Goal: Information Seeking & Learning: Learn about a topic

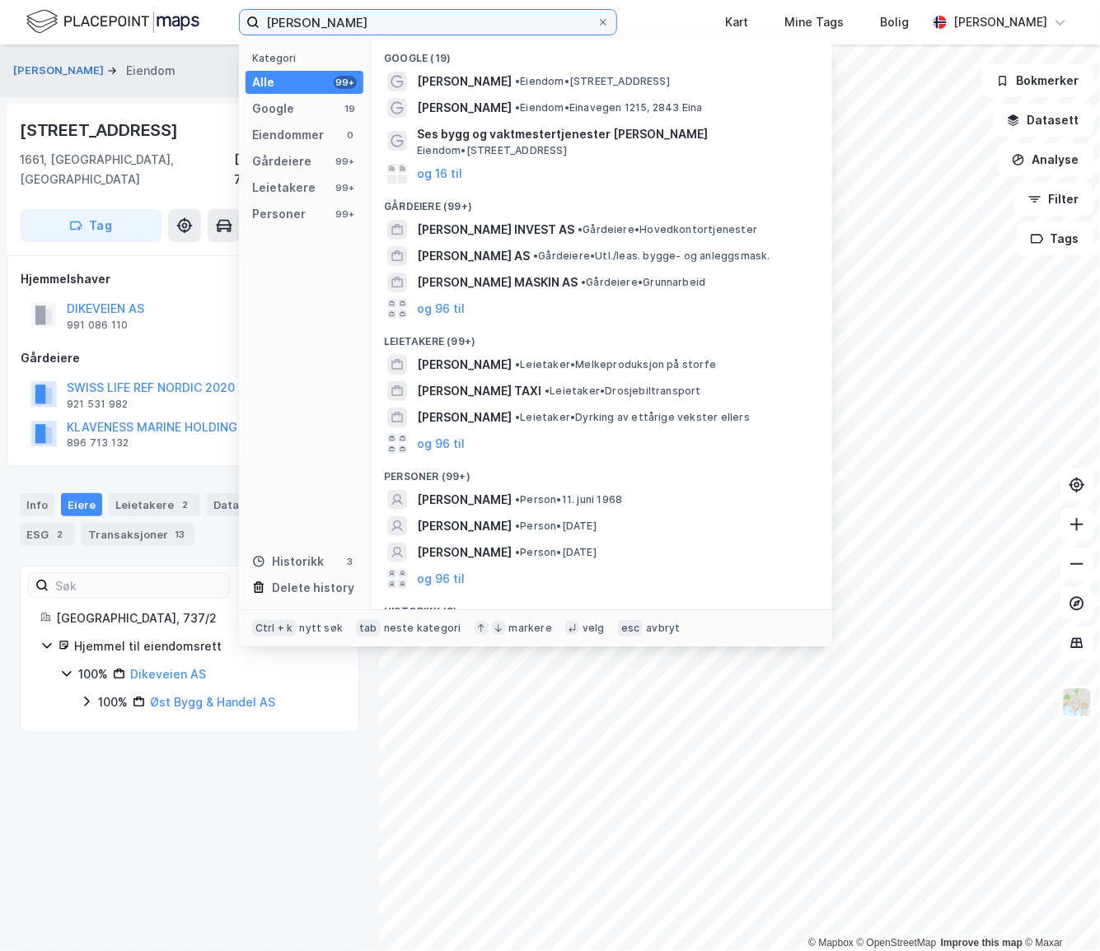
drag, startPoint x: 0, startPoint y: 0, endPoint x: 205, endPoint y: 13, distance: 205.5
click at [205, 13] on div "svein morten sørensen Kategori Alle 99+ Google 19 Eiendommer 0 Gårdeiere 99+ Le…" at bounding box center [550, 22] width 1100 height 44
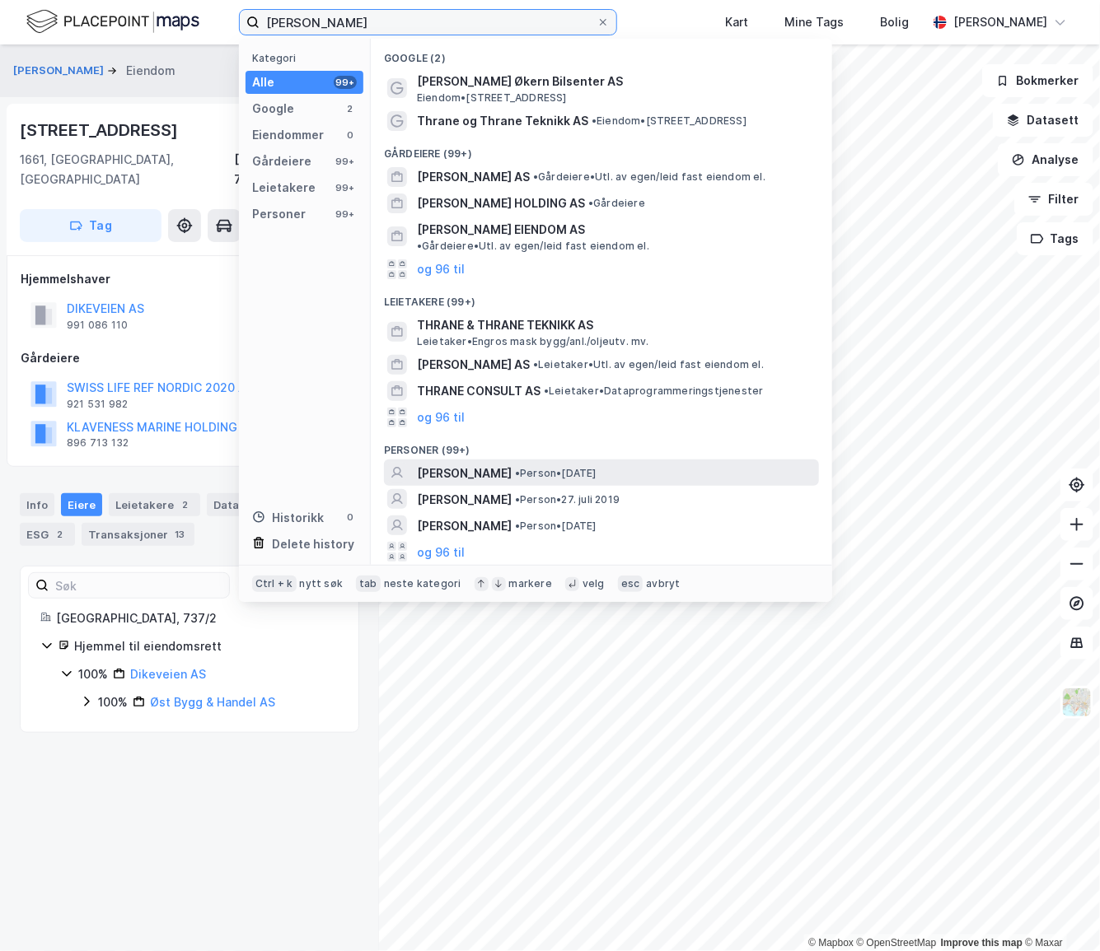
type input "jan gustav thrane"
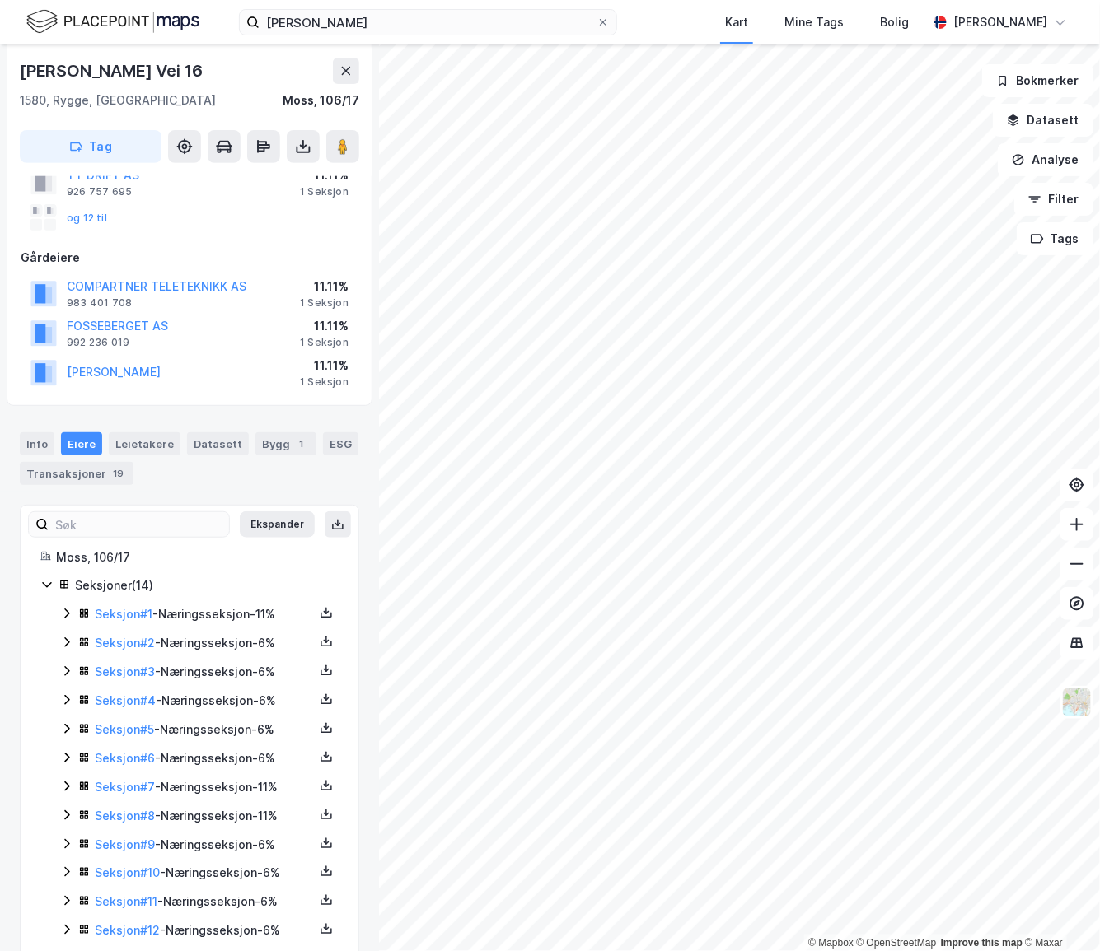
scroll to position [288, 0]
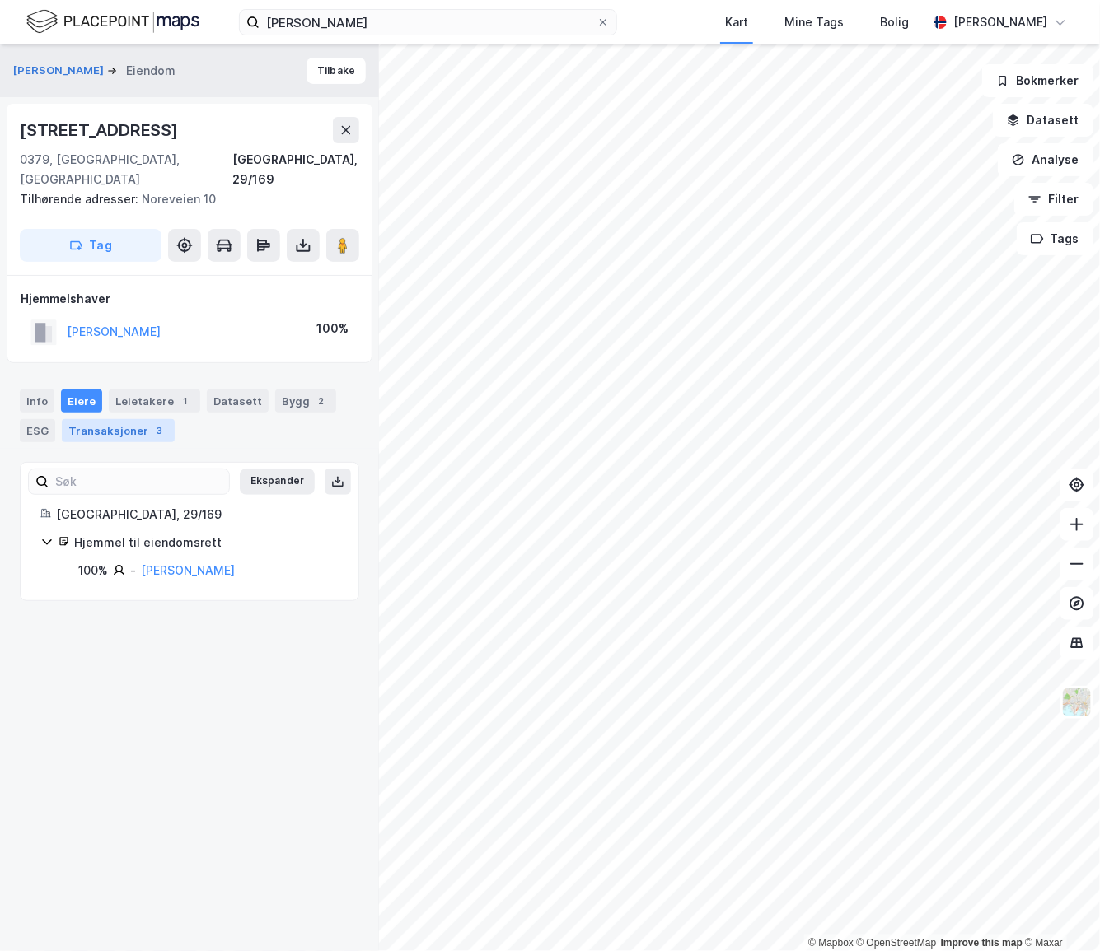
click at [119, 419] on div "Transaksjoner 3" at bounding box center [118, 430] width 113 height 23
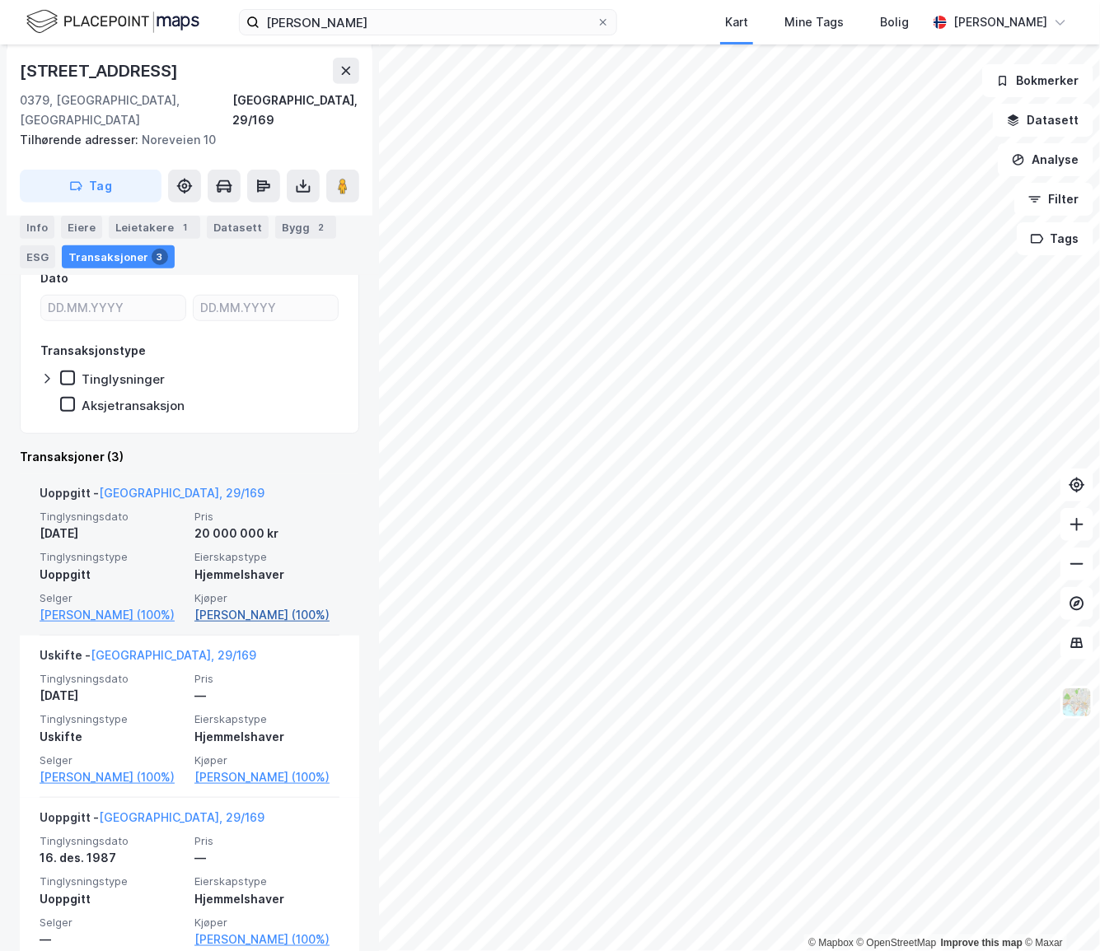
scroll to position [299, 0]
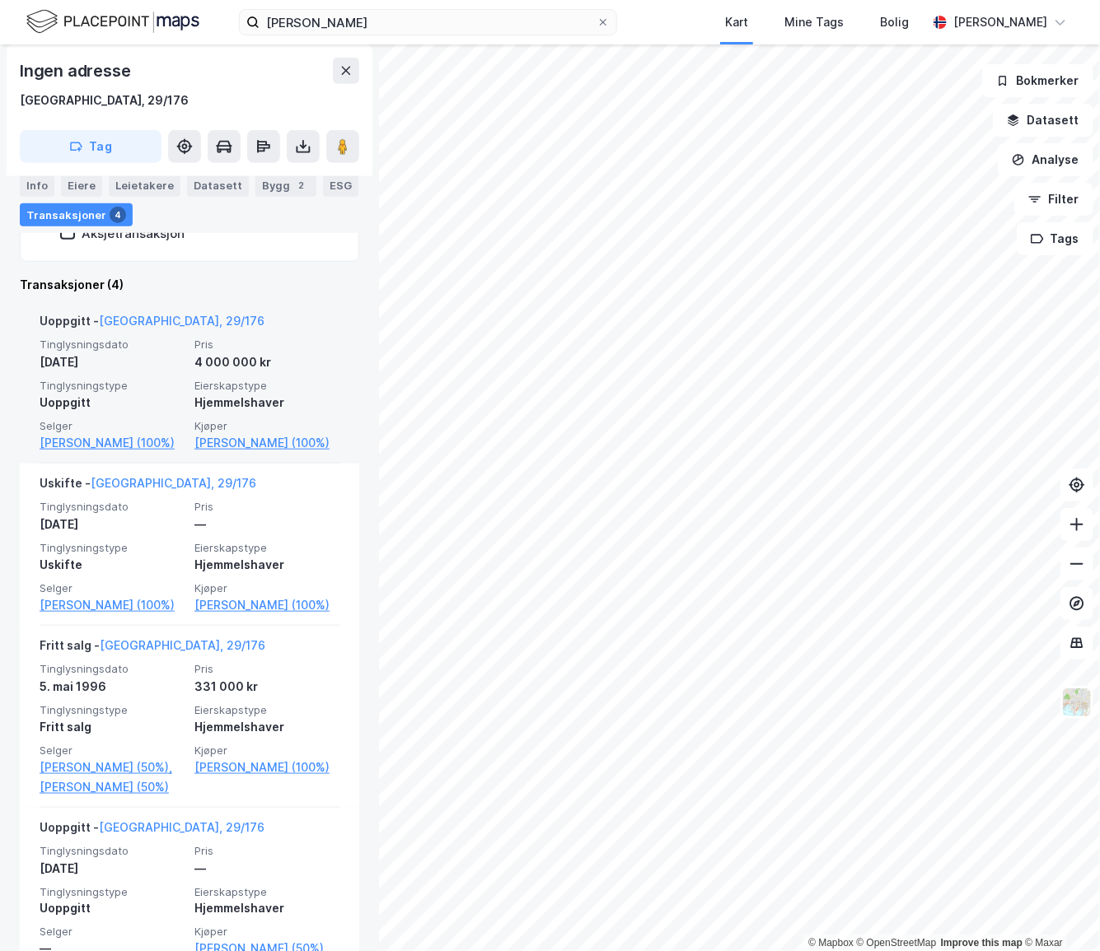
scroll to position [344, 0]
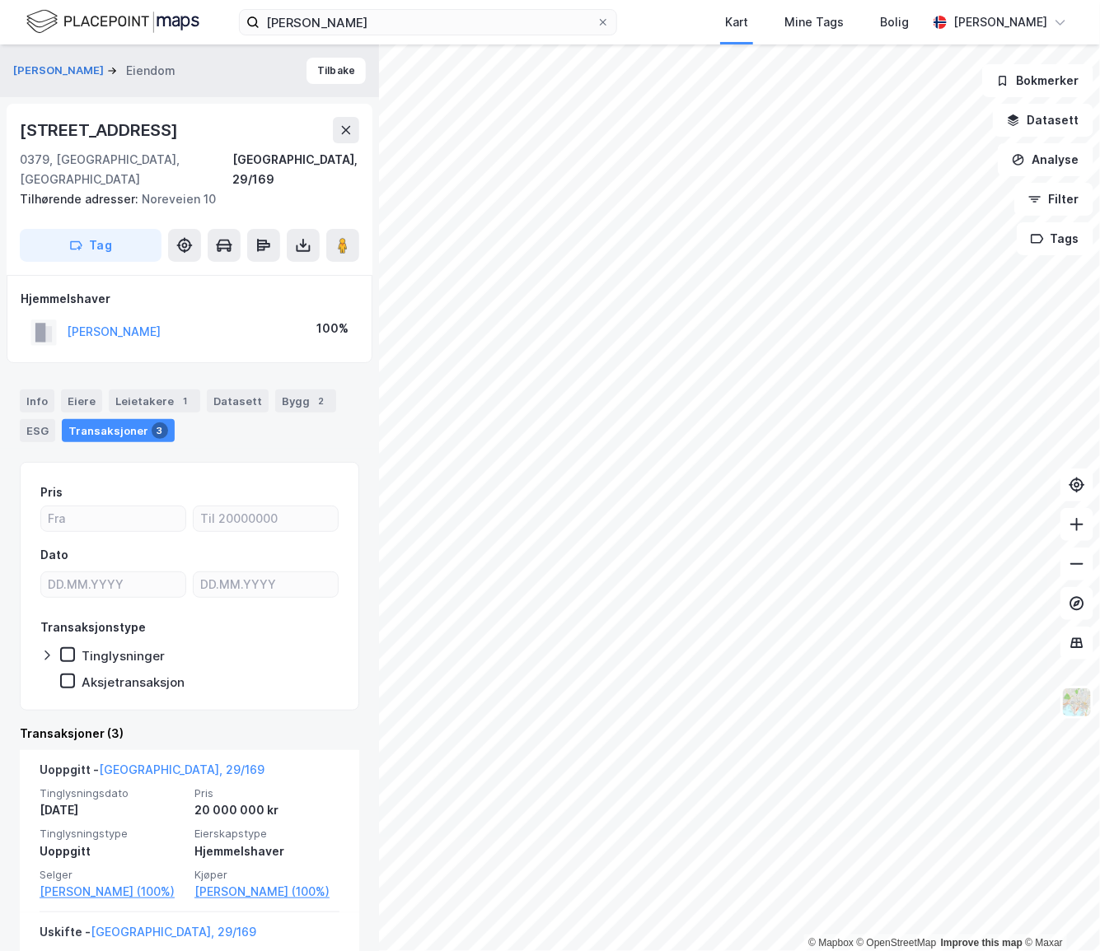
click at [266, 434] on div "Info Eiere Leietakere 1 Datasett Bygg 2 ESG Transaksjoner 3 Pris Dato Transaksj…" at bounding box center [189, 833] width 339 height 926
click at [338, 724] on div "Transaksjoner (3)" at bounding box center [189, 734] width 339 height 20
click at [348, 376] on div "Info Eiere Leietakere 1 Datasett Bygg 2 ESG Transaksjoner 3" at bounding box center [189, 409] width 379 height 79
click at [333, 390] on div "Info Eiere Leietakere 1 Datasett Bygg 2 ESG Transaksjoner 3" at bounding box center [189, 416] width 339 height 53
click at [328, 390] on div "Info Eiere Leietakere 1 Datasett Bygg 2 ESG Transaksjoner 3" at bounding box center [189, 416] width 339 height 53
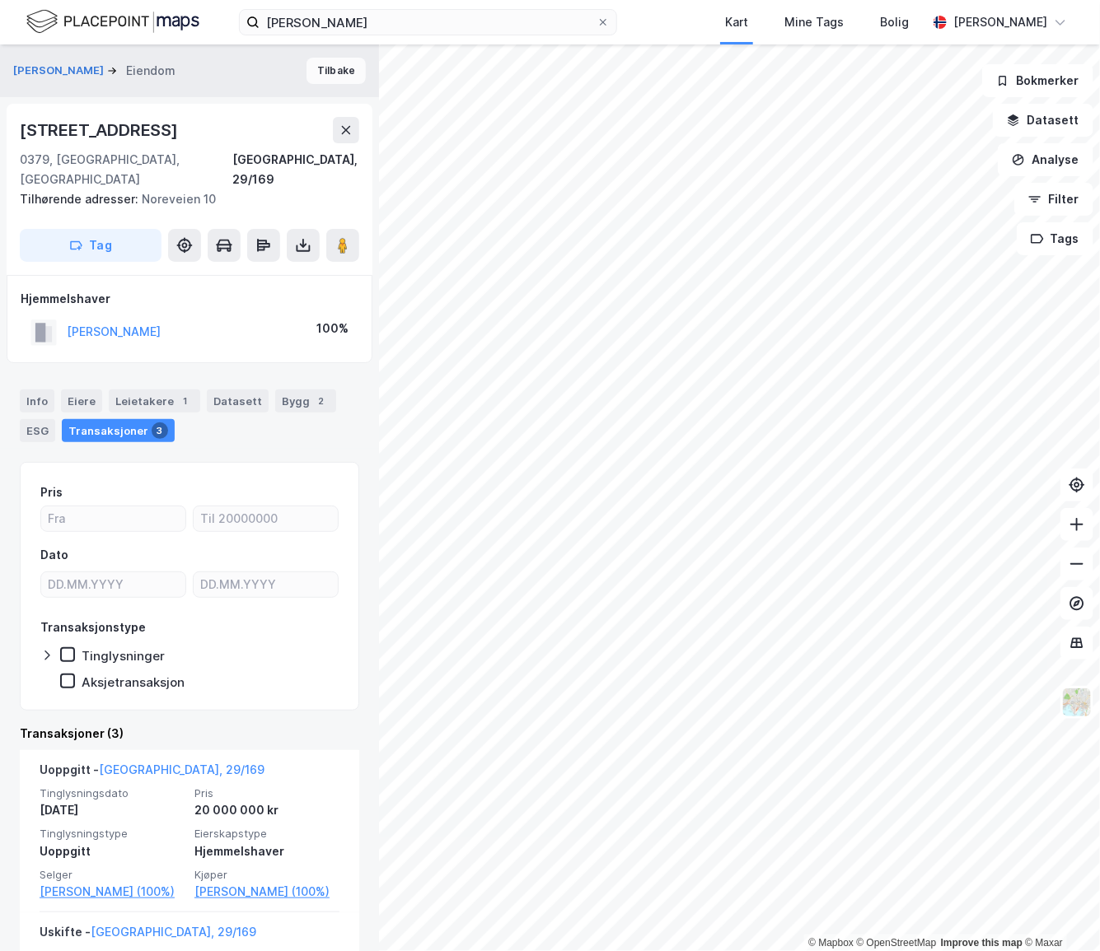
click at [344, 74] on button "Tilbake" at bounding box center [335, 71] width 59 height 26
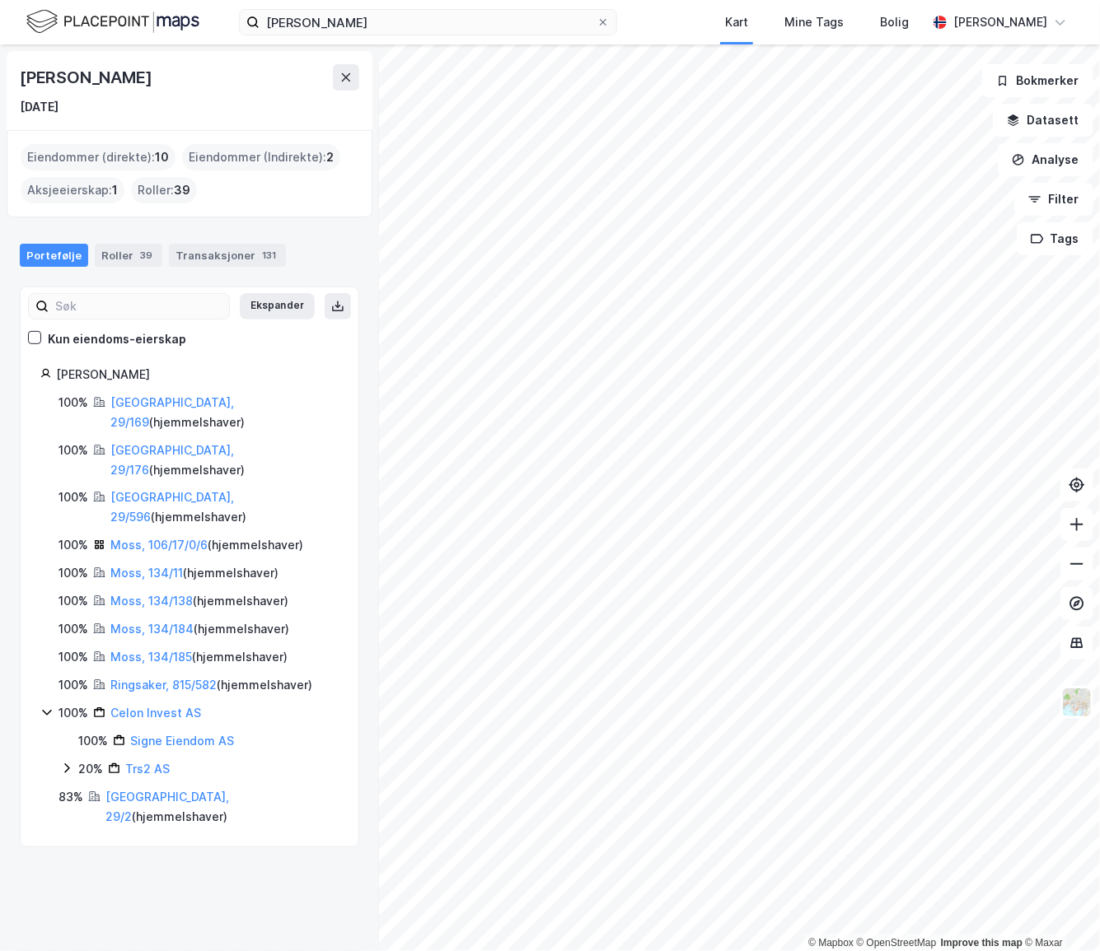
click at [355, 645] on div "Jan Gustav Thrane-Steen 20. jan. 1971 Eiendommer (direkte) : 10 Eiendommer (Ind…" at bounding box center [189, 497] width 379 height 907
click at [124, 771] on div "Jan Gustav Thrane-Steen 20. jan. 1971 Eiendommer (direkte) : 10 Eiendommer (Ind…" at bounding box center [189, 497] width 379 height 907
click at [73, 781] on div "Jan Gustav Thrane-Steen 20. jan. 1971 Eiendommer (direkte) : 10 Eiendommer (Ind…" at bounding box center [189, 497] width 379 height 907
click at [63, 787] on div "Jan Gustav Thrane-Steen 20. jan. 1971 Eiendommer (direkte) : 10 Eiendommer (Ind…" at bounding box center [189, 497] width 379 height 907
click at [23, 787] on div "Jan Gustav Thrane-Steen 20. jan. 1971 Eiendommer (direkte) : 10 Eiendommer (Ind…" at bounding box center [189, 497] width 379 height 907
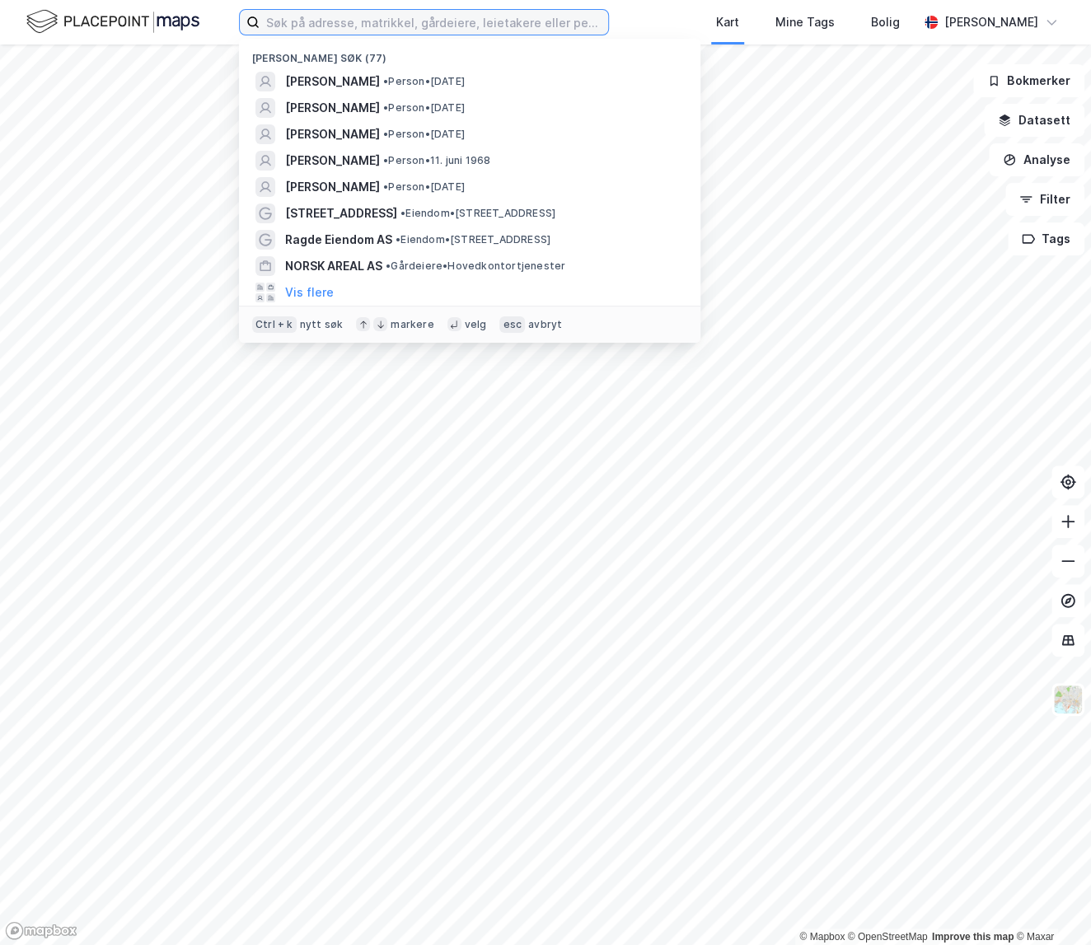
click at [427, 25] on input at bounding box center [433, 22] width 348 height 25
paste input "Johan G Olsen AS"
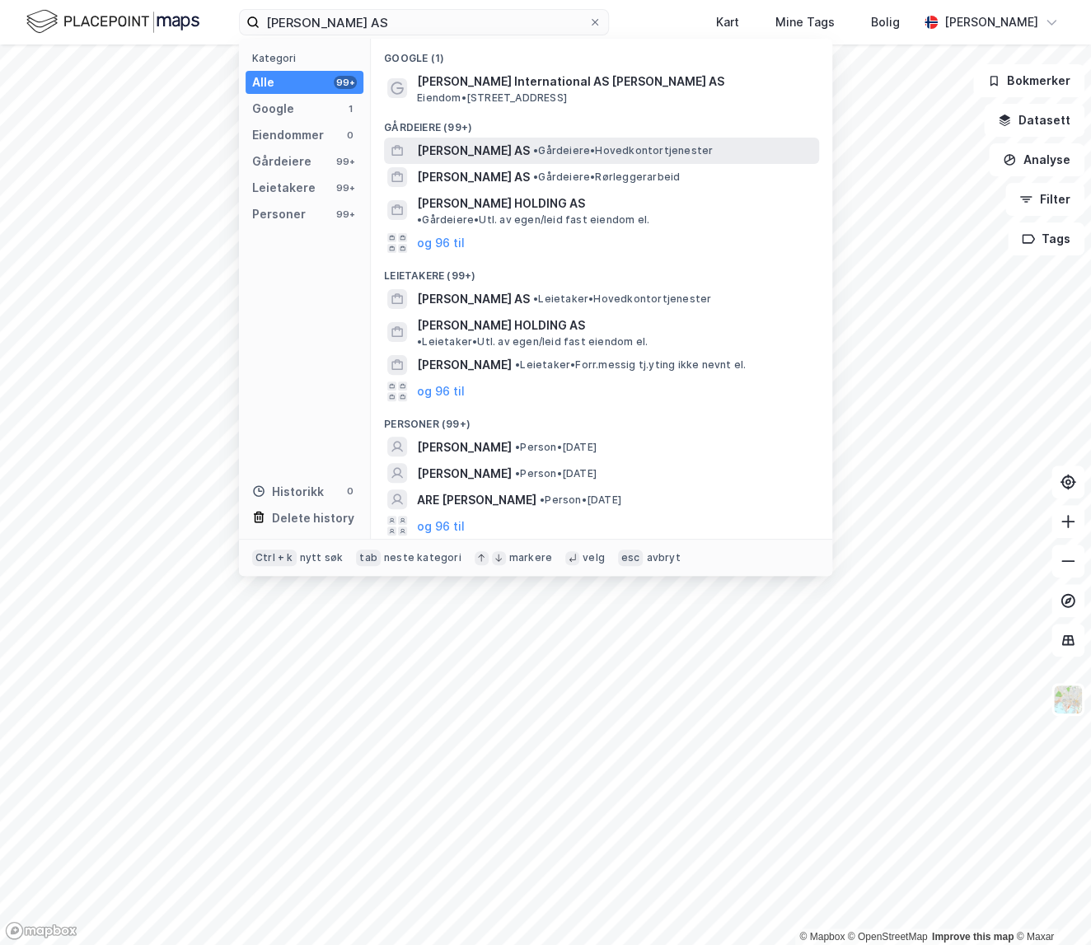
click at [523, 147] on span "[PERSON_NAME] AS" at bounding box center [473, 151] width 113 height 20
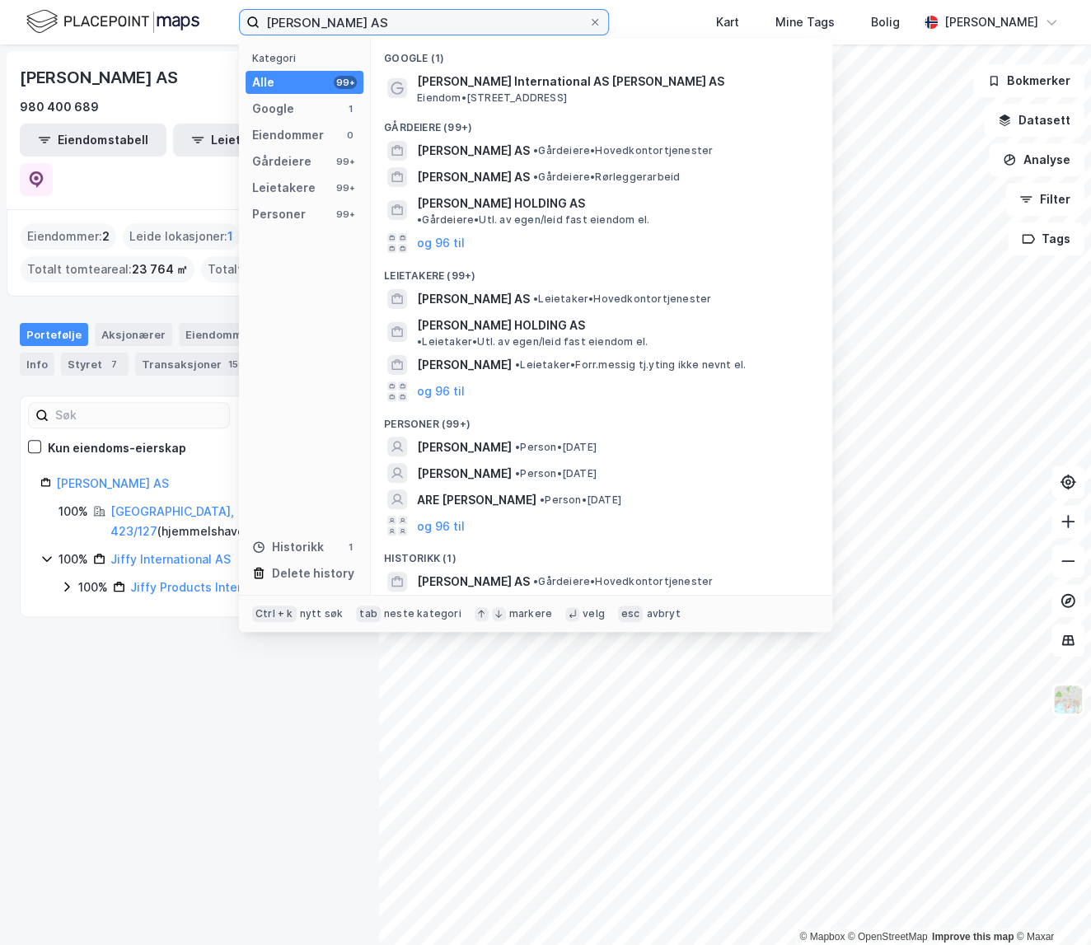
click at [432, 21] on input "Johan G Olsen AS" at bounding box center [423, 22] width 329 height 25
type input "Johan G Olsen"
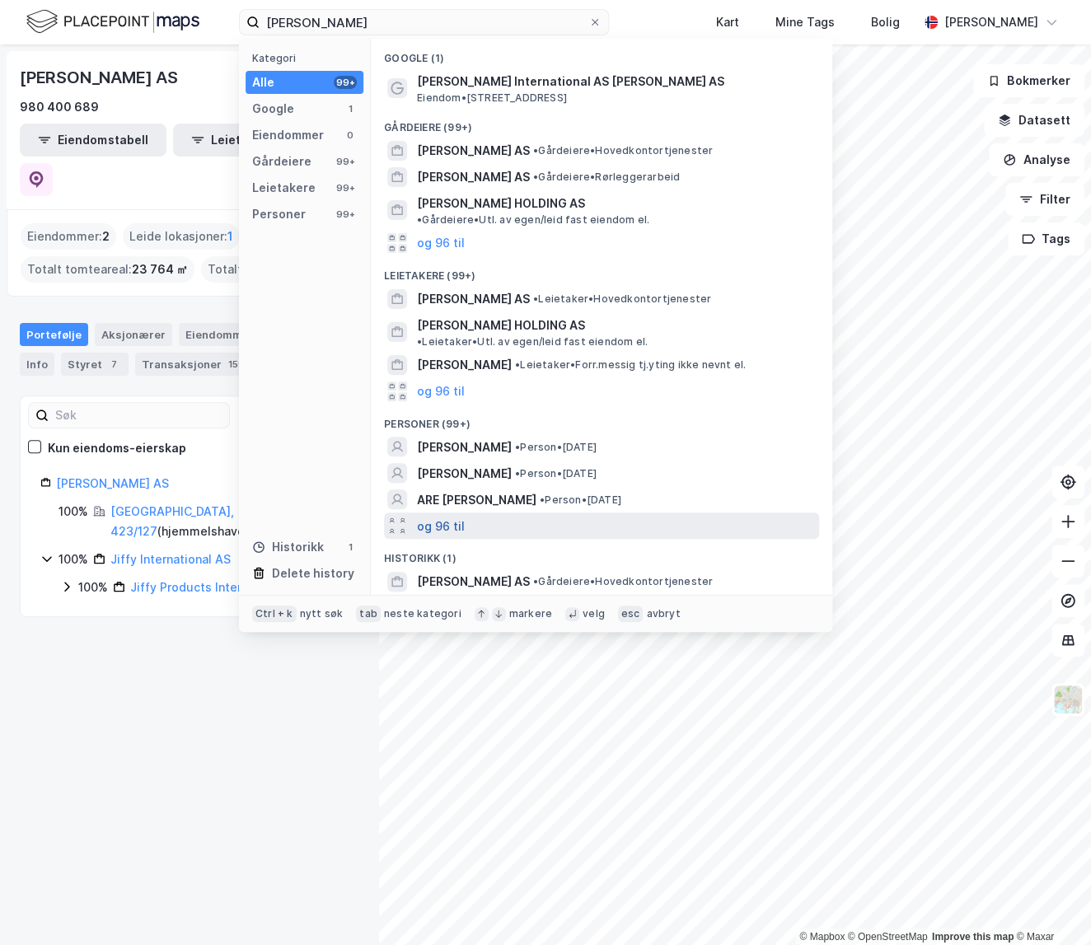
click at [447, 516] on button "og 96 til" at bounding box center [441, 526] width 48 height 20
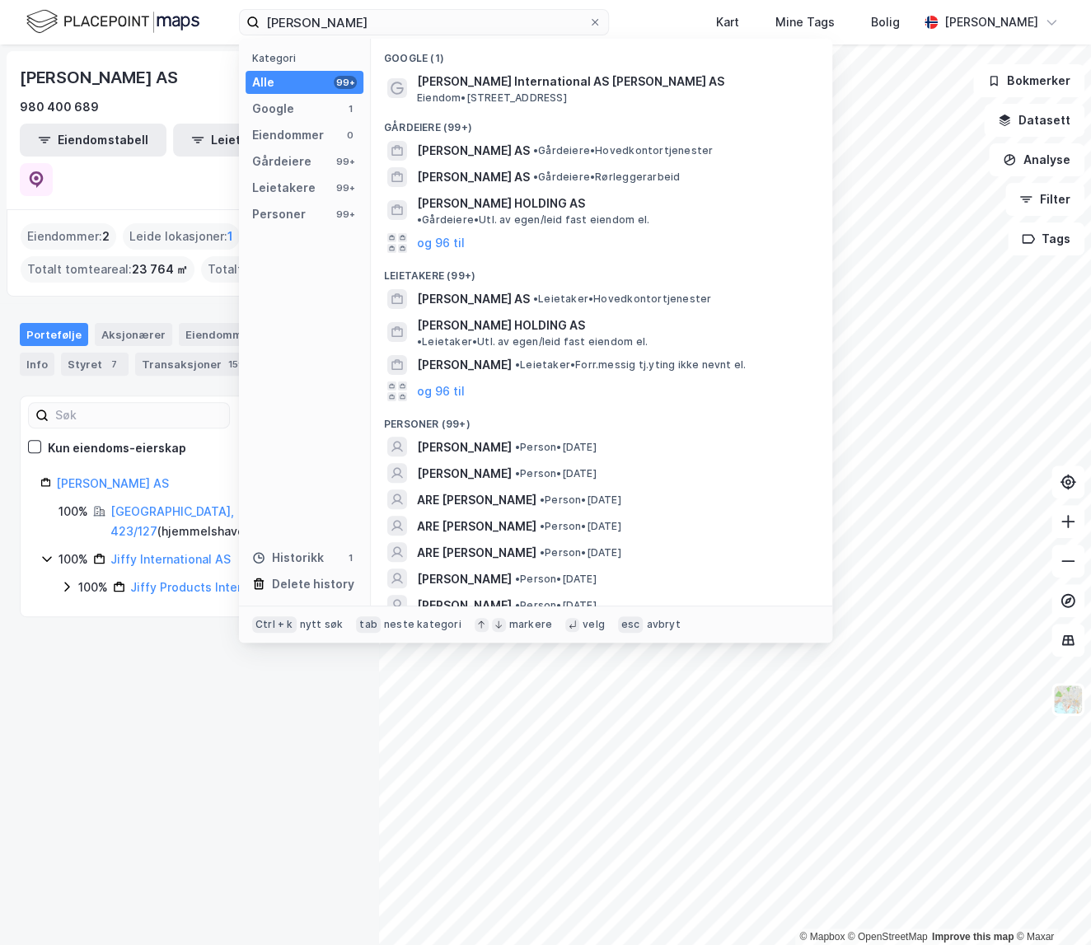
click at [494, 404] on div "Personer (99+)" at bounding box center [601, 419] width 461 height 30
click at [516, 297] on span "[PERSON_NAME] AS" at bounding box center [473, 299] width 113 height 20
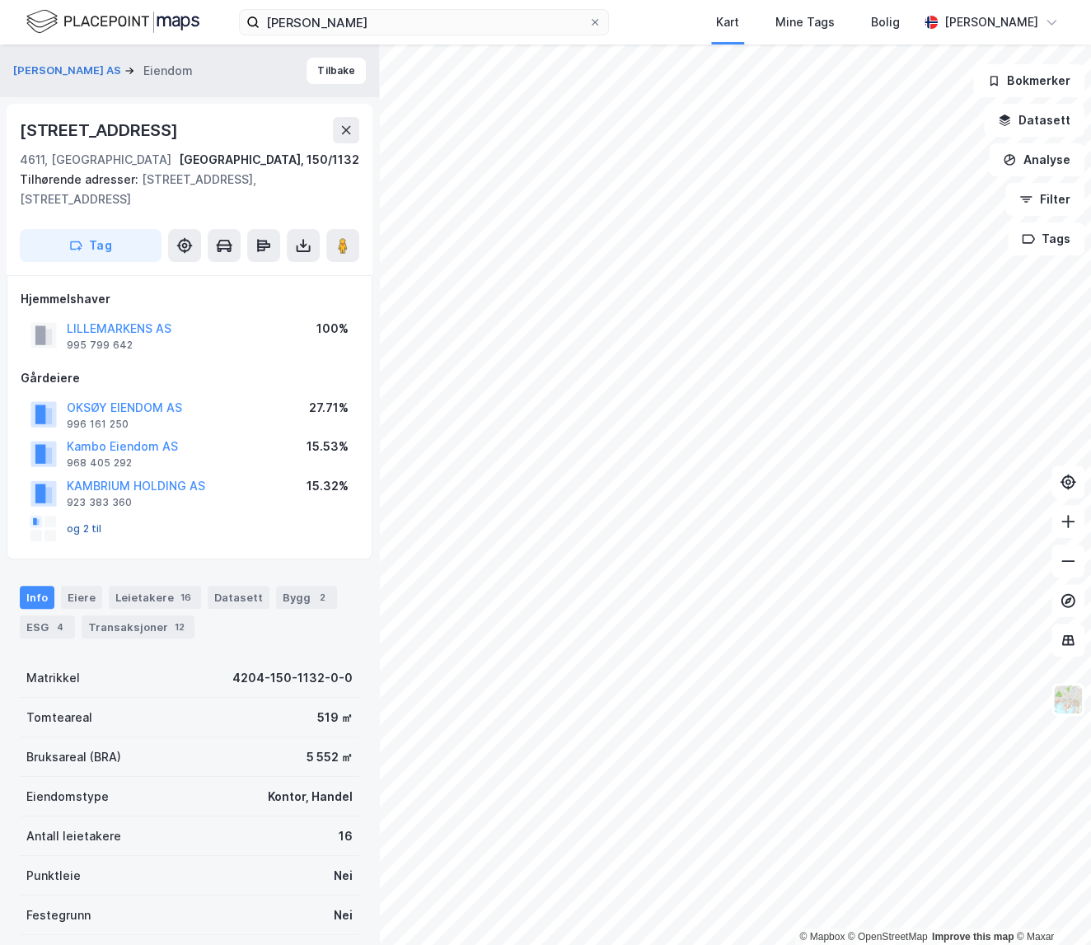
click at [0, 0] on button "og 2 til" at bounding box center [0, 0] width 0 height 0
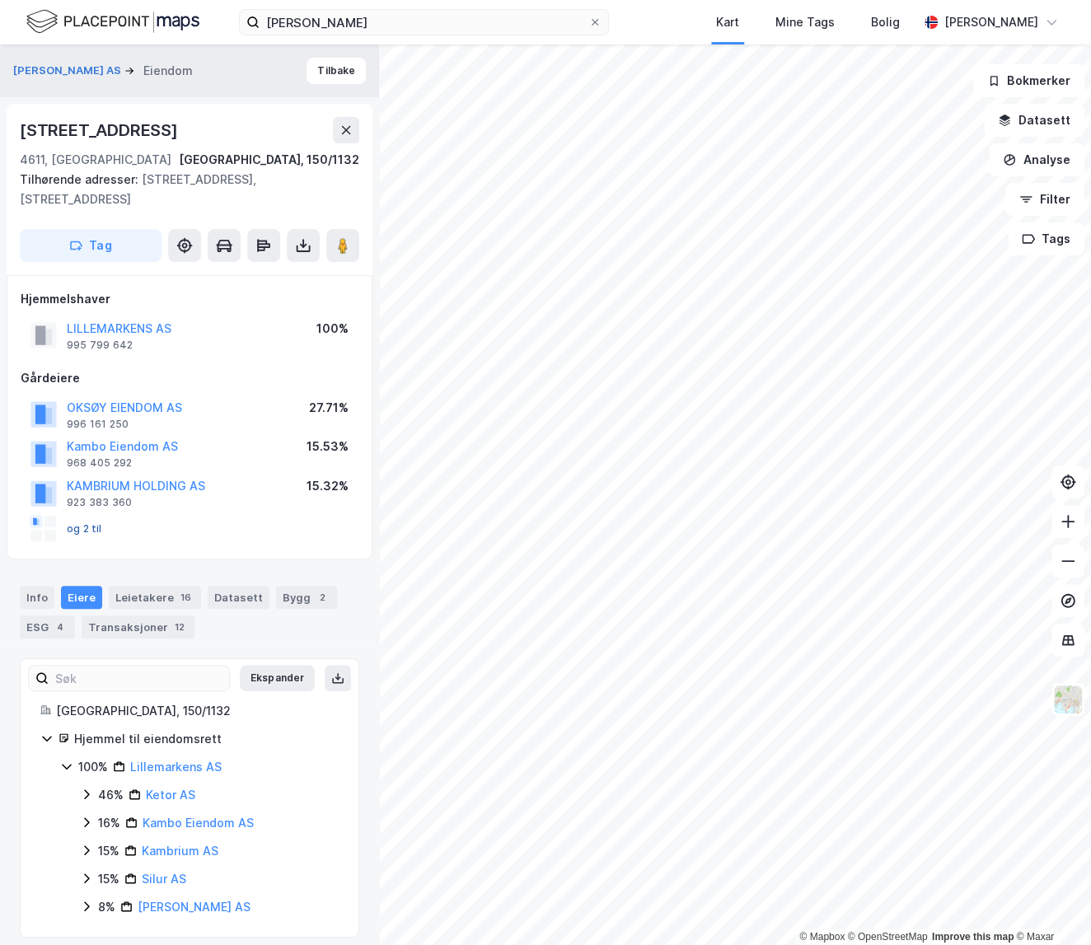
click at [0, 0] on button "og 2 til" at bounding box center [0, 0] width 0 height 0
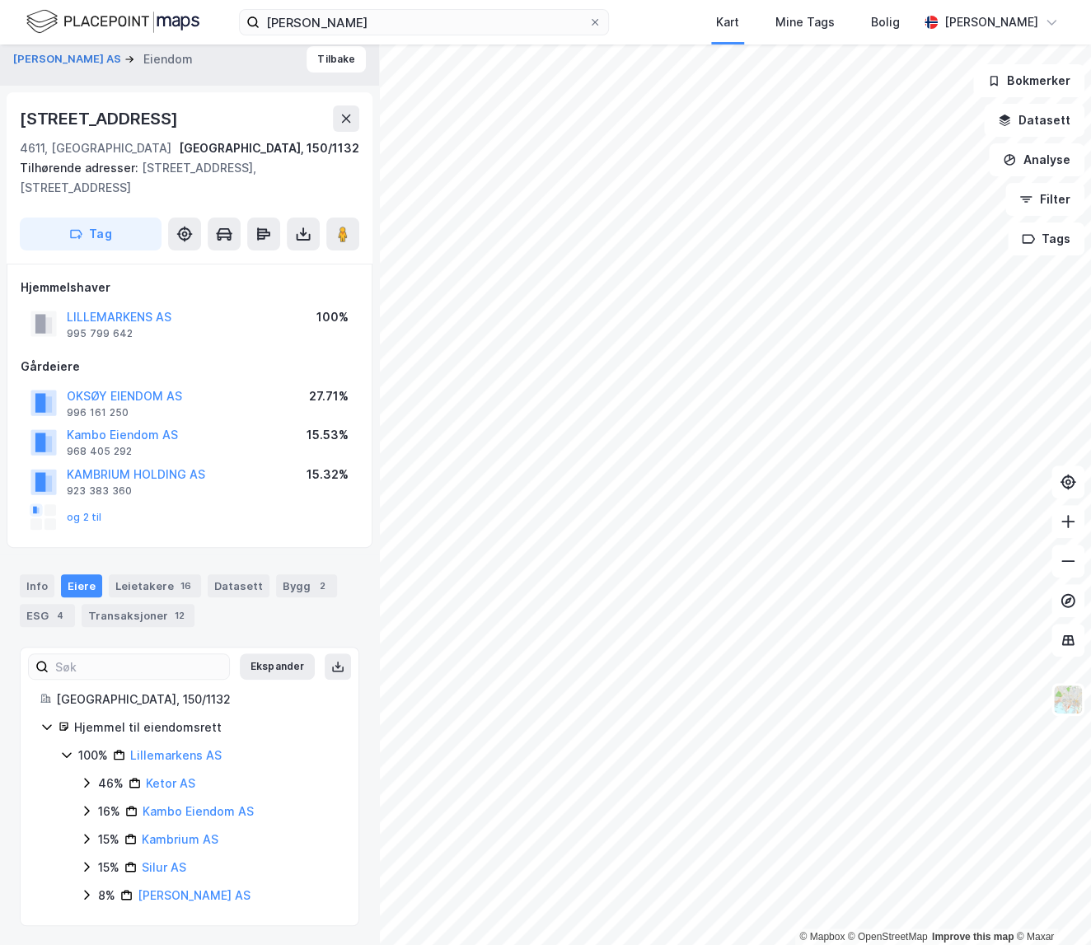
click at [88, 783] on icon at bounding box center [86, 783] width 5 height 10
click at [87, 781] on icon at bounding box center [86, 782] width 13 height 13
drag, startPoint x: 175, startPoint y: 311, endPoint x: 46, endPoint y: 306, distance: 129.4
click at [46, 306] on div "LILLEMARKENS AS 995 799 642 100%" at bounding box center [190, 324] width 338 height 40
copy button "LILLEMARKENS AS"
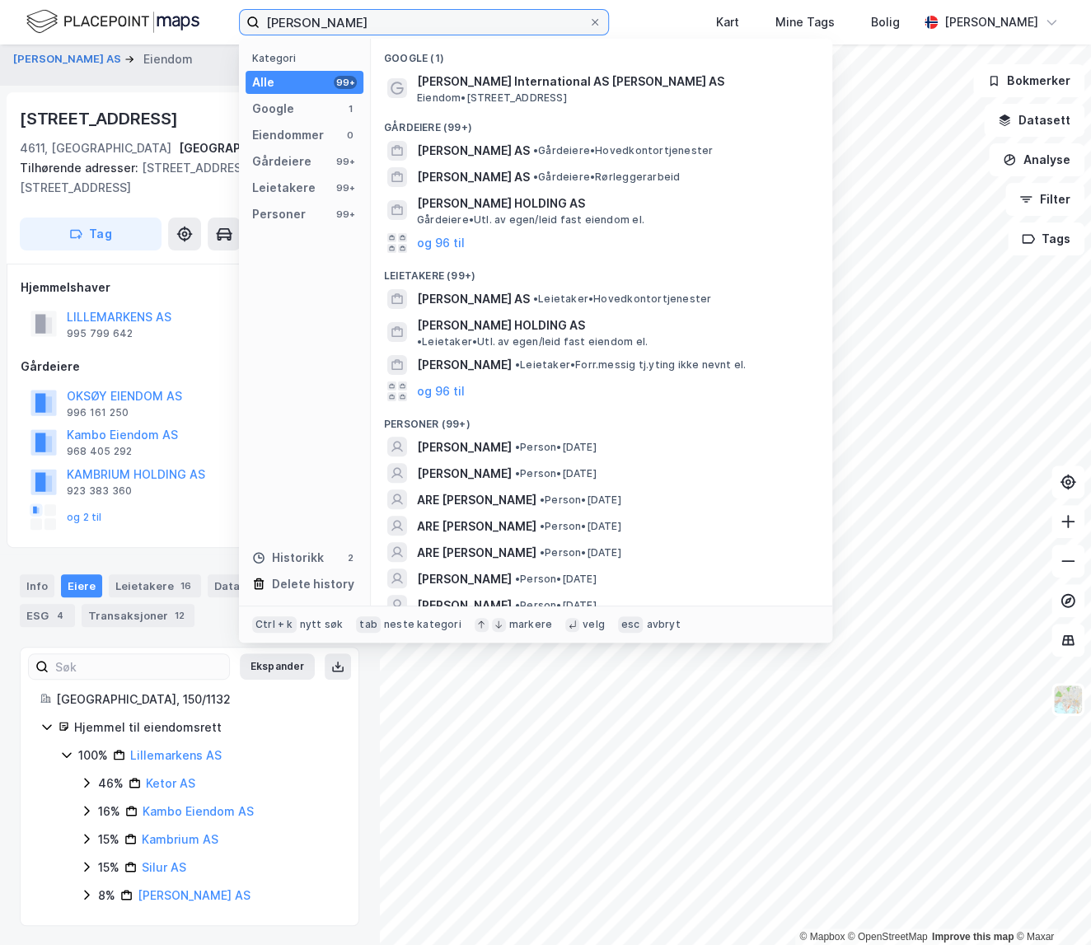
drag, startPoint x: 381, startPoint y: 26, endPoint x: 115, endPoint y: 26, distance: 265.3
click at [115, 26] on div "Johan G Olsen Kategori Alle 99+ Google 1 Eiendommer 0 Gårdeiere 99+ Leietakere …" at bounding box center [545, 22] width 1091 height 44
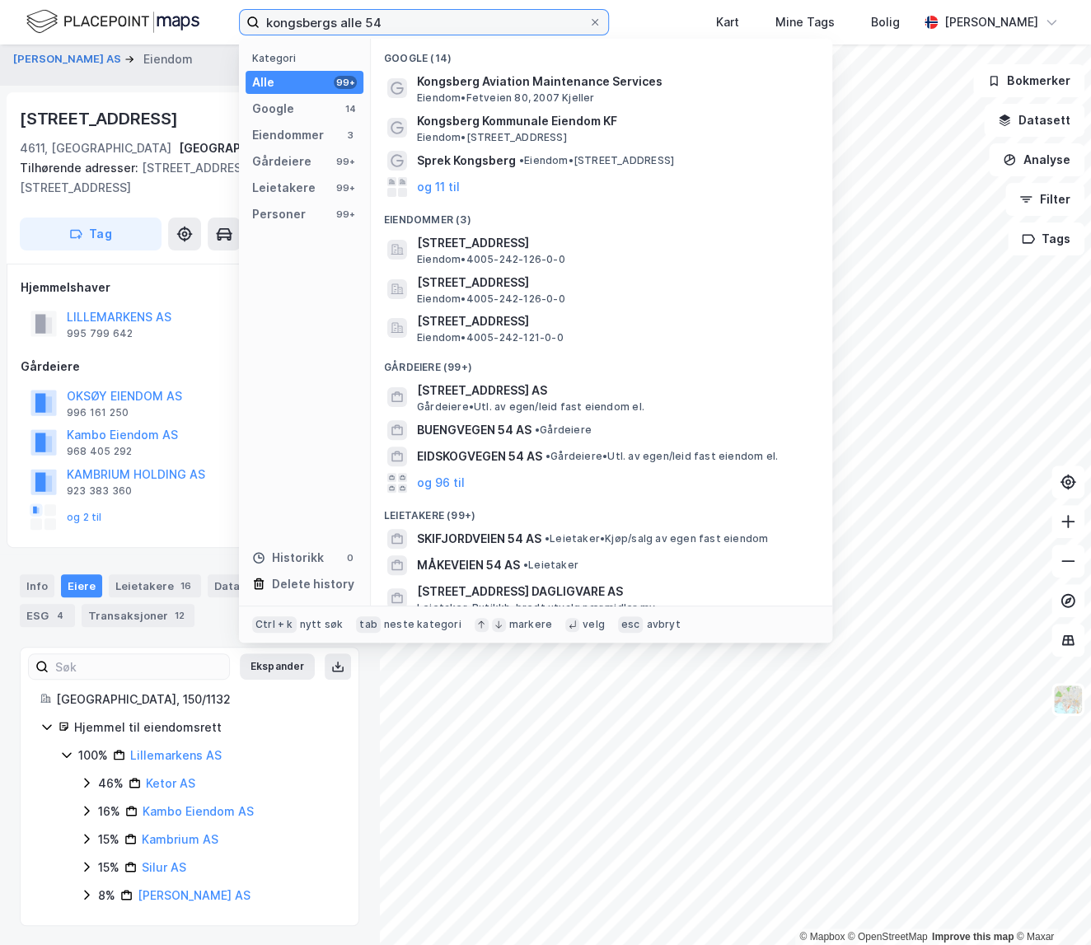
click at [338, 23] on input "kongsbergs alle 54" at bounding box center [423, 22] width 329 height 25
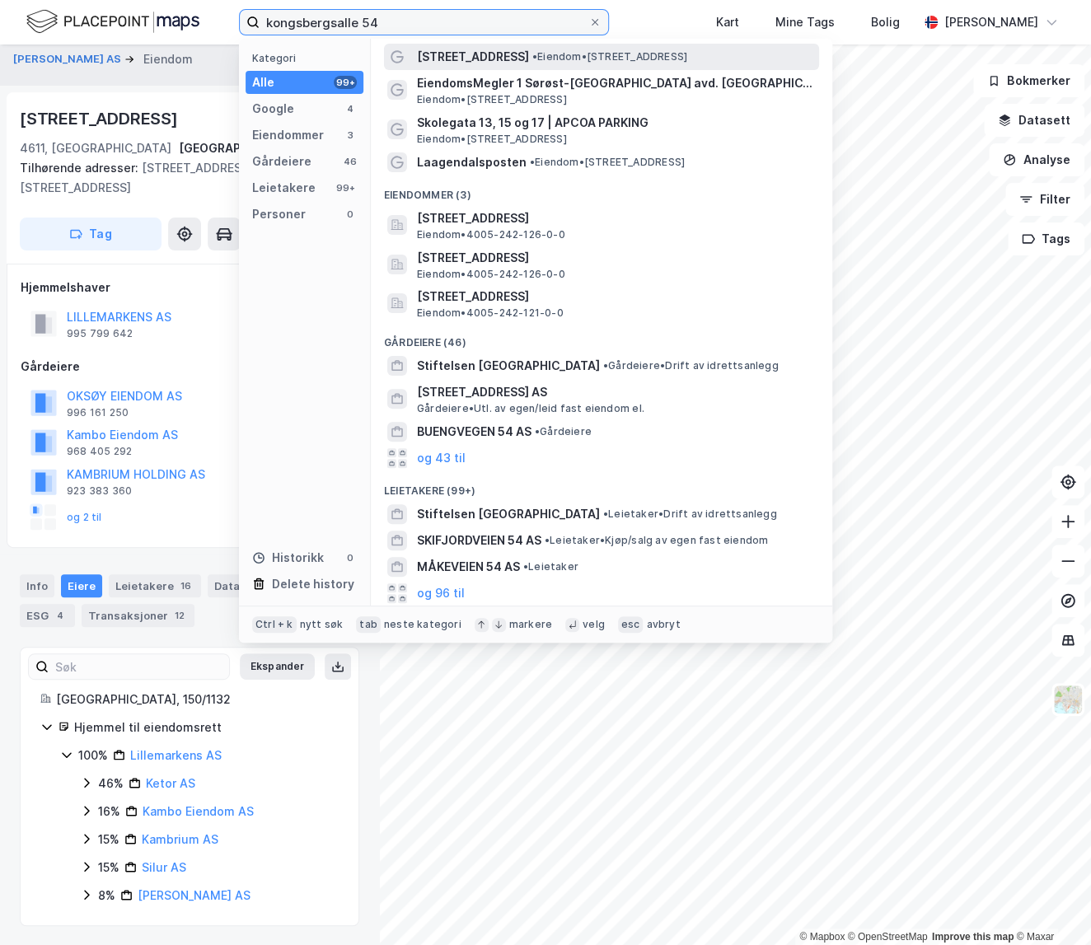
scroll to position [0, 0]
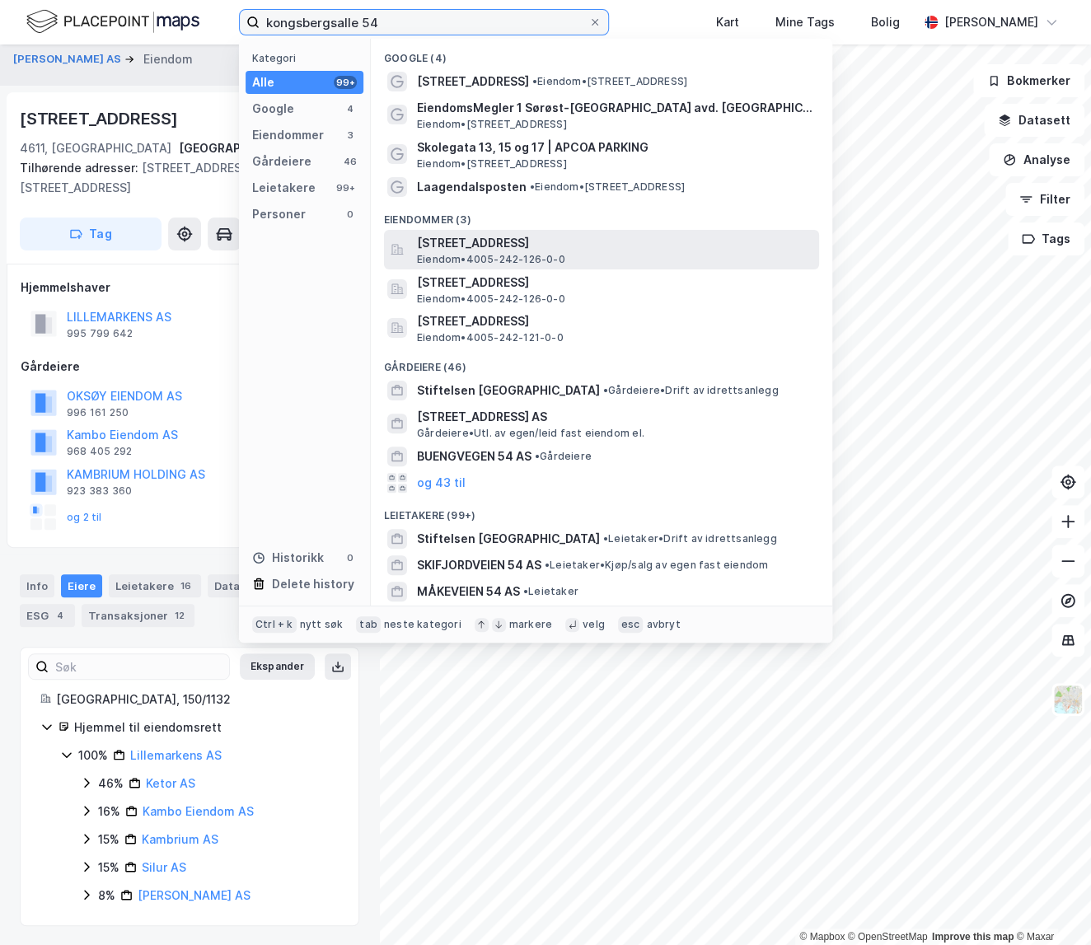
type input "kongsbergsalle 54"
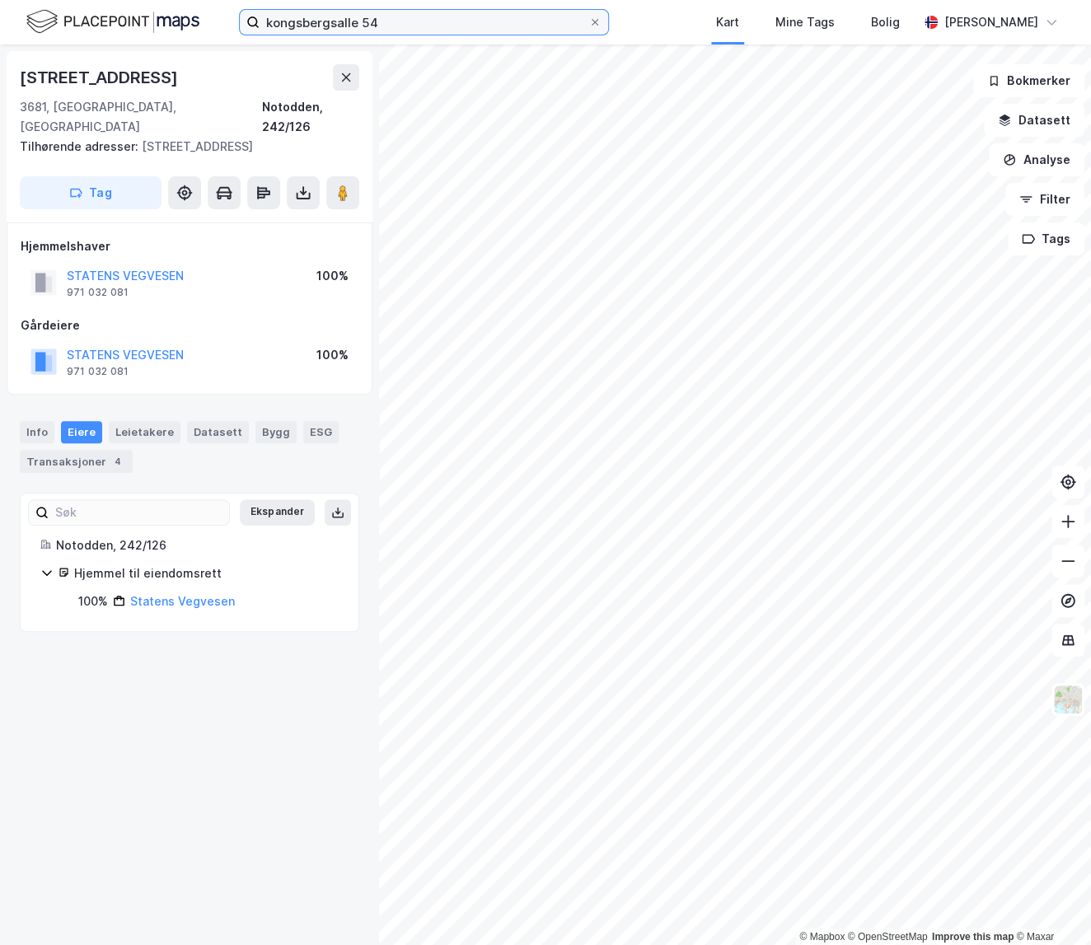
drag, startPoint x: 413, startPoint y: 15, endPoint x: 405, endPoint y: 26, distance: 13.7
click at [412, 16] on input "kongsbergsalle 54" at bounding box center [423, 22] width 329 height 25
drag, startPoint x: 400, startPoint y: 26, endPoint x: 257, endPoint y: 12, distance: 143.1
click at [257, 12] on label "kongsbergsalle 54" at bounding box center [424, 22] width 370 height 26
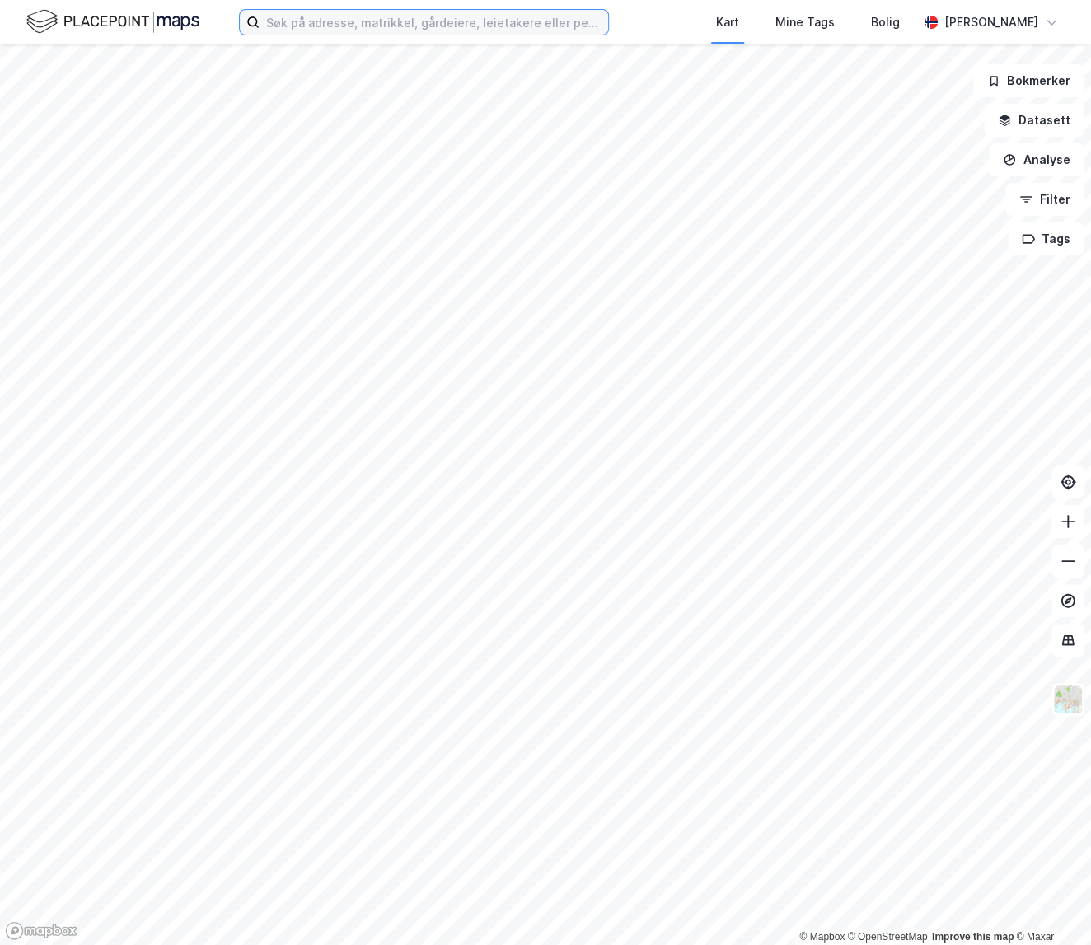
click at [359, 16] on input at bounding box center [433, 22] width 348 height 25
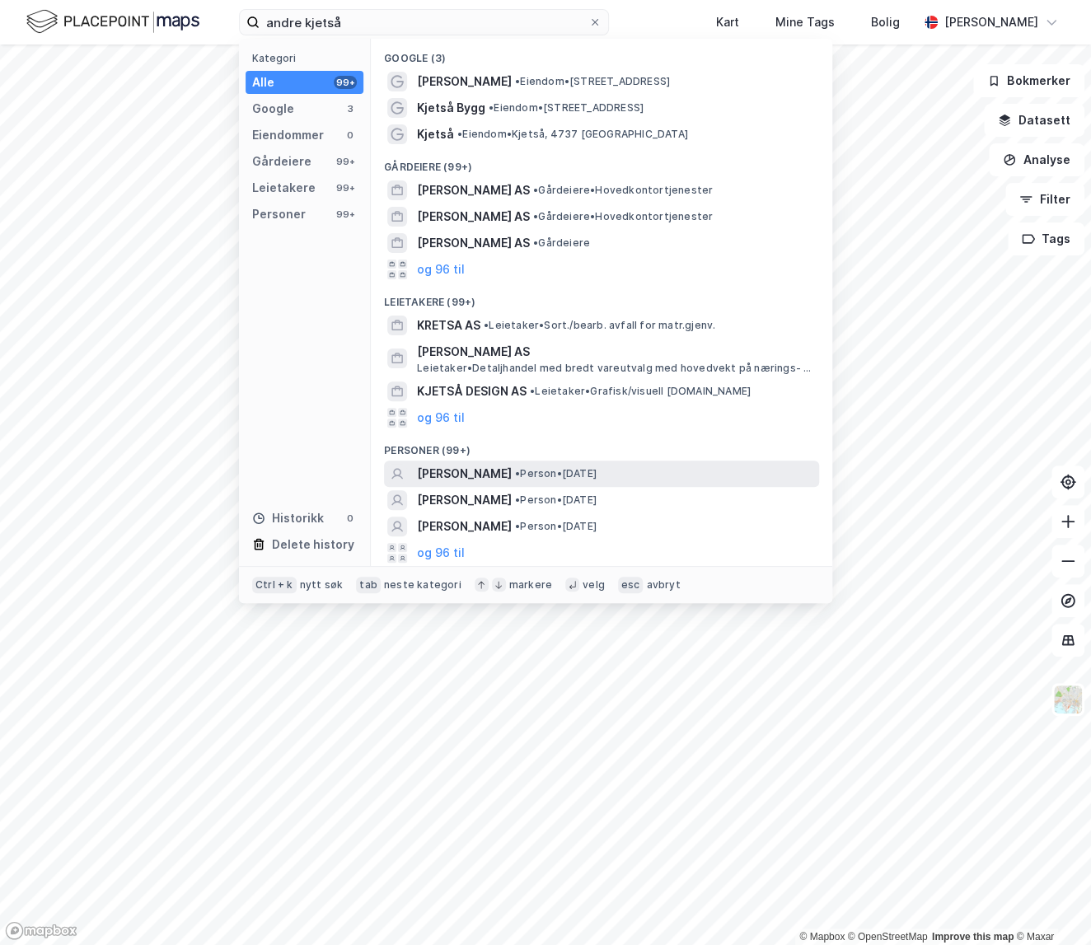
click at [523, 475] on span "• Person • [DATE]" at bounding box center [556, 473] width 82 height 13
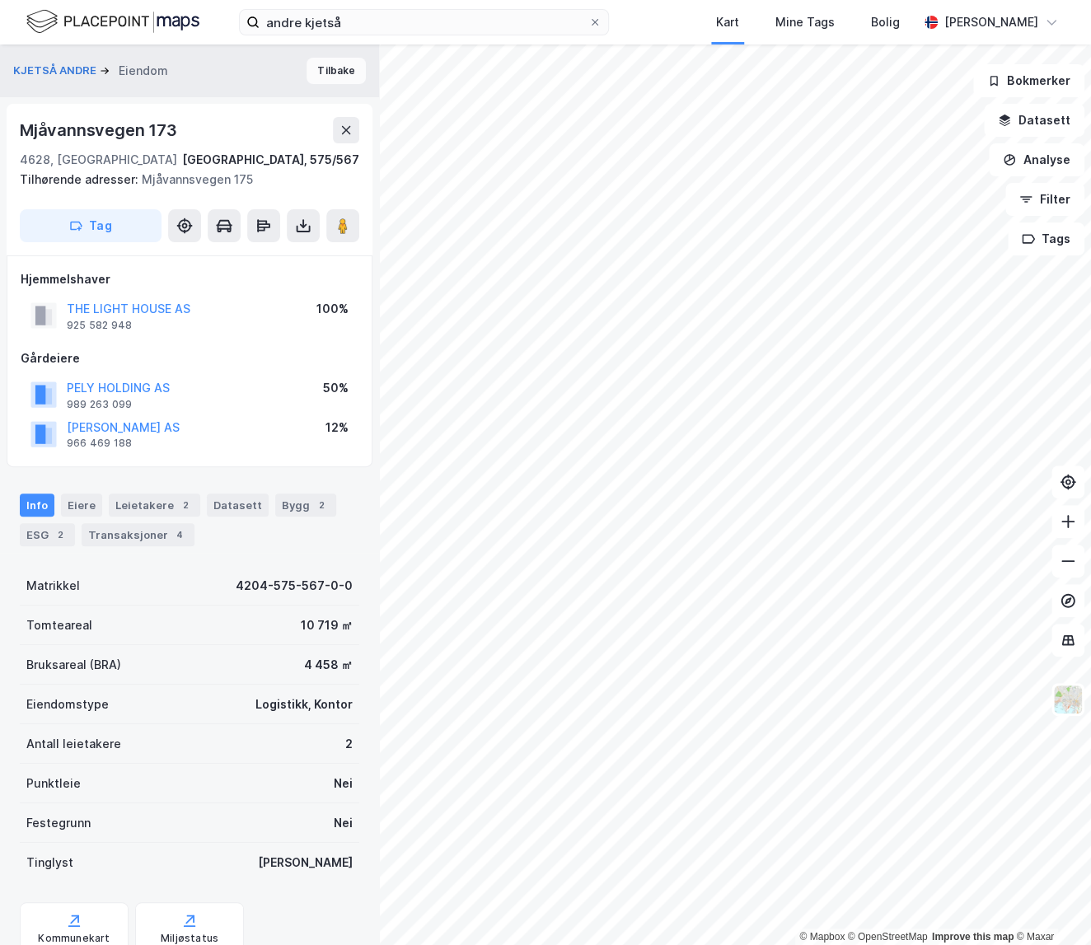
click at [322, 72] on button "Tilbake" at bounding box center [335, 71] width 59 height 26
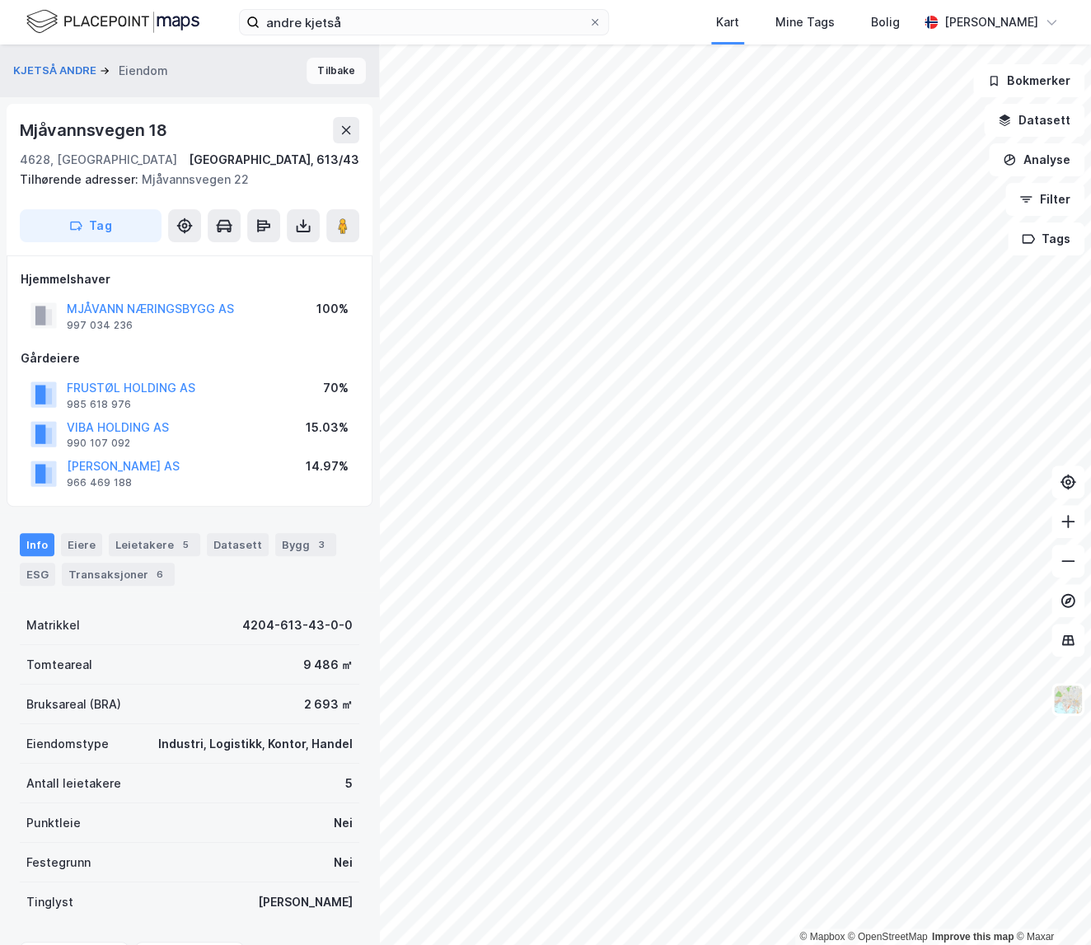
click at [315, 76] on button "Tilbake" at bounding box center [335, 71] width 59 height 26
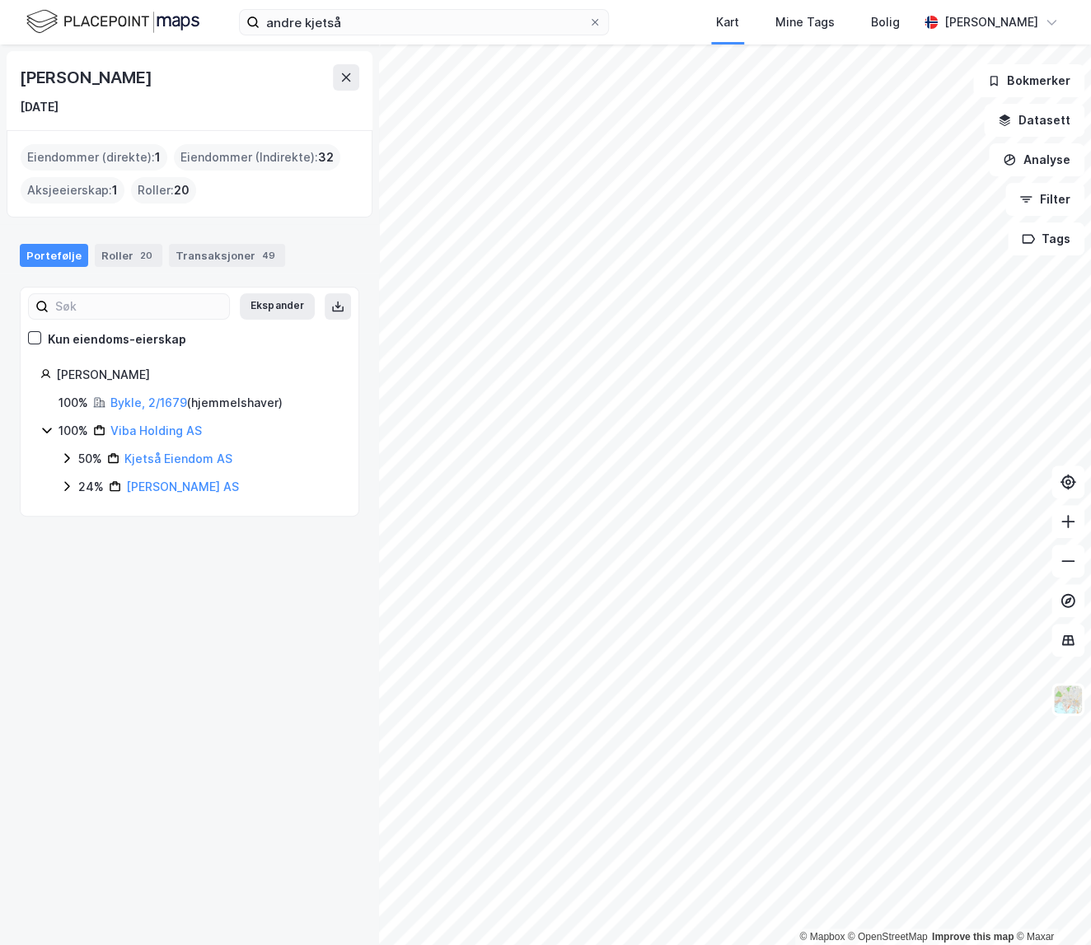
click at [288, 560] on div "[PERSON_NAME] [DATE] Eiendommer (direkte) : 1 Eiendommer (Indirekte) : 32 Aksje…" at bounding box center [189, 494] width 379 height 900
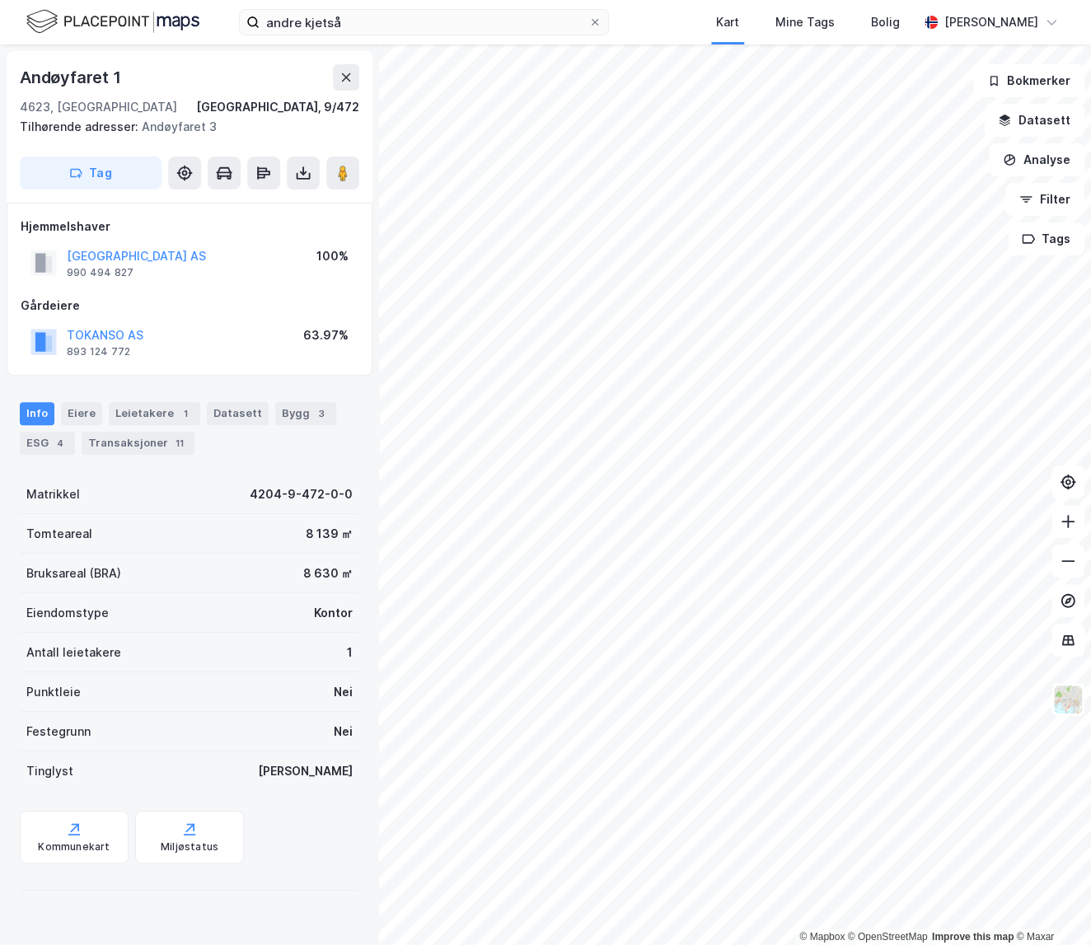
click at [353, 292] on div "Hjemmelshaver [GEOGRAPHIC_DATA] AS 990 494 827 100% Gårdeiere TOKANSO AS 893 12…" at bounding box center [190, 289] width 338 height 145
drag, startPoint x: 172, startPoint y: 108, endPoint x: 140, endPoint y: 106, distance: 32.2
click at [140, 106] on div "4623, [GEOGRAPHIC_DATA]" at bounding box center [98, 107] width 157 height 20
drag, startPoint x: 200, startPoint y: 110, endPoint x: 165, endPoint y: 115, distance: 35.7
click at [199, 110] on div "[STREET_ADDRESS], 9/472" at bounding box center [189, 107] width 339 height 20
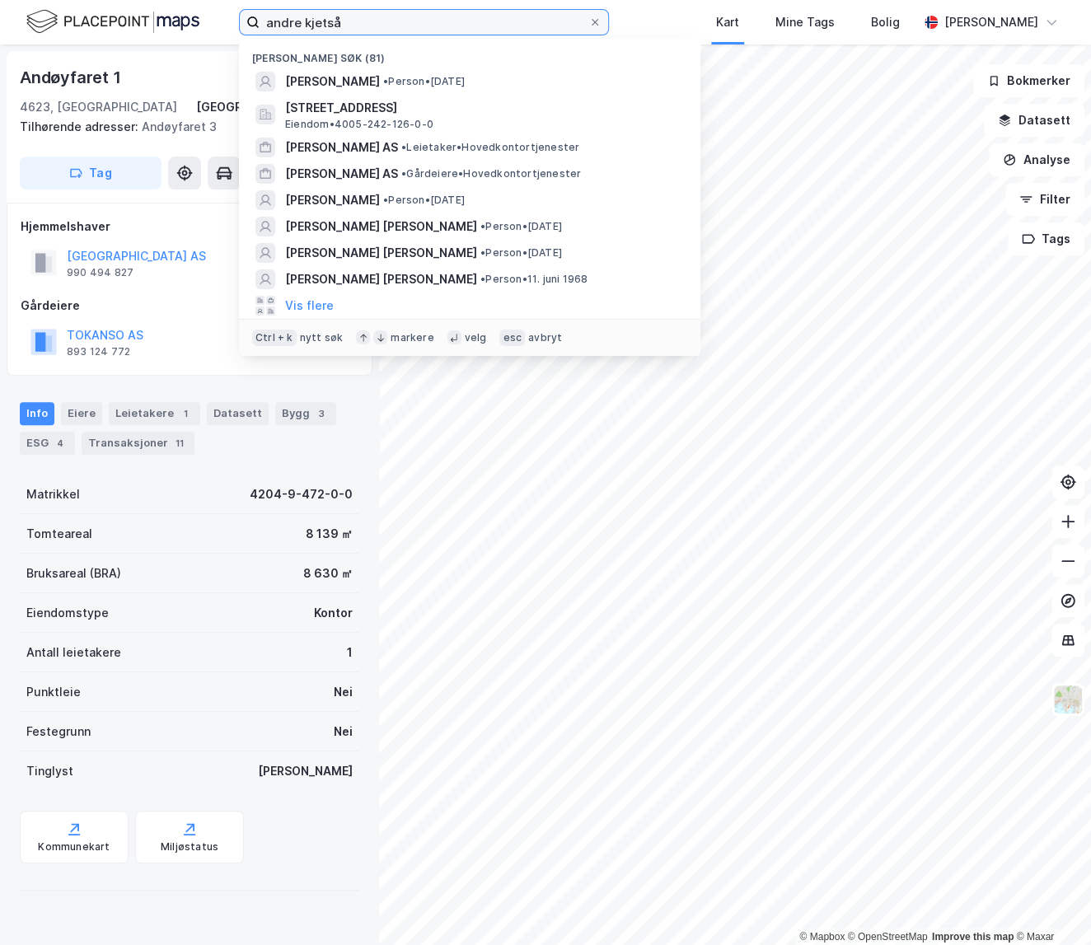
drag, startPoint x: 348, startPoint y: 29, endPoint x: 207, endPoint y: 22, distance: 141.0
click at [207, 22] on div "[PERSON_NAME] Nylige søk (81) [PERSON_NAME] • Person • [DATE] [STREET_ADDRESS] …" at bounding box center [545, 22] width 1091 height 44
paste input "Ingeniør Rybergs Gate 44 AS"
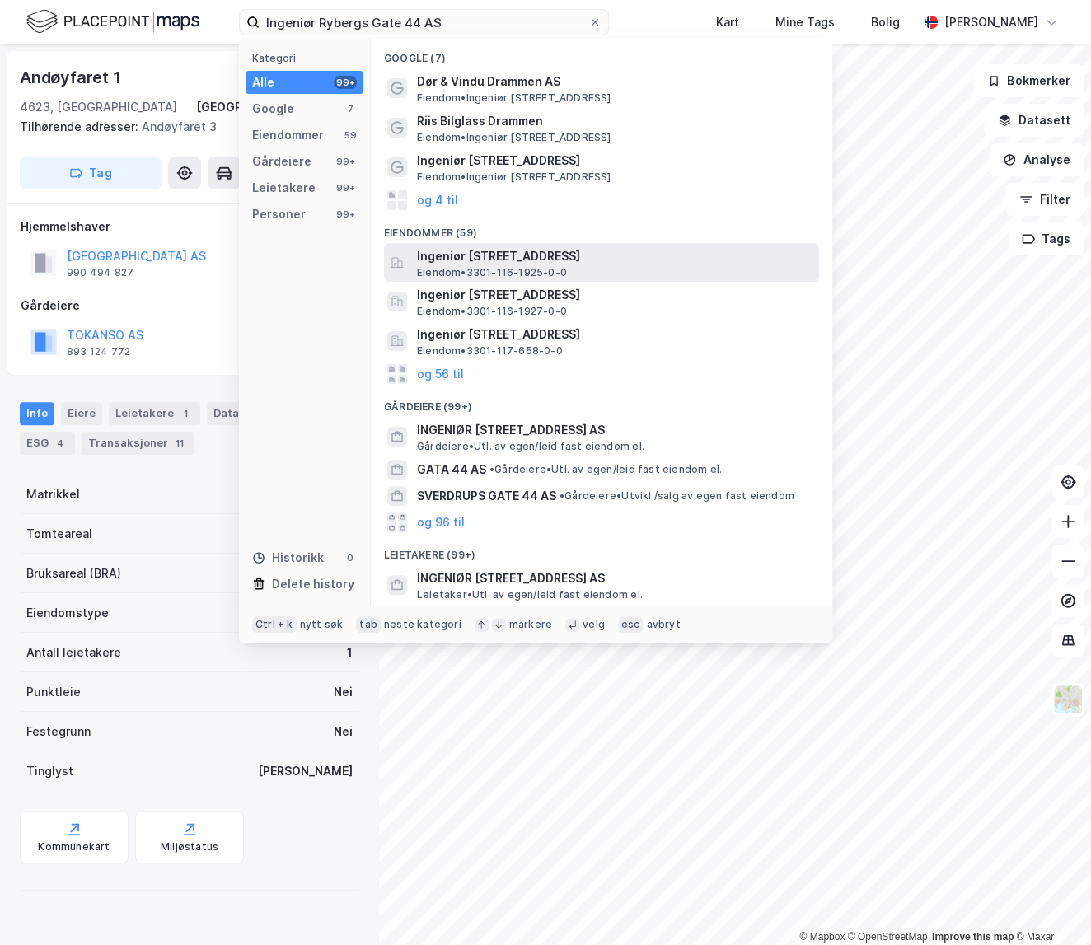
click at [550, 259] on span "Ingeniør [STREET_ADDRESS]" at bounding box center [614, 256] width 395 height 20
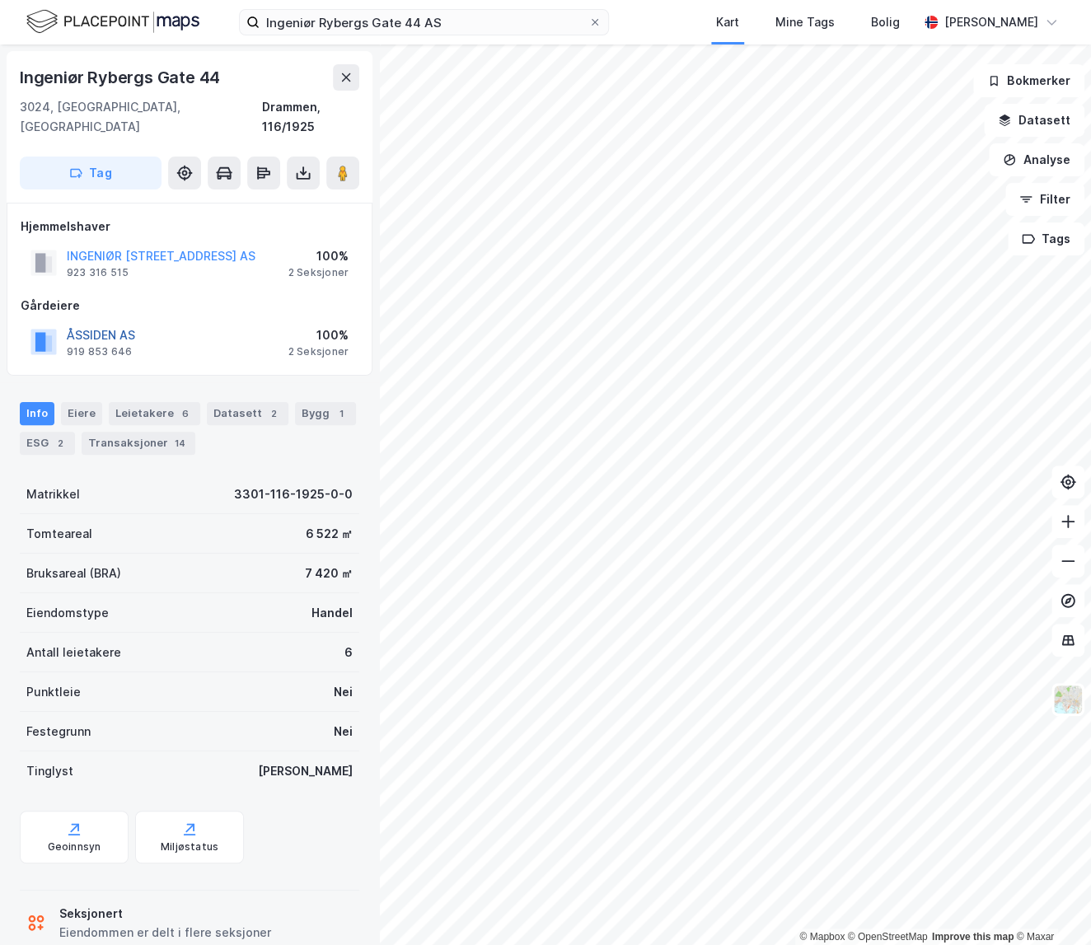
click at [0, 0] on button "ÅSSIDEN AS" at bounding box center [0, 0] width 0 height 0
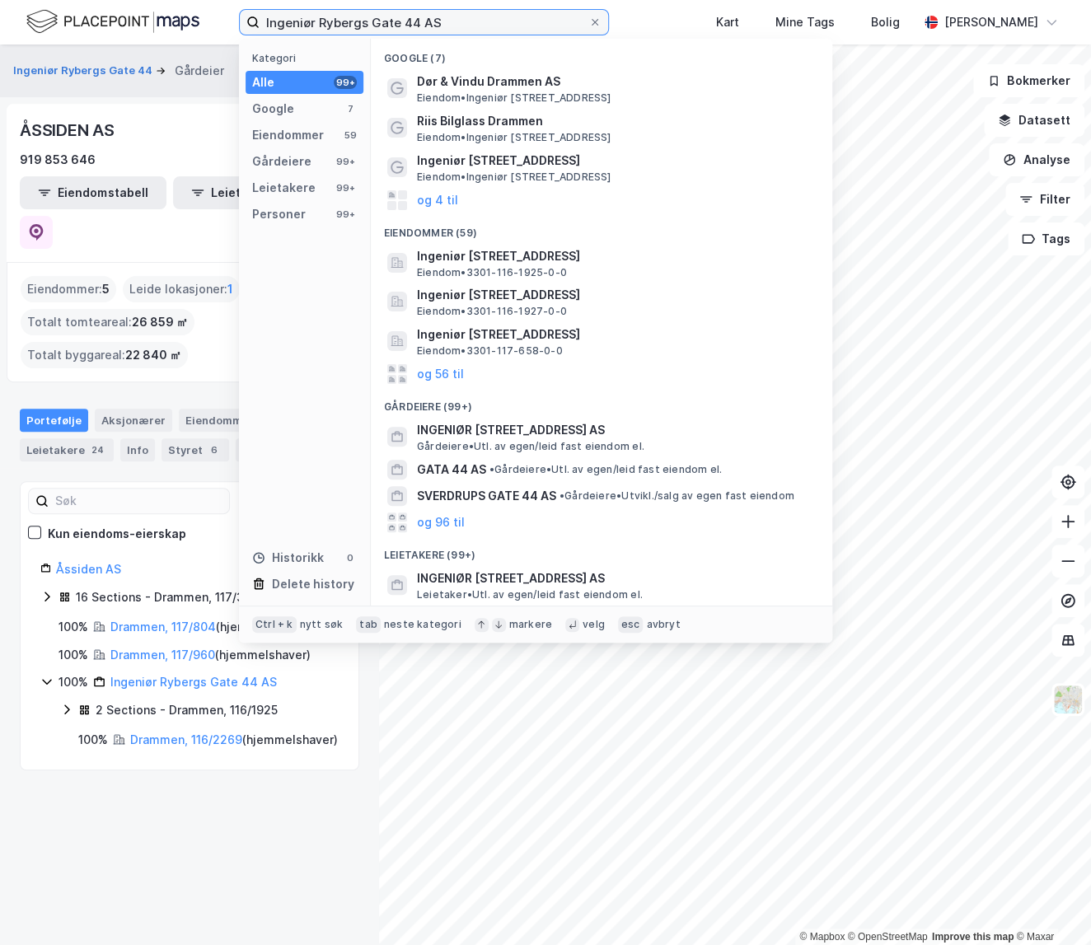
click at [450, 27] on input "Ingeniør Rybergs Gate 44 AS" at bounding box center [423, 22] width 329 height 25
paste input "[PERSON_NAME] [PERSON_NAME]"
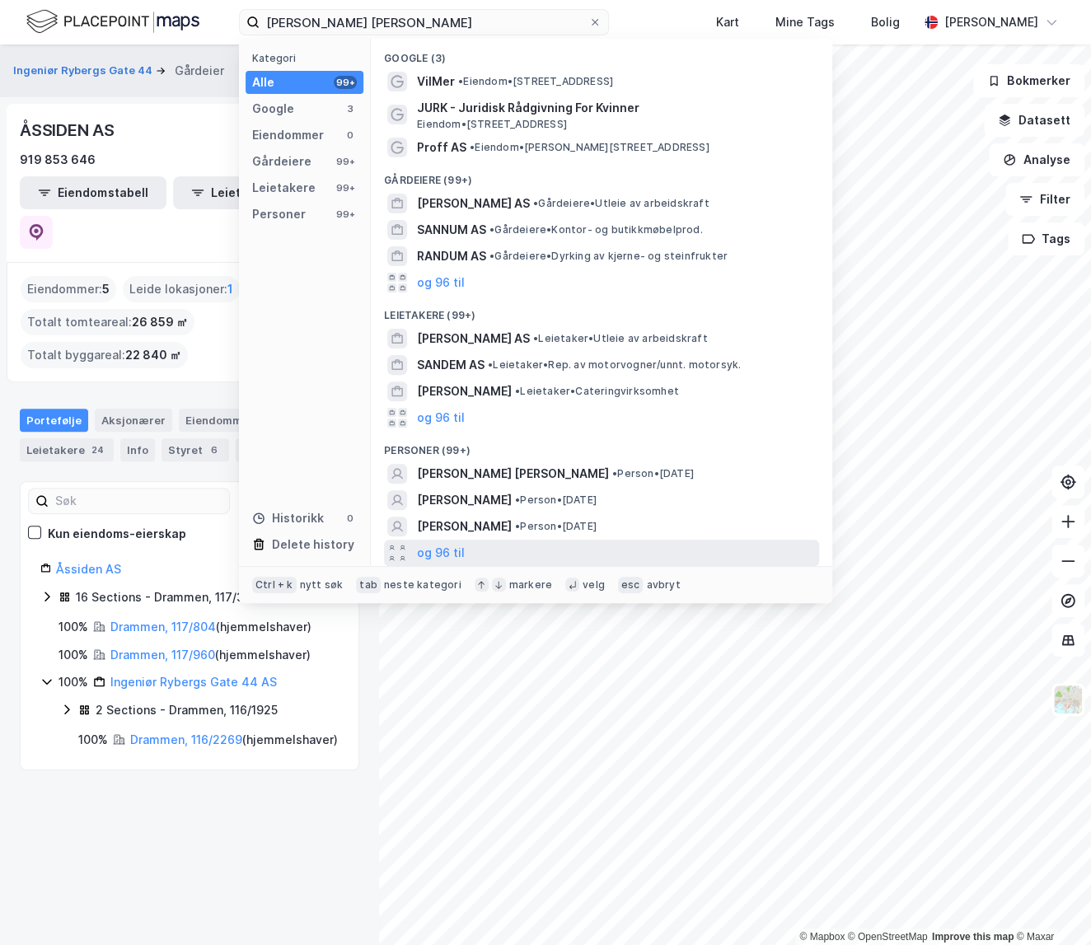
click at [462, 551] on div "og 96 til" at bounding box center [601, 553] width 435 height 26
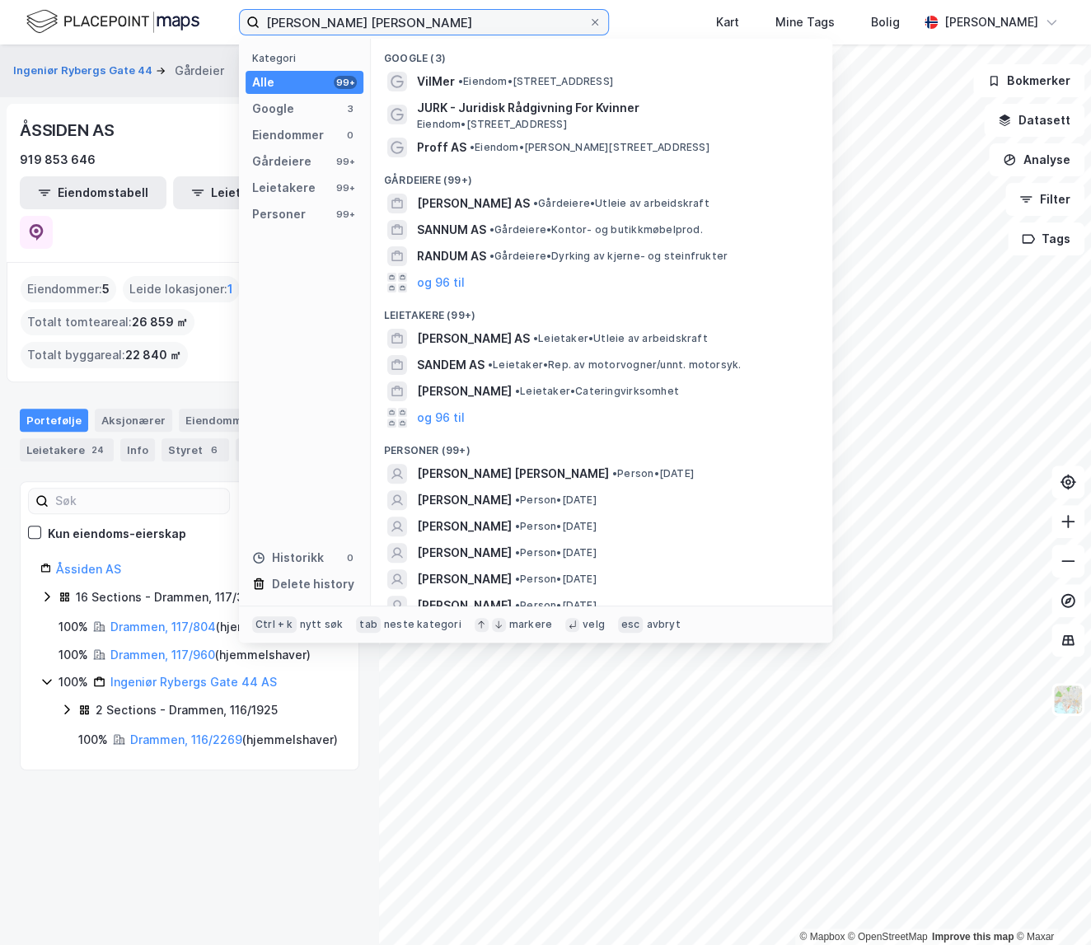
drag, startPoint x: 346, startPoint y: 22, endPoint x: 312, endPoint y: 22, distance: 33.8
click at [312, 22] on input "[PERSON_NAME] [PERSON_NAME]" at bounding box center [423, 22] width 329 height 25
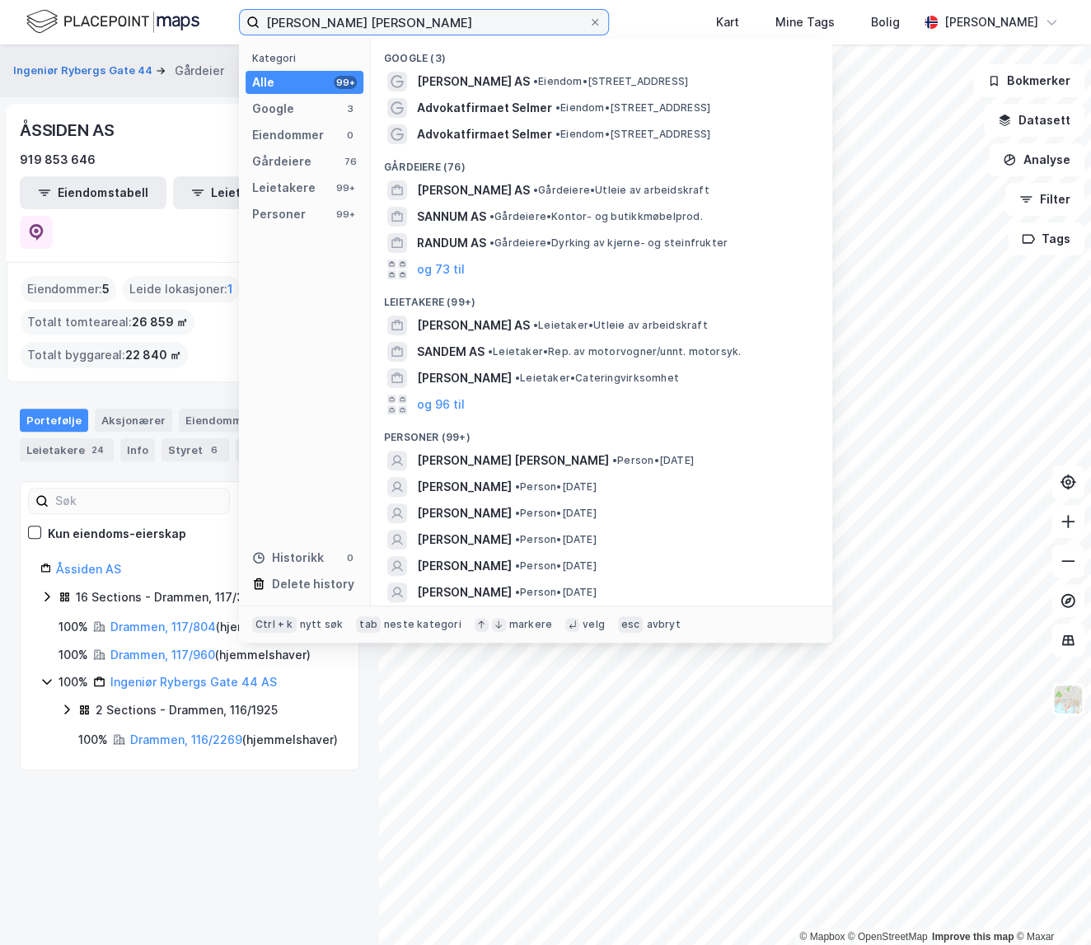
drag, startPoint x: 449, startPoint y: 31, endPoint x: 396, endPoint y: 29, distance: 52.8
click at [430, 29] on input "[PERSON_NAME] [PERSON_NAME]" at bounding box center [423, 22] width 329 height 25
click at [353, 24] on input "[PERSON_NAME] [PERSON_NAME]" at bounding box center [423, 22] width 329 height 25
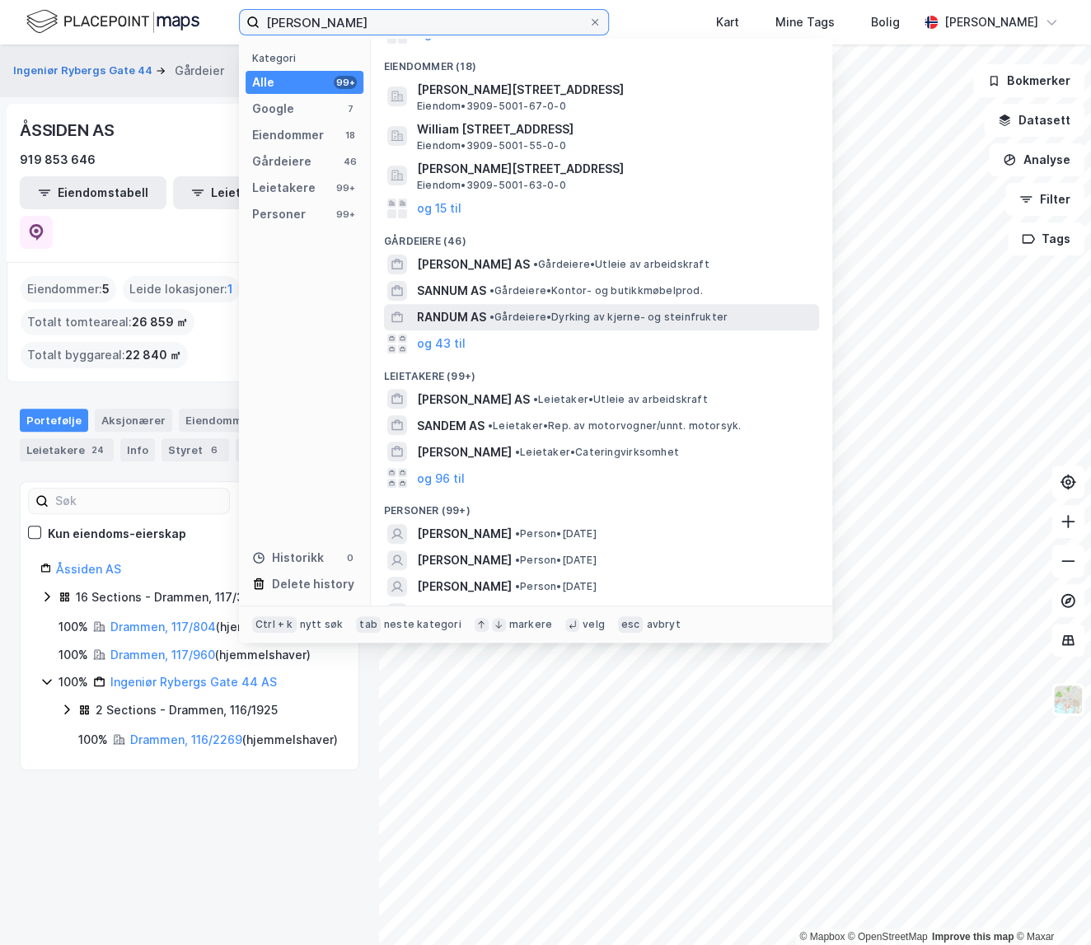
scroll to position [224, 0]
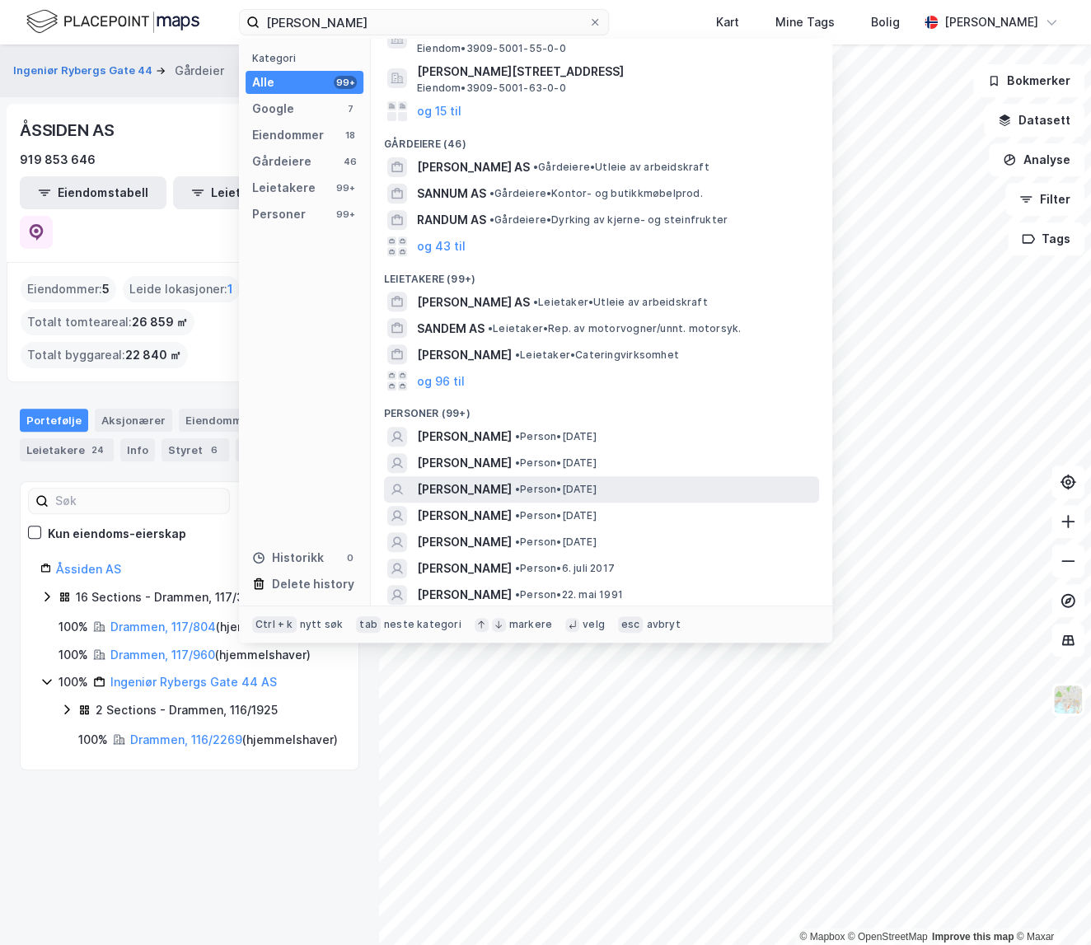
click at [482, 480] on span "[PERSON_NAME]" at bounding box center [464, 489] width 95 height 20
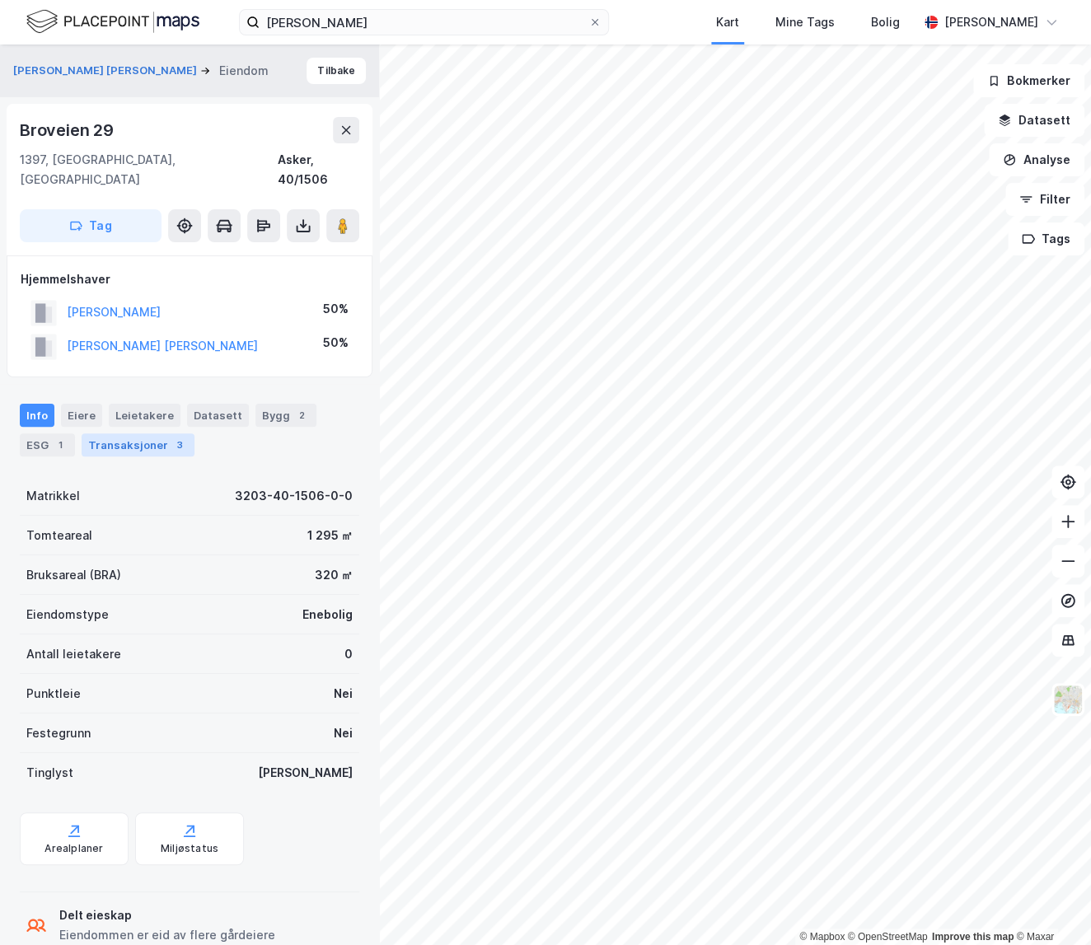
drag, startPoint x: 155, startPoint y: 426, endPoint x: 148, endPoint y: 432, distance: 8.8
click at [155, 433] on div "Transaksjoner 3" at bounding box center [138, 444] width 113 height 23
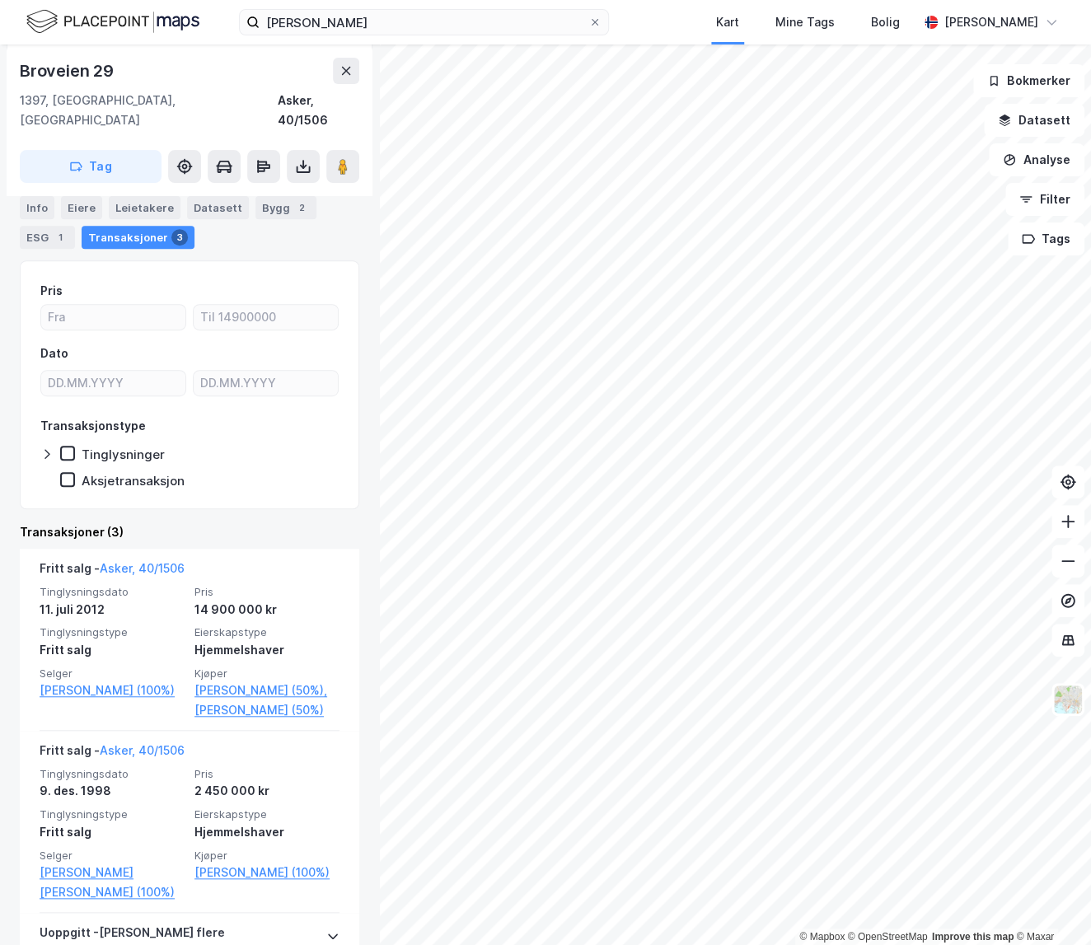
scroll to position [149, 0]
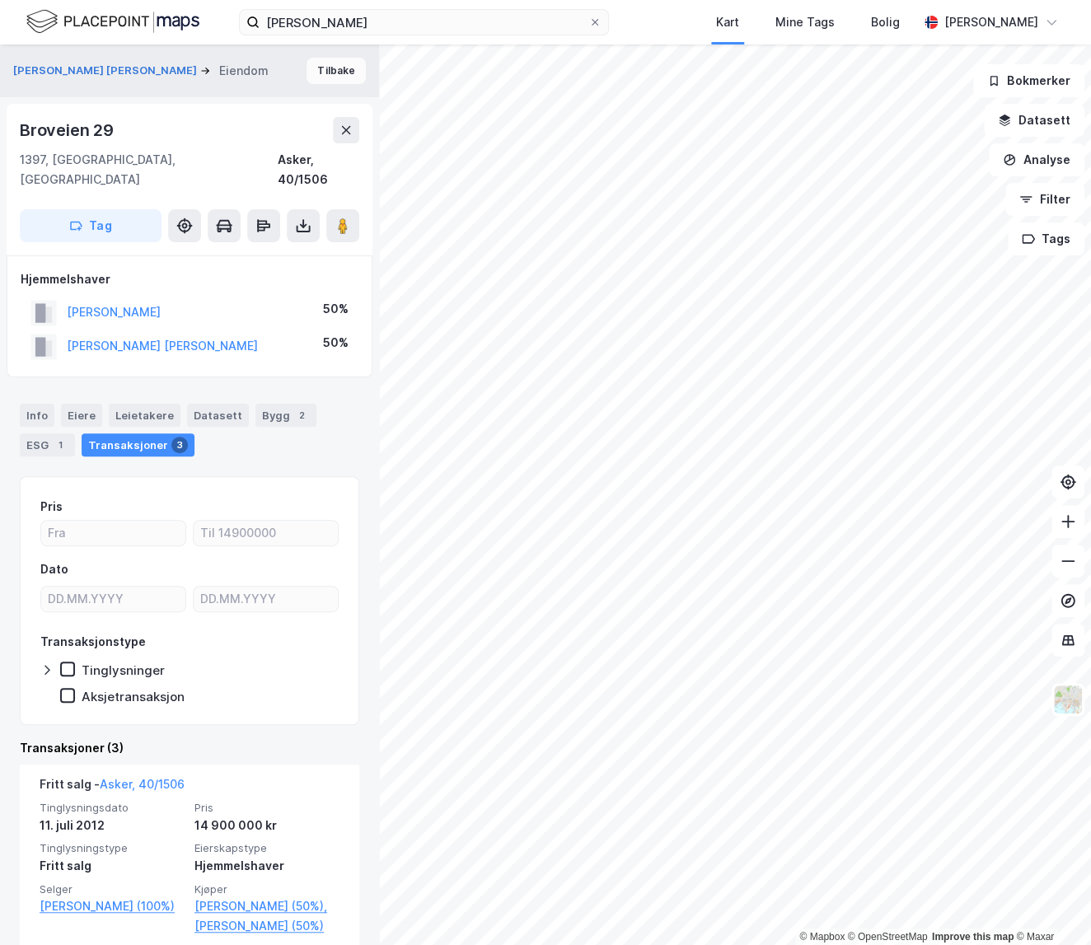
click at [319, 75] on button "Tilbake" at bounding box center [335, 71] width 59 height 26
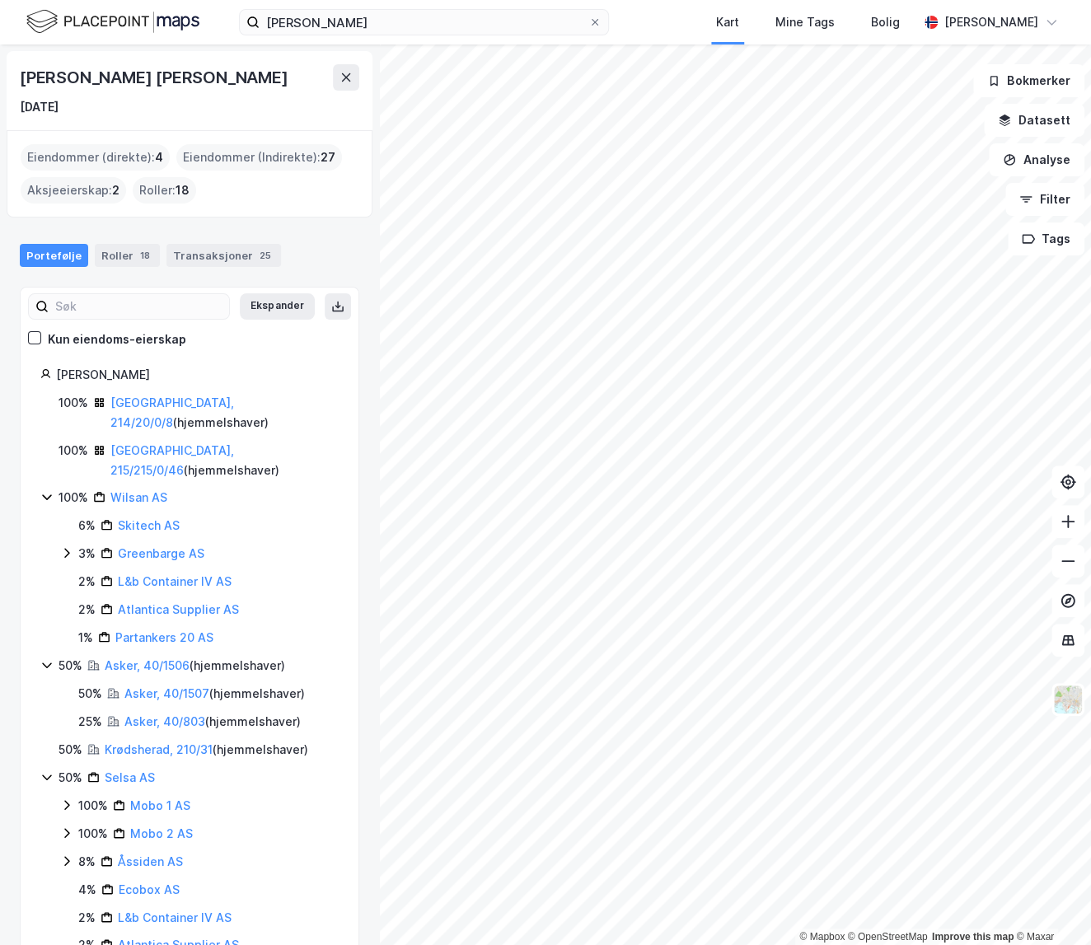
click at [944, 944] on html "[PERSON_NAME] Kart Mine Tags [PERSON_NAME] [PERSON_NAME] © Mapbox © OpenStreetM…" at bounding box center [545, 472] width 1091 height 945
click at [1022, 944] on html "[PERSON_NAME] Kart Mine Tags [PERSON_NAME] [PERSON_NAME] © Mapbox © OpenStreetM…" at bounding box center [545, 472] width 1091 height 945
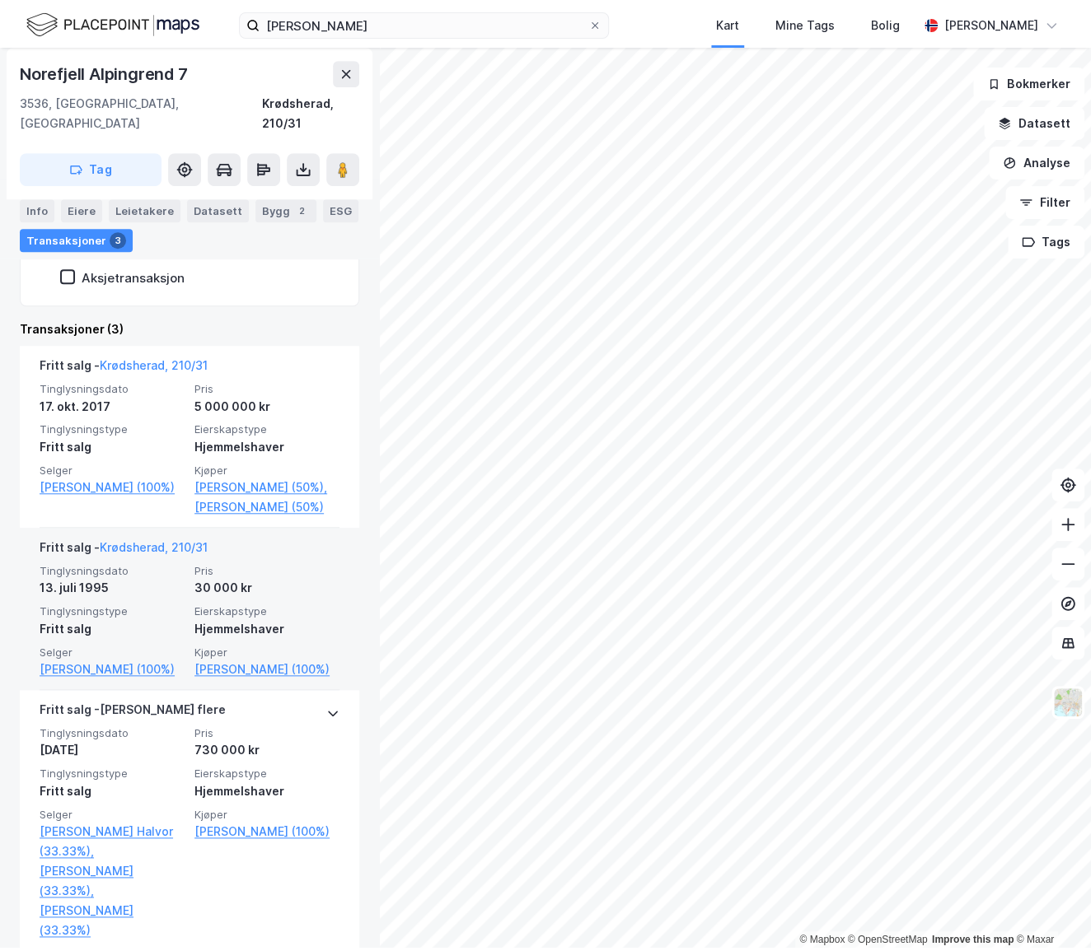
scroll to position [449, 0]
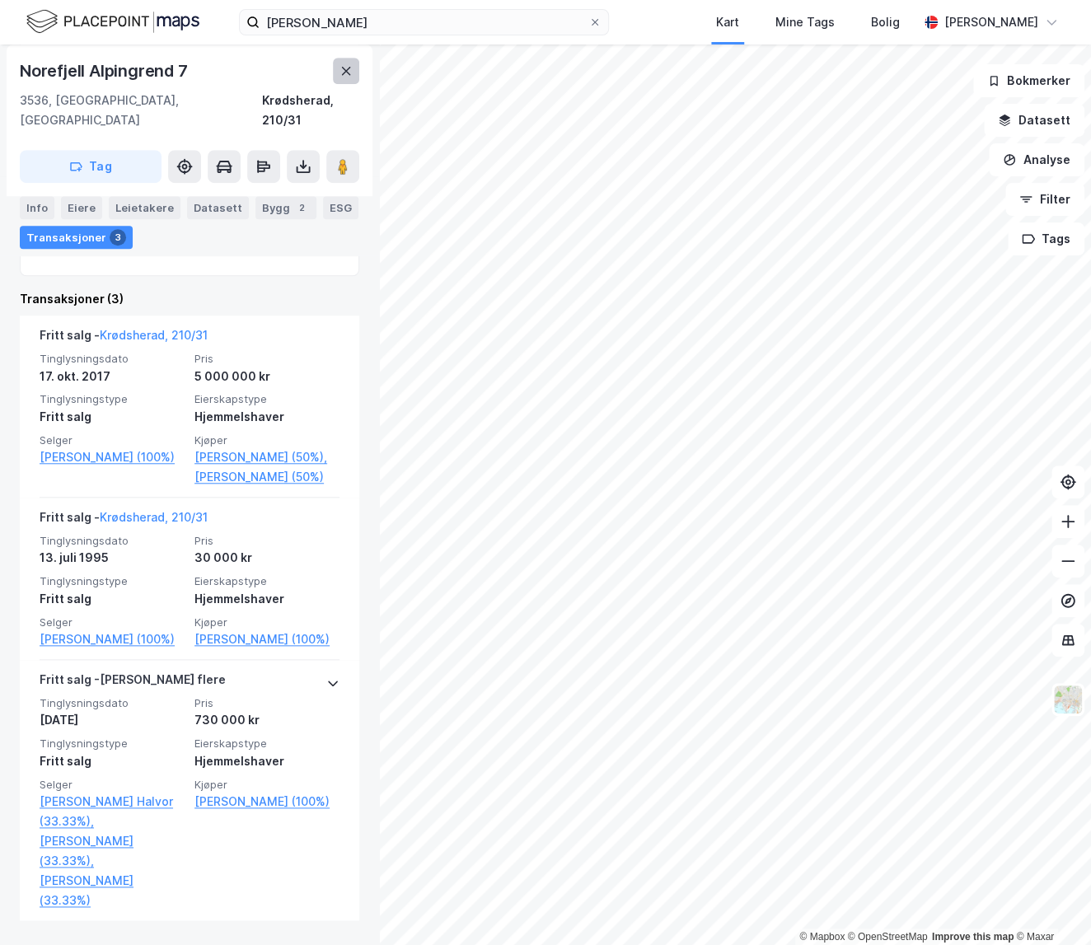
click at [337, 60] on button at bounding box center [346, 71] width 26 height 26
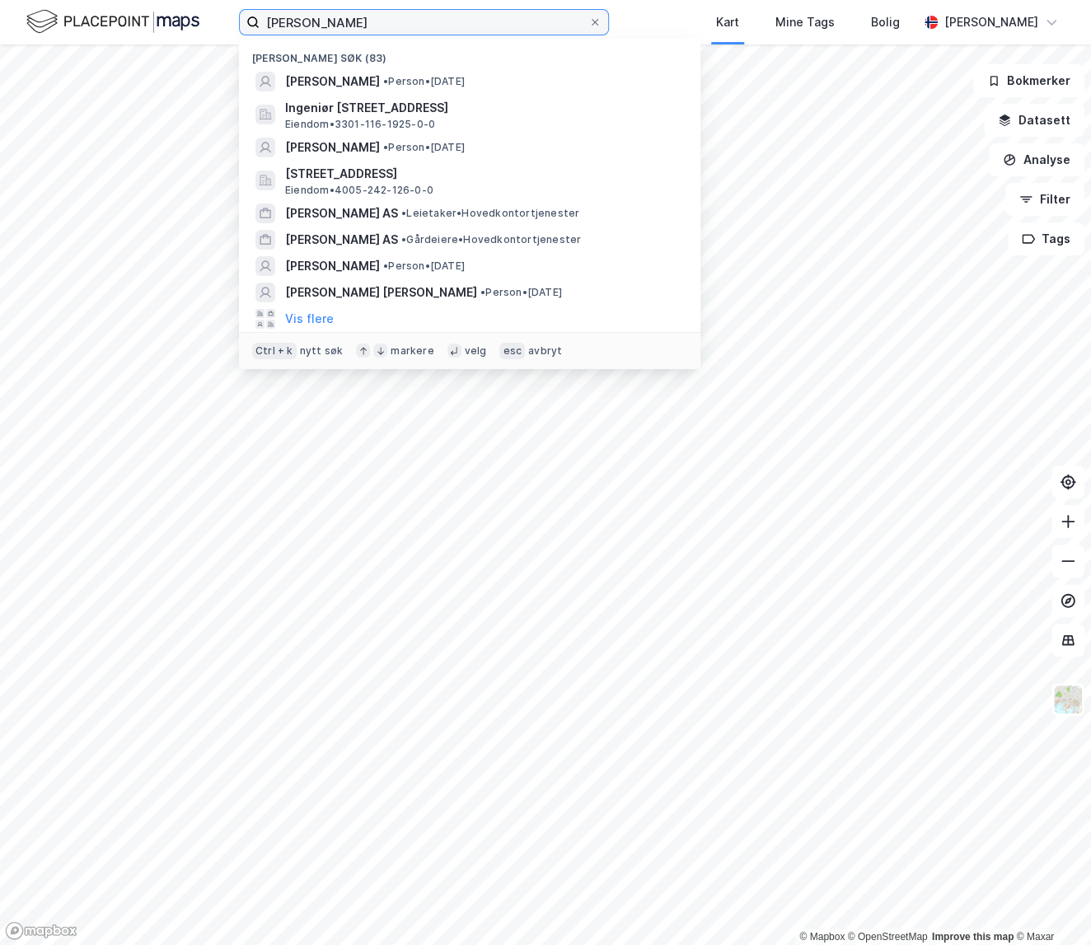
click at [411, 26] on input "[PERSON_NAME]" at bounding box center [423, 22] width 329 height 25
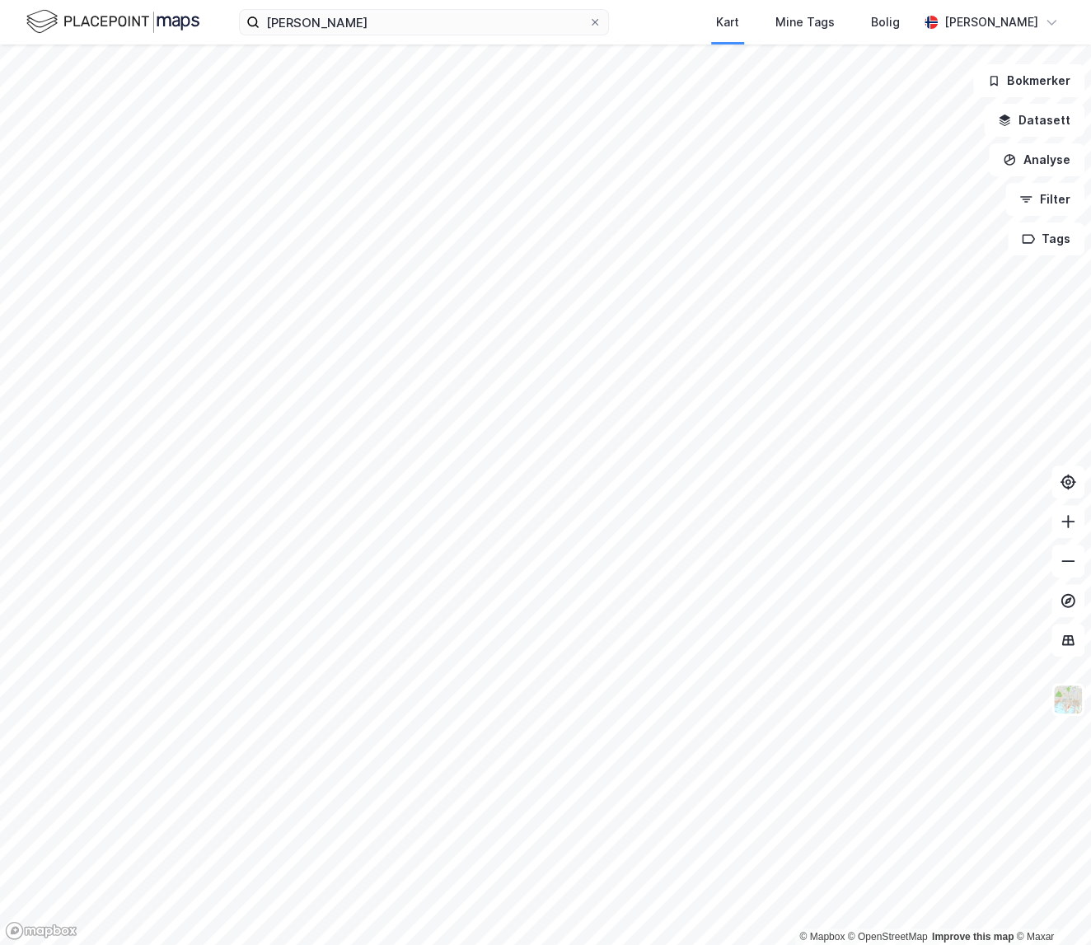
click at [693, 27] on div "[PERSON_NAME] Kart Mine Tags Bolig [PERSON_NAME]" at bounding box center [545, 22] width 1091 height 44
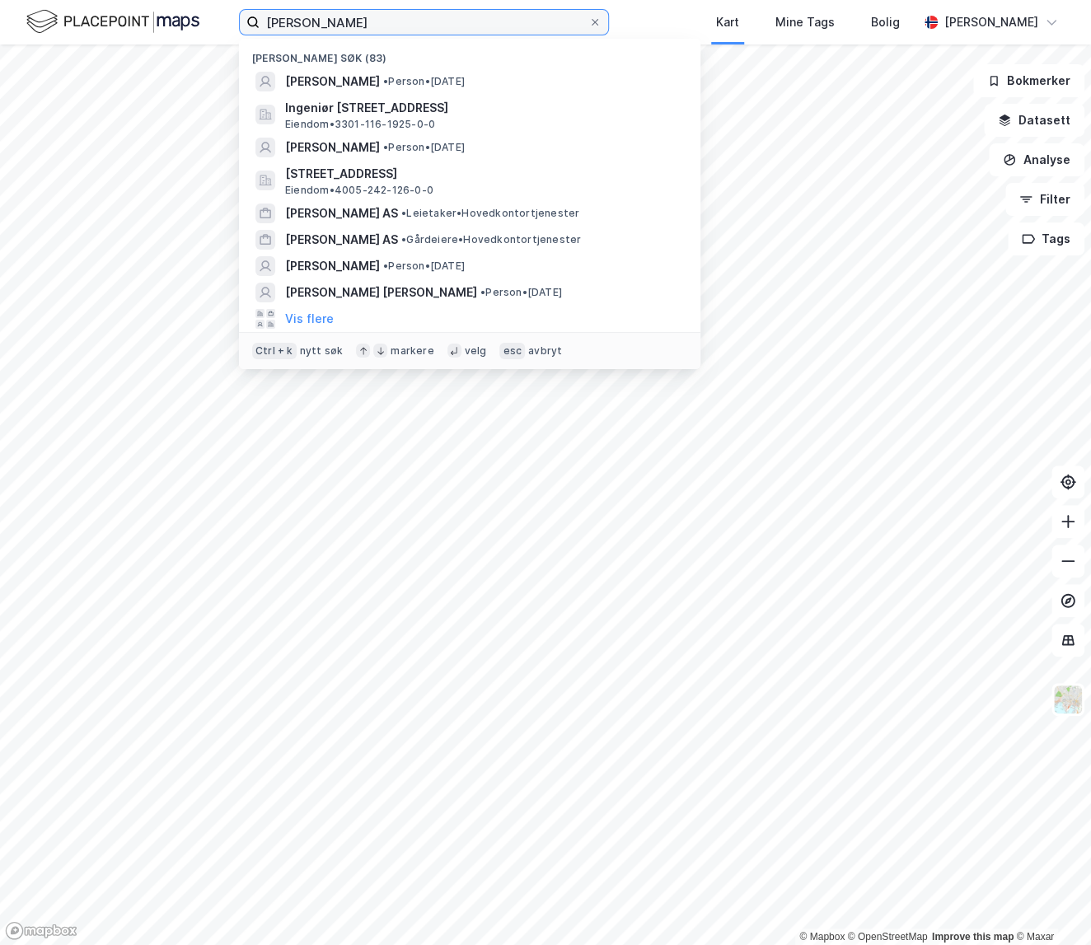
drag, startPoint x: 467, startPoint y: 16, endPoint x: 451, endPoint y: 16, distance: 15.7
click at [466, 17] on input "[PERSON_NAME]" at bounding box center [423, 22] width 329 height 25
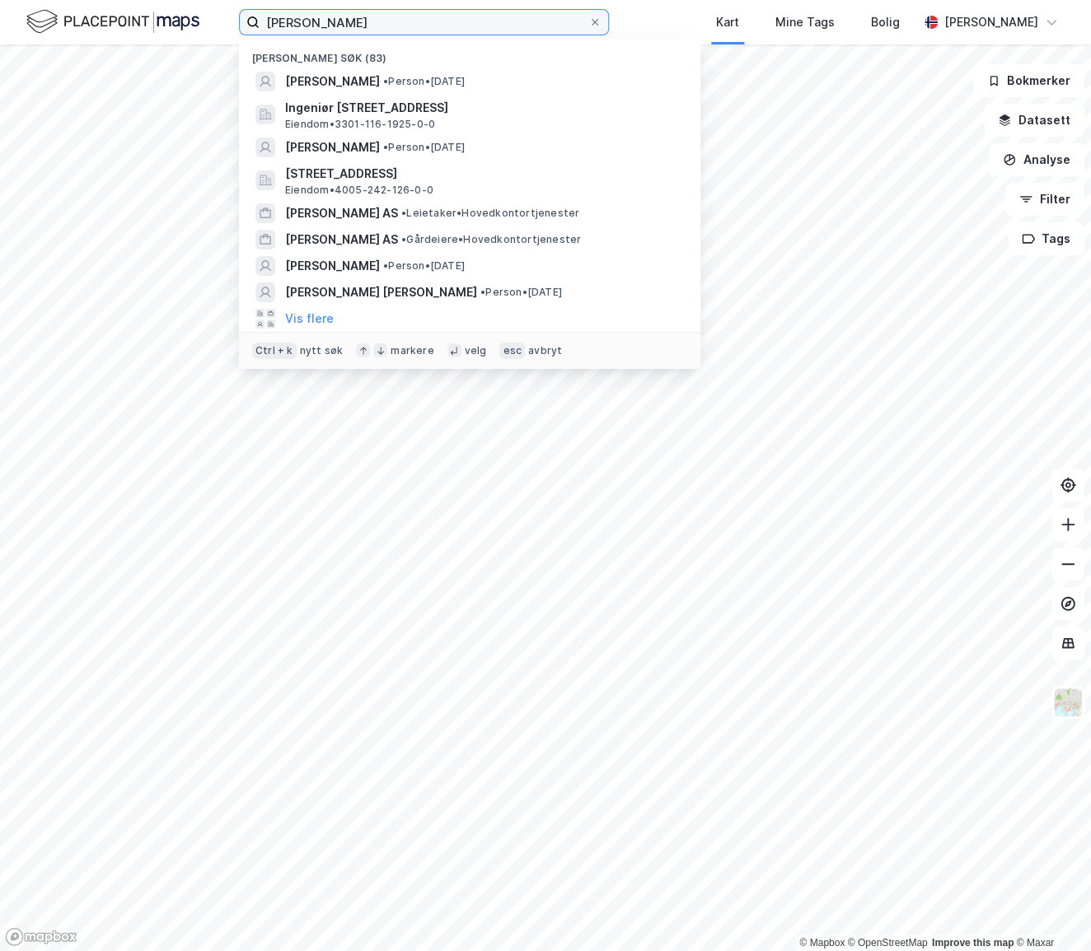
click at [386, 22] on input "[PERSON_NAME]" at bounding box center [423, 22] width 329 height 25
click at [235, 44] on div "[PERSON_NAME] søk (83) [PERSON_NAME] • [DATE][STREET_ADDRESS] Eiendom • 3301-11…" at bounding box center [545, 475] width 1091 height 951
paste input "Guvi Invest AS"
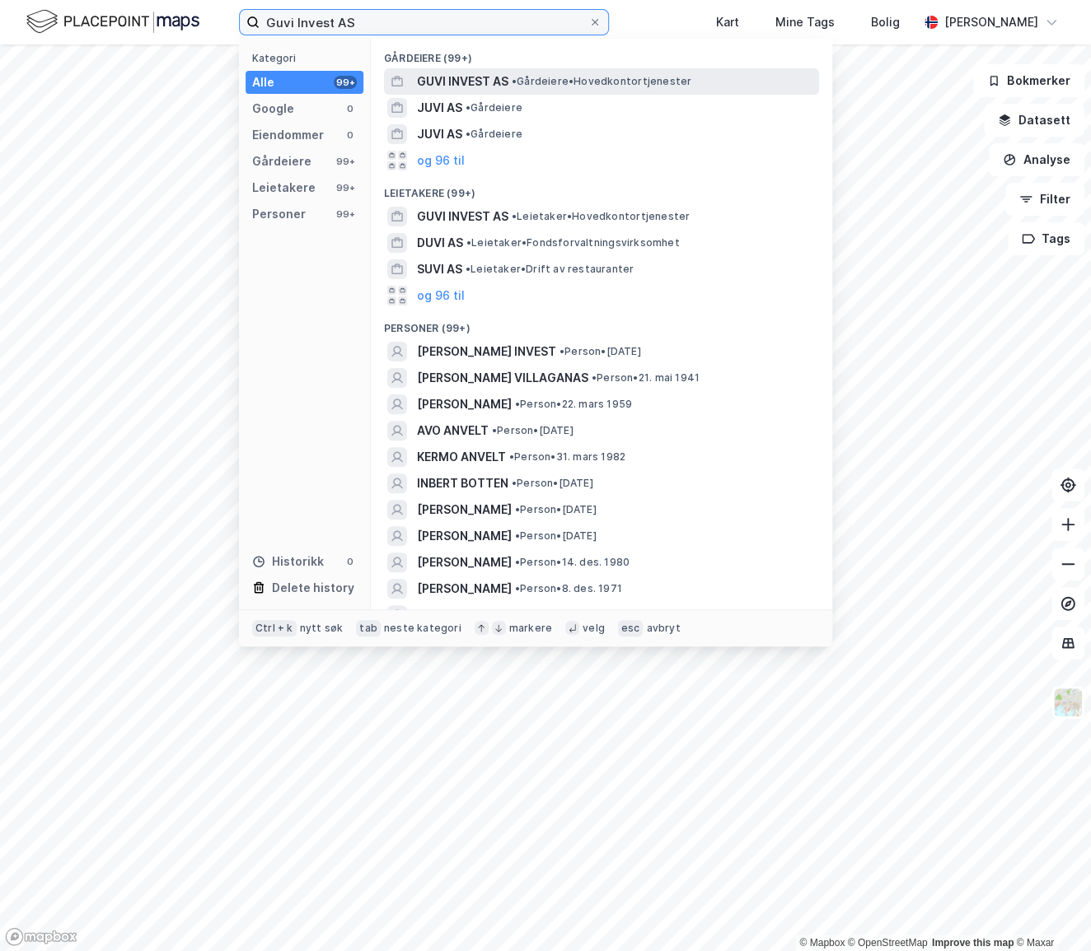
type input "Guvi Invest AS"
click at [479, 82] on span "GUVI INVEST AS" at bounding box center [462, 82] width 91 height 20
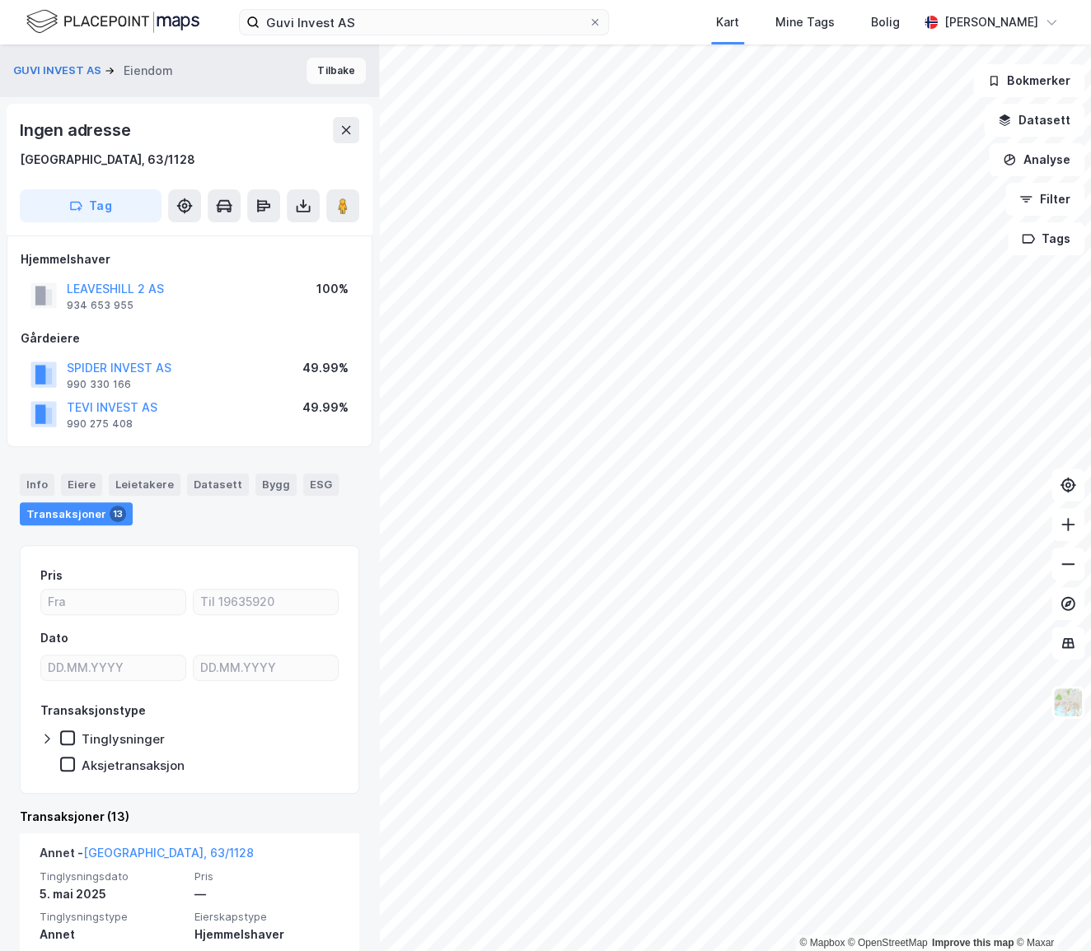
click at [334, 58] on button "Tilbake" at bounding box center [335, 71] width 59 height 26
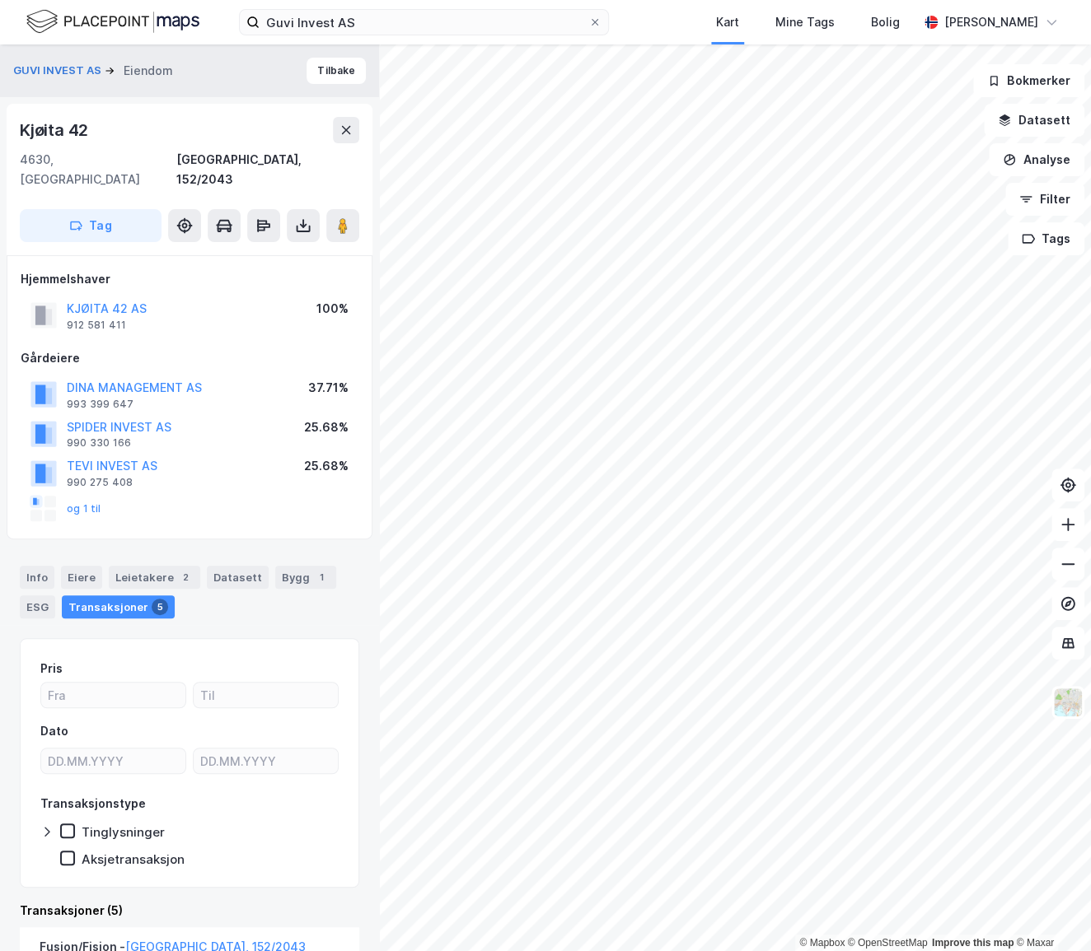
drag, startPoint x: 142, startPoint y: 293, endPoint x: 62, endPoint y: 291, distance: 79.9
click at [62, 299] on div "KJØITA 42 AS 912 581 411" at bounding box center [88, 315] width 116 height 33
drag, startPoint x: 185, startPoint y: 292, endPoint x: 11, endPoint y: 288, distance: 174.7
click at [11, 288] on div "Hjemmelshaver KJØITA 42 AS 912 581 411 100% Gårdeiere DINA MANAGEMENT AS 993 39…" at bounding box center [190, 397] width 366 height 284
copy button "KJØITA 42 AS"
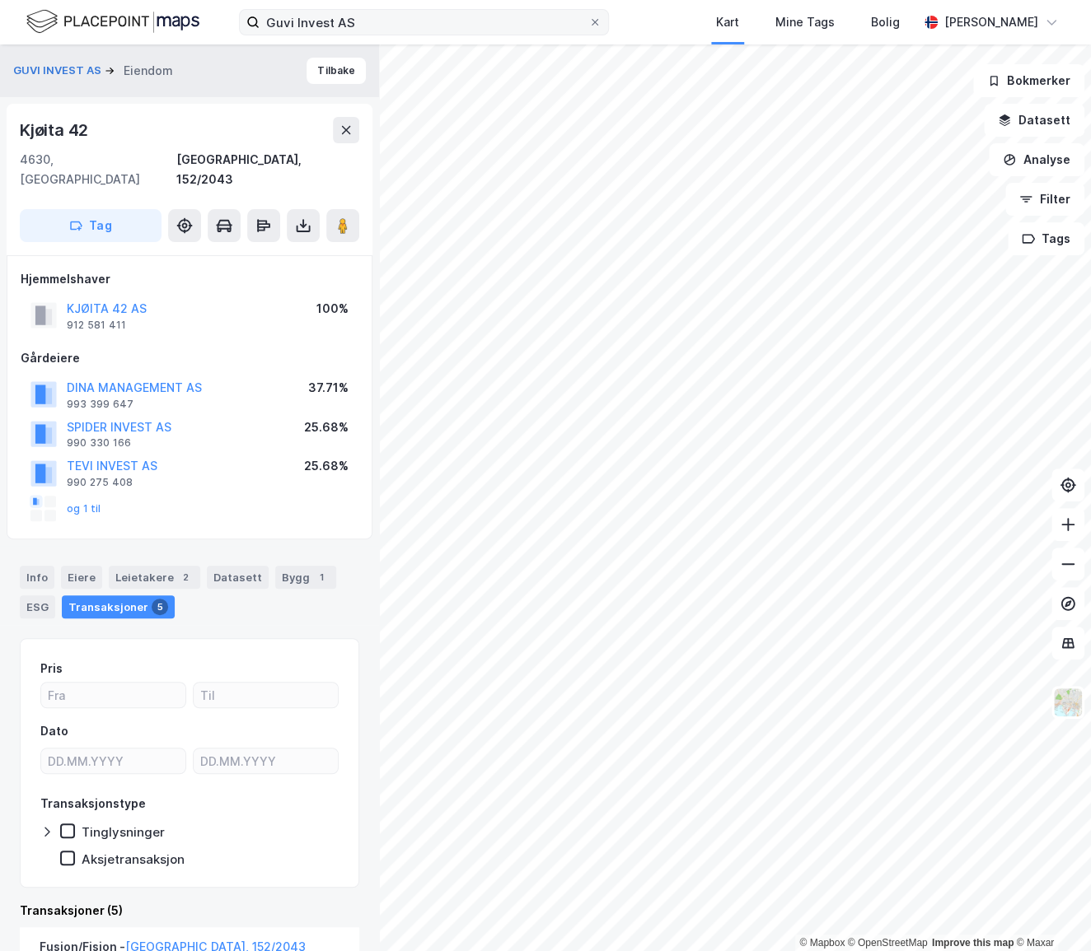
click at [381, 16] on div "Guvi Invest AS Kart Mine Tags [PERSON_NAME] [PERSON_NAME]" at bounding box center [545, 22] width 1091 height 44
click at [598, 19] on icon at bounding box center [594, 22] width 7 height 7
click at [588, 19] on input "Guvi Invest AS" at bounding box center [423, 22] width 329 height 25
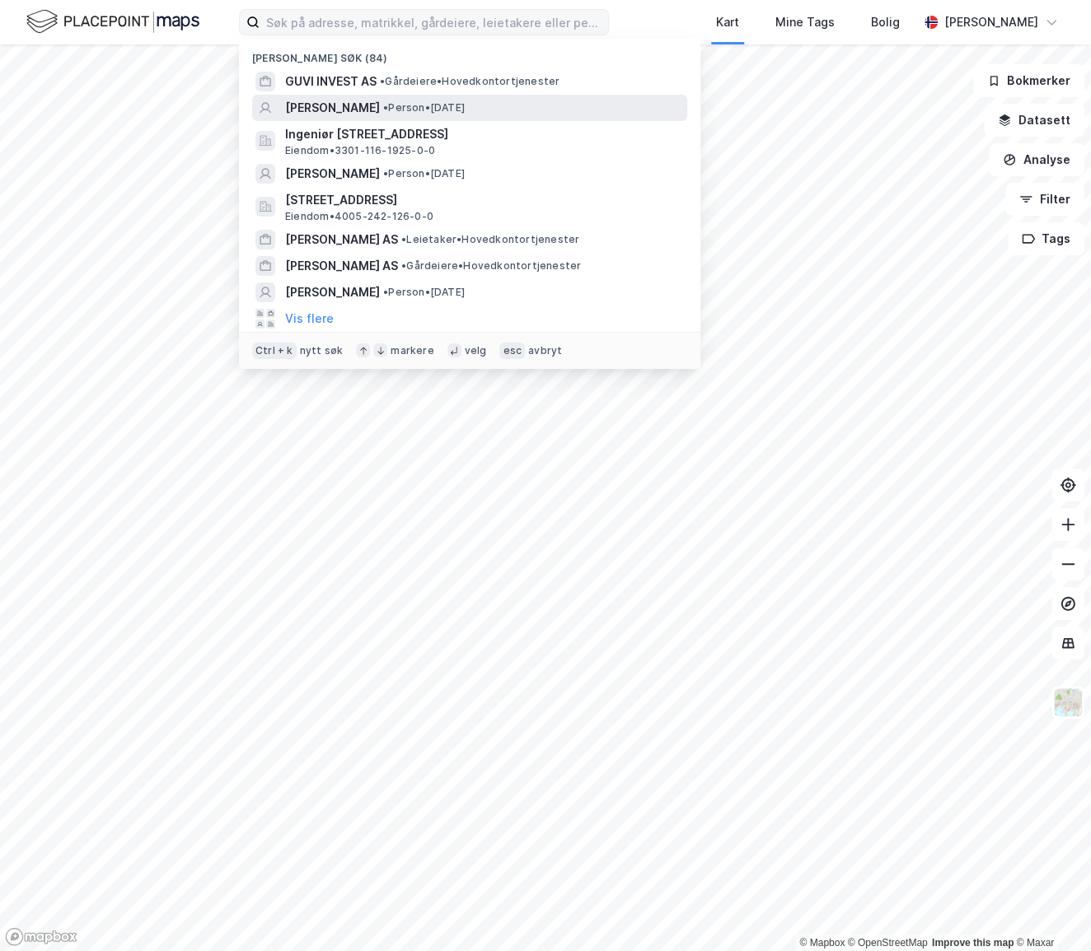
click at [348, 105] on span "[PERSON_NAME]" at bounding box center [332, 108] width 95 height 20
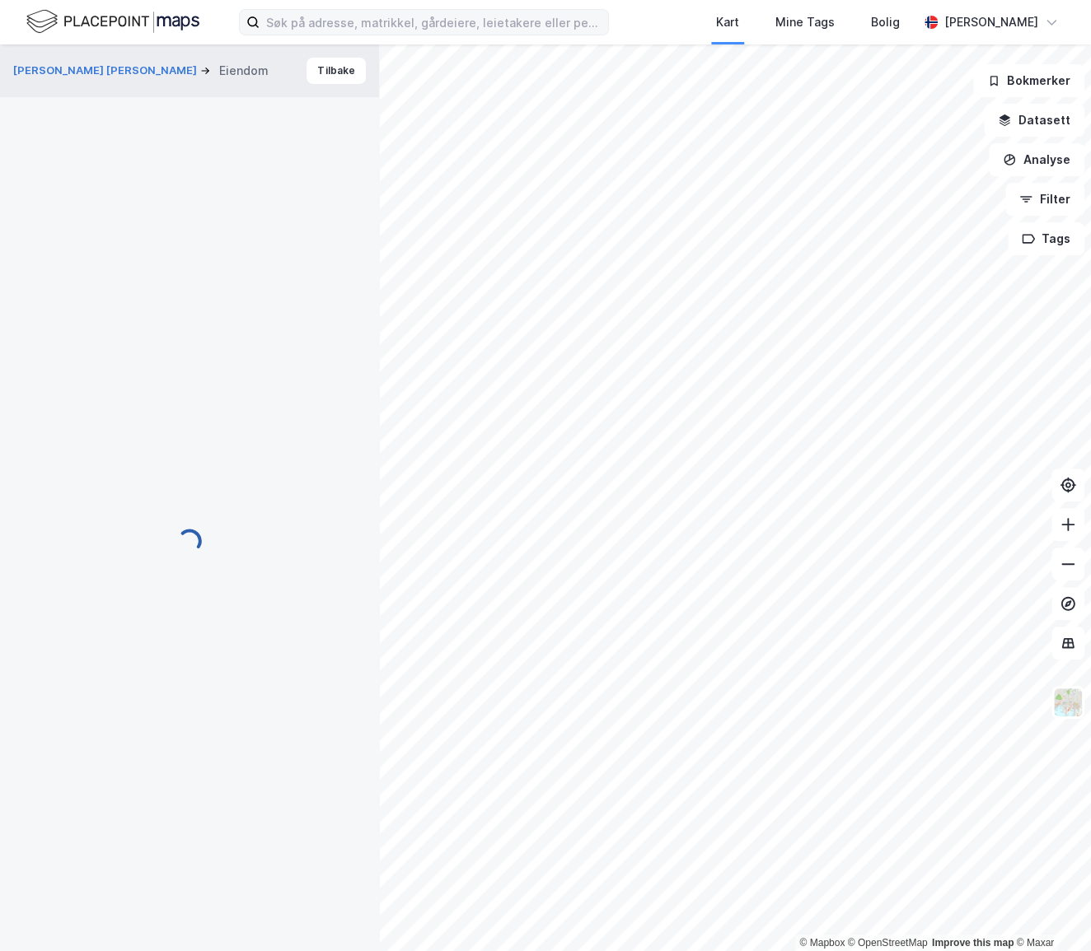
scroll to position [69, 0]
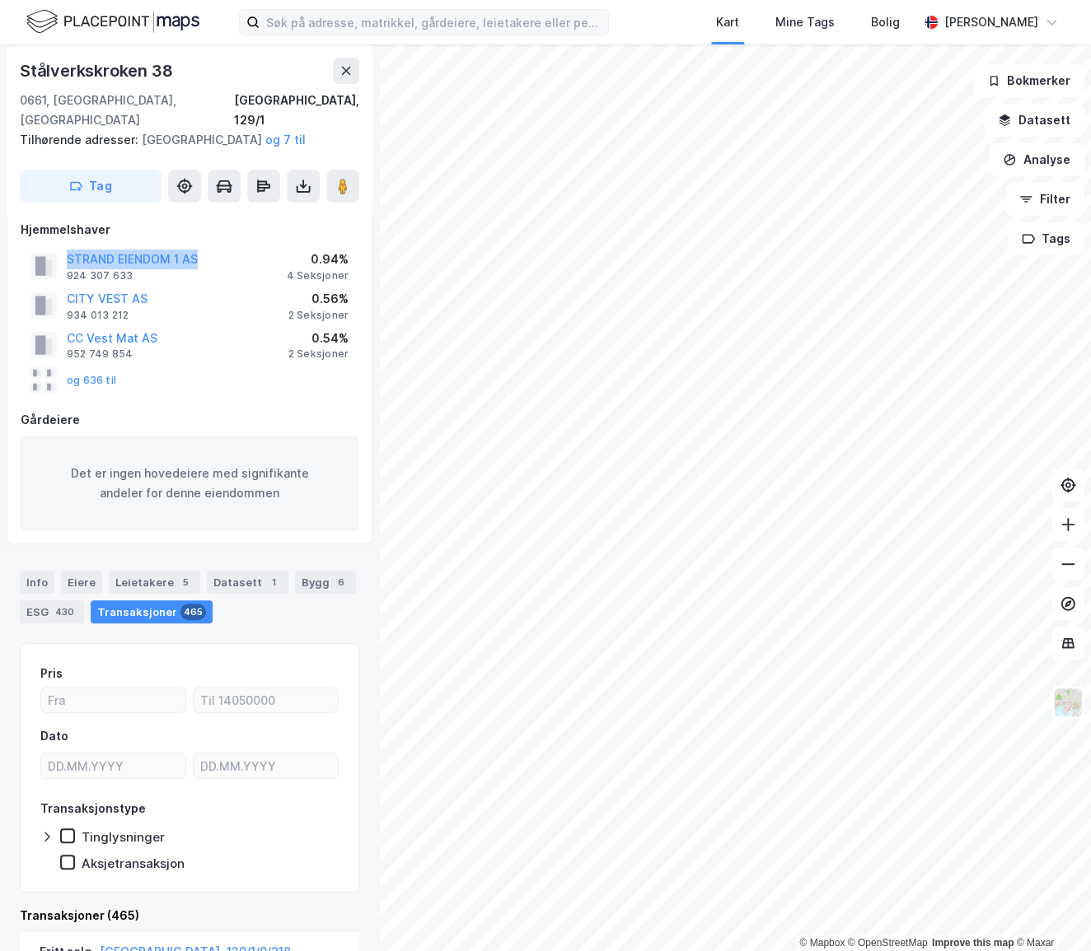
drag, startPoint x: 187, startPoint y: 257, endPoint x: 60, endPoint y: 258, distance: 126.9
click at [60, 258] on div "STRAND EIENDOM 1 AS 924 307 633 0.94% 4 Seksjoner" at bounding box center [190, 266] width 338 height 40
copy button "STRAND EIENDOM 1 AS"
click at [236, 450] on div "Det er ingen hovedeiere med signifikante andeler for denne eiendommen" at bounding box center [190, 484] width 338 height 94
click at [71, 584] on div "Eiere" at bounding box center [81, 582] width 41 height 23
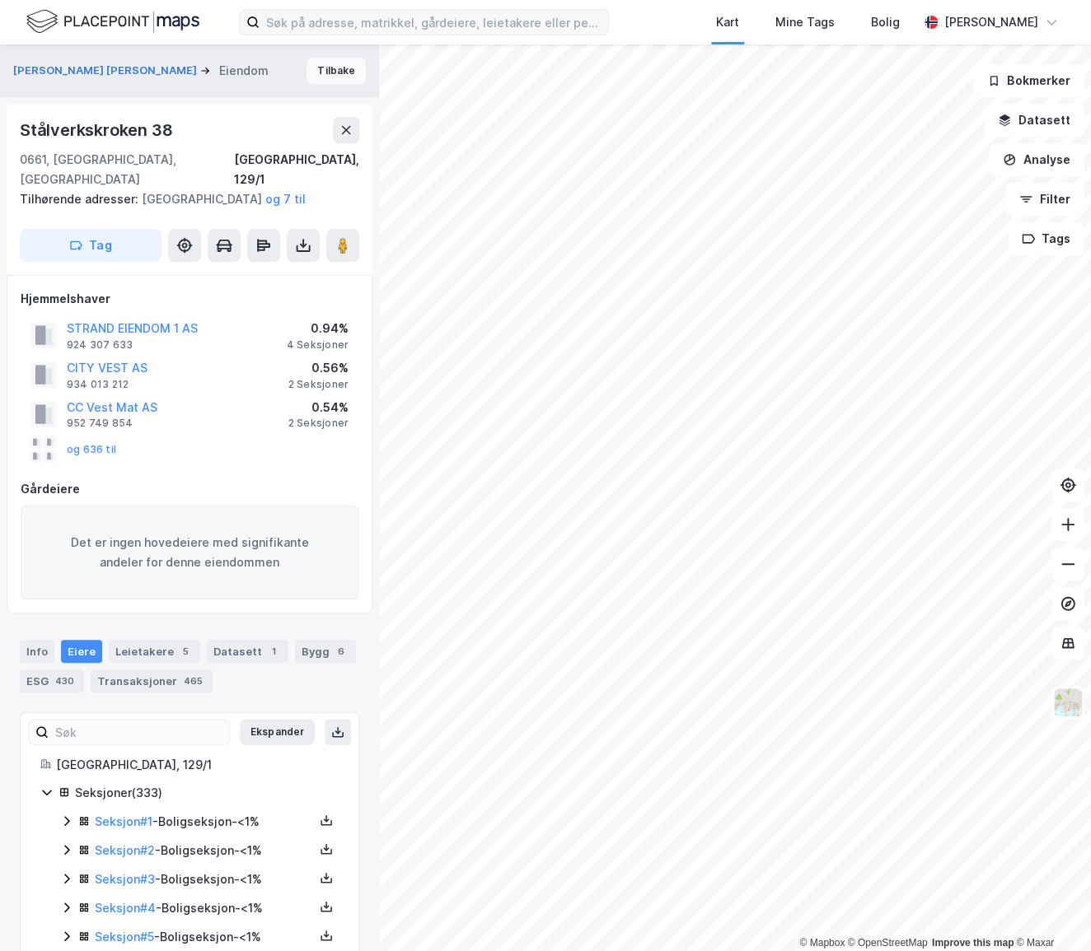
click at [321, 81] on button "Tilbake" at bounding box center [335, 71] width 59 height 26
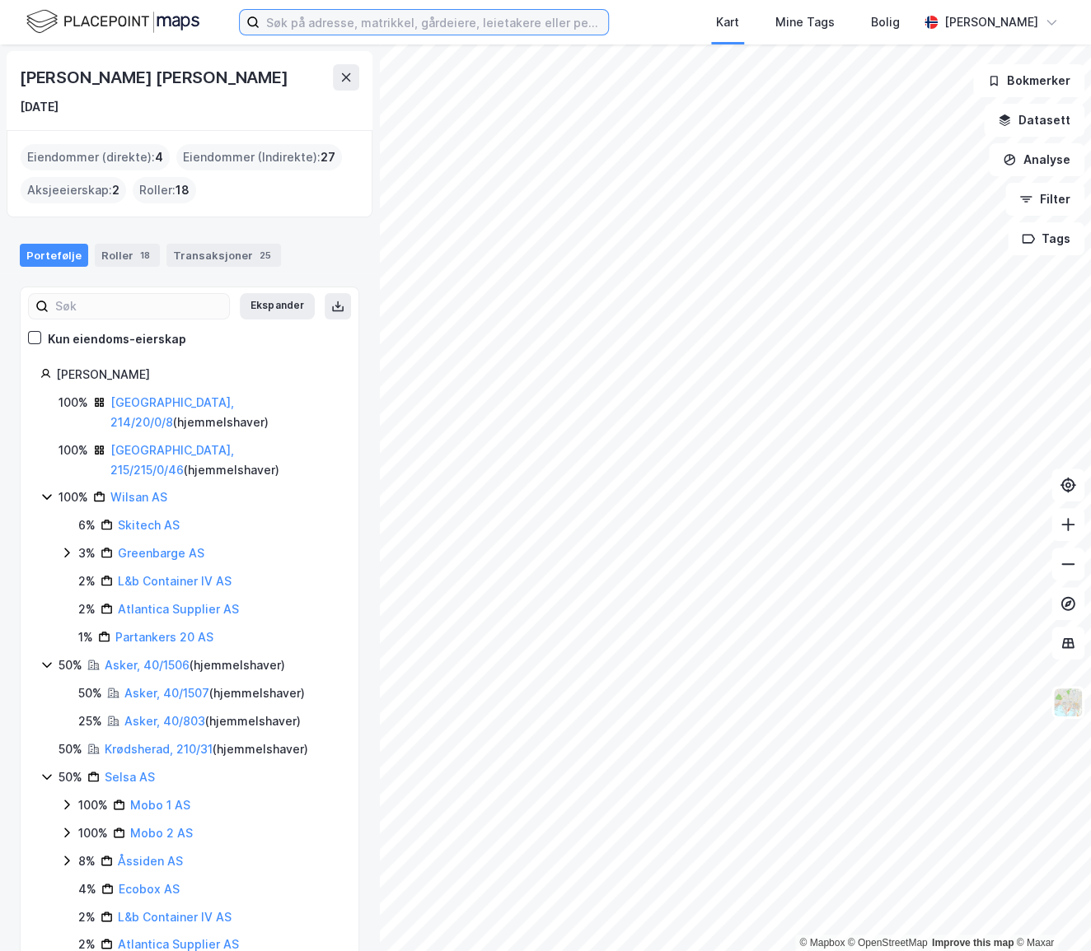
click at [339, 30] on input at bounding box center [433, 22] width 348 height 25
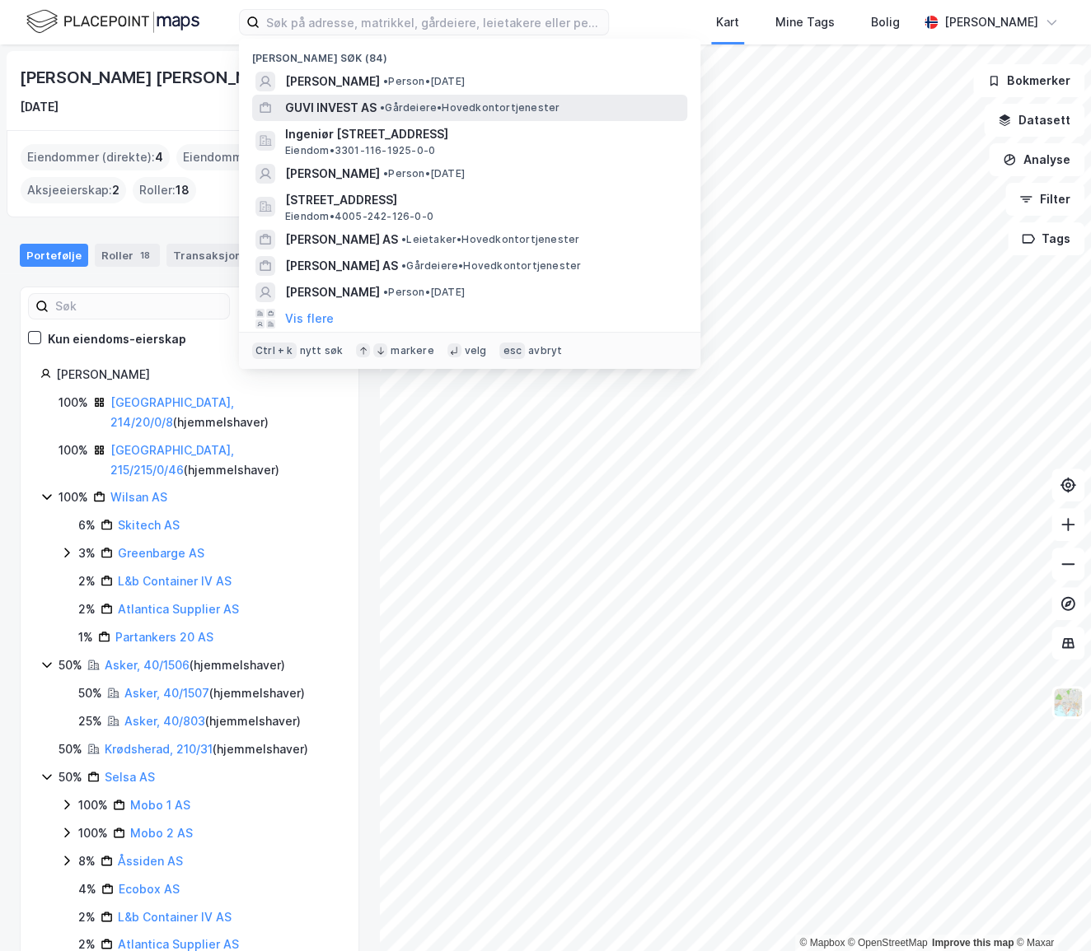
click at [331, 115] on span "GUVI INVEST AS" at bounding box center [330, 108] width 91 height 20
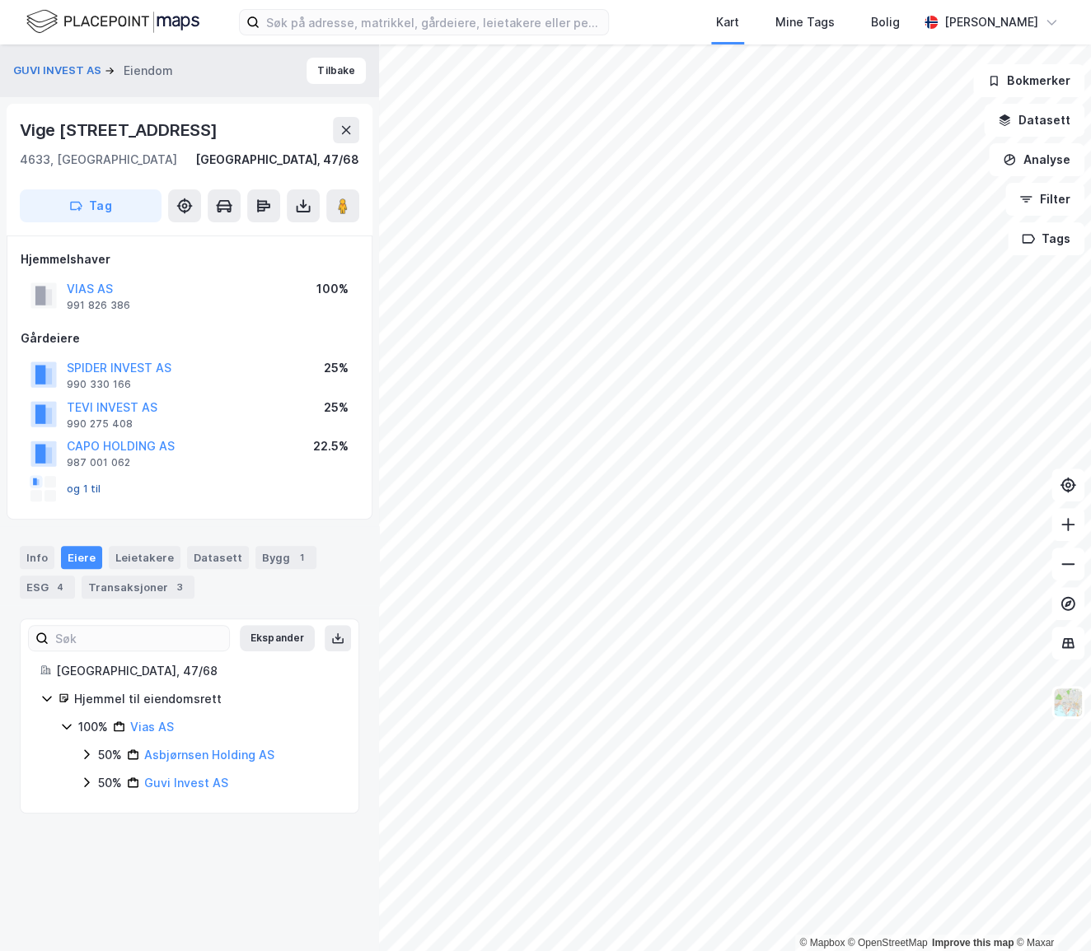
click at [0, 0] on button "og 1 til" at bounding box center [0, 0] width 0 height 0
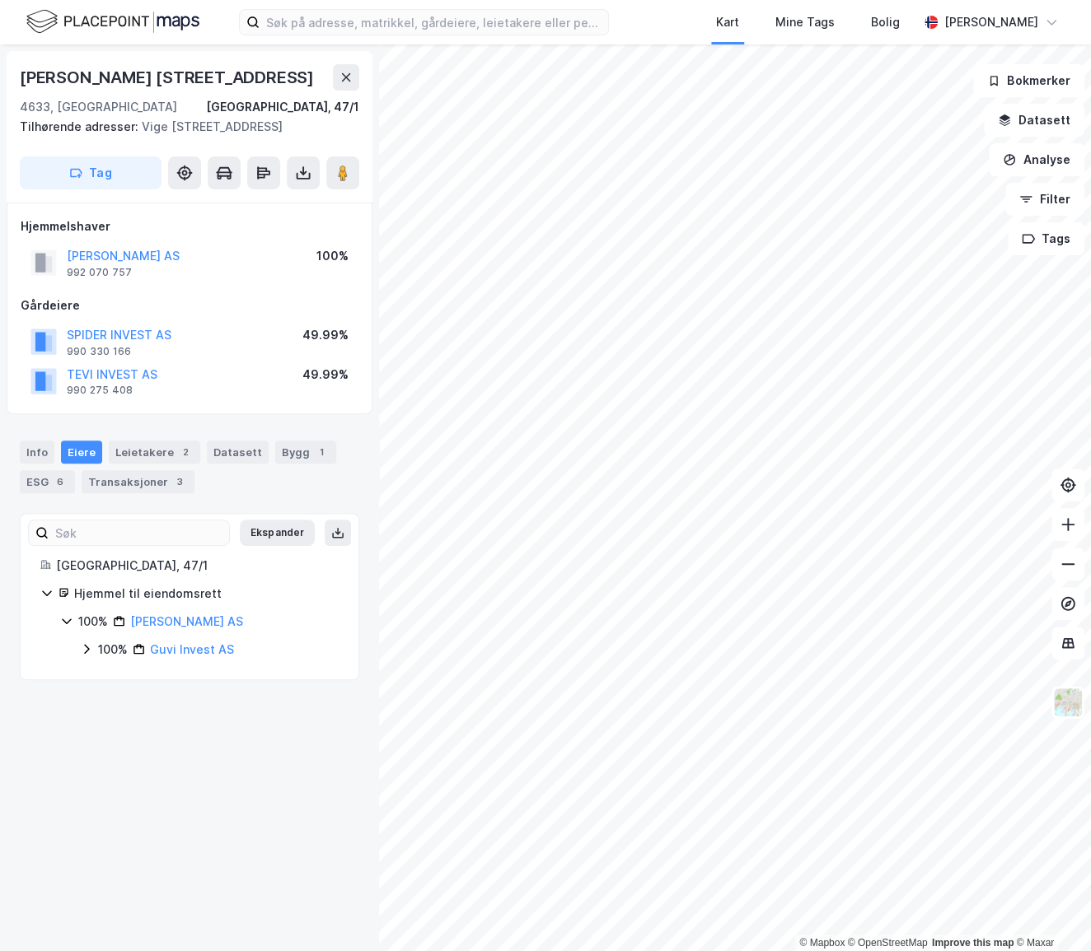
drag, startPoint x: 165, startPoint y: 732, endPoint x: 169, endPoint y: 713, distance: 19.4
click at [165, 730] on div "Vige [STREET_ADDRESS], 47/1 Tilhørende adresser: Vige [STREET_ADDRESS], [STREET…" at bounding box center [189, 497] width 379 height 907
drag, startPoint x: 339, startPoint y: 75, endPoint x: 217, endPoint y: 701, distance: 637.8
click at [230, 693] on div "Vige [STREET_ADDRESS], 47/1 Tilhørende adresser: Vige [STREET_ADDRESS], [STREET…" at bounding box center [189, 497] width 379 height 907
drag, startPoint x: 210, startPoint y: 708, endPoint x: 274, endPoint y: 676, distance: 72.2
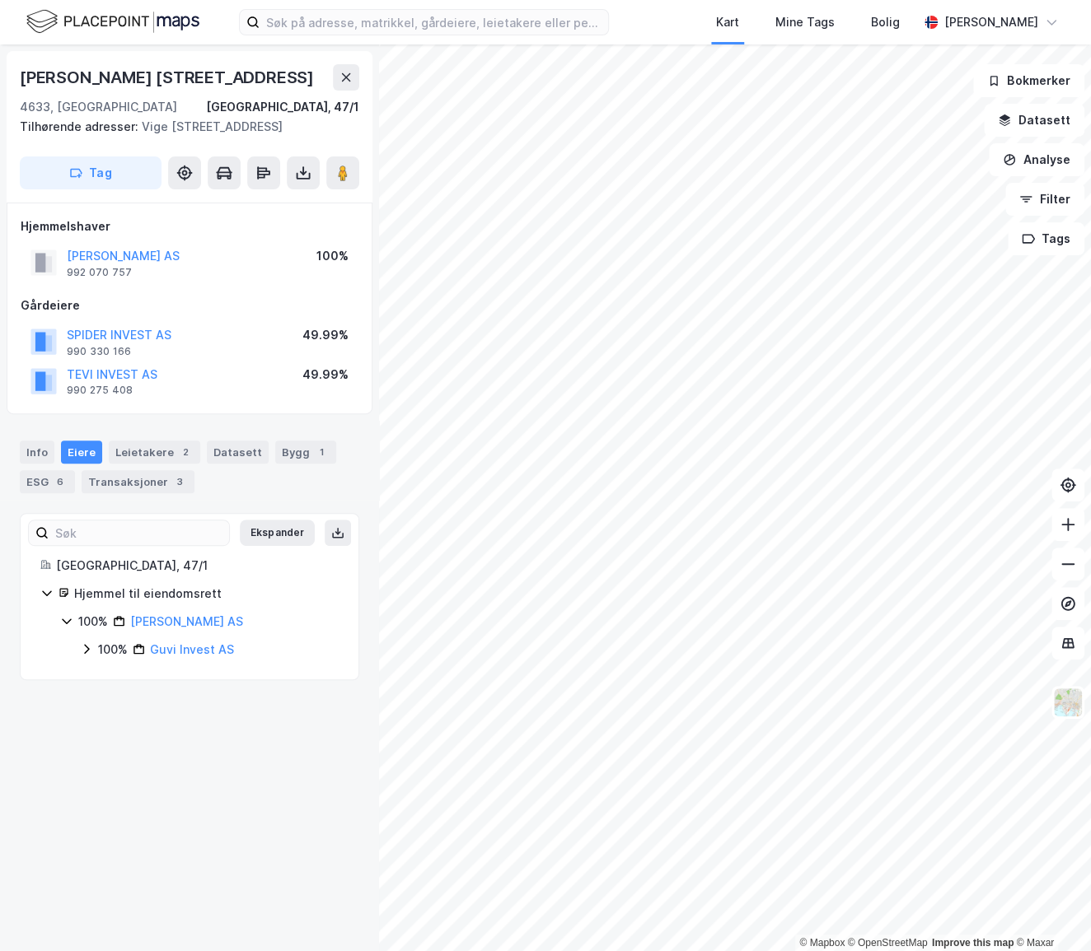
click at [258, 682] on div "Vige [STREET_ADDRESS], 47/1 Tilhørende adresser: Vige [STREET_ADDRESS], [STREET…" at bounding box center [189, 497] width 379 height 907
drag, startPoint x: 349, startPoint y: 77, endPoint x: 230, endPoint y: 185, distance: 160.4
click at [213, 235] on div "Vige [STREET_ADDRESS], 47/1 Tilhørende adresser: Vige [STREET_ADDRESS], [STREET…" at bounding box center [189, 497] width 379 height 907
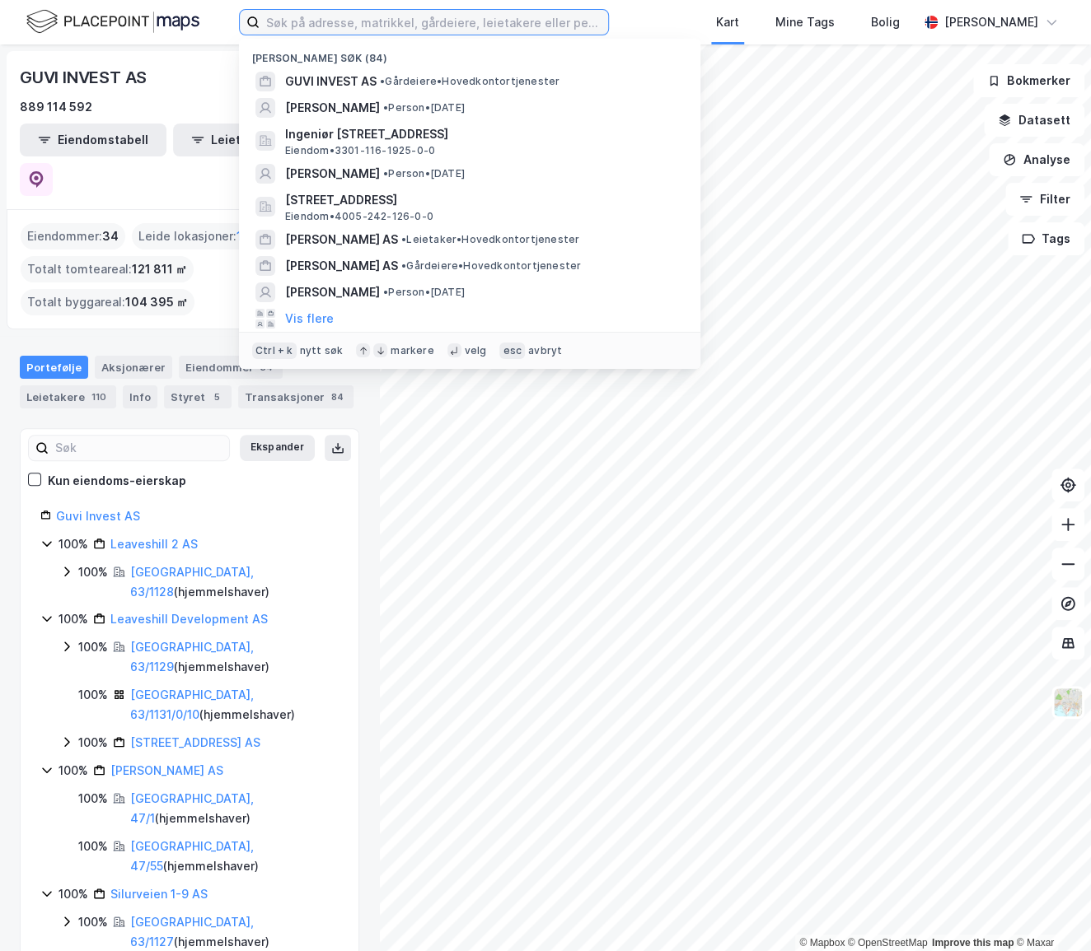
click at [483, 21] on input at bounding box center [433, 22] width 348 height 25
paste input "Laho AS"
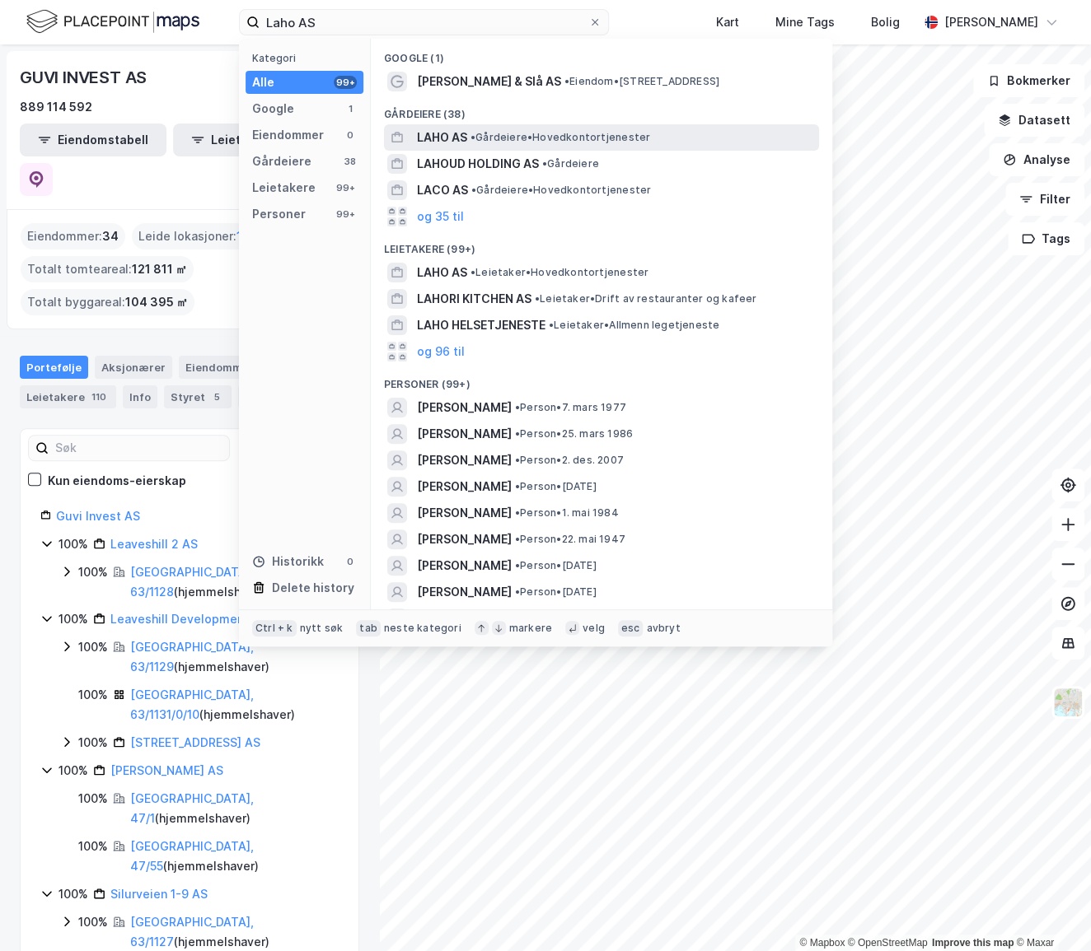
click at [522, 143] on span "• Gårdeiere • Hovedkontortjenester" at bounding box center [560, 137] width 180 height 13
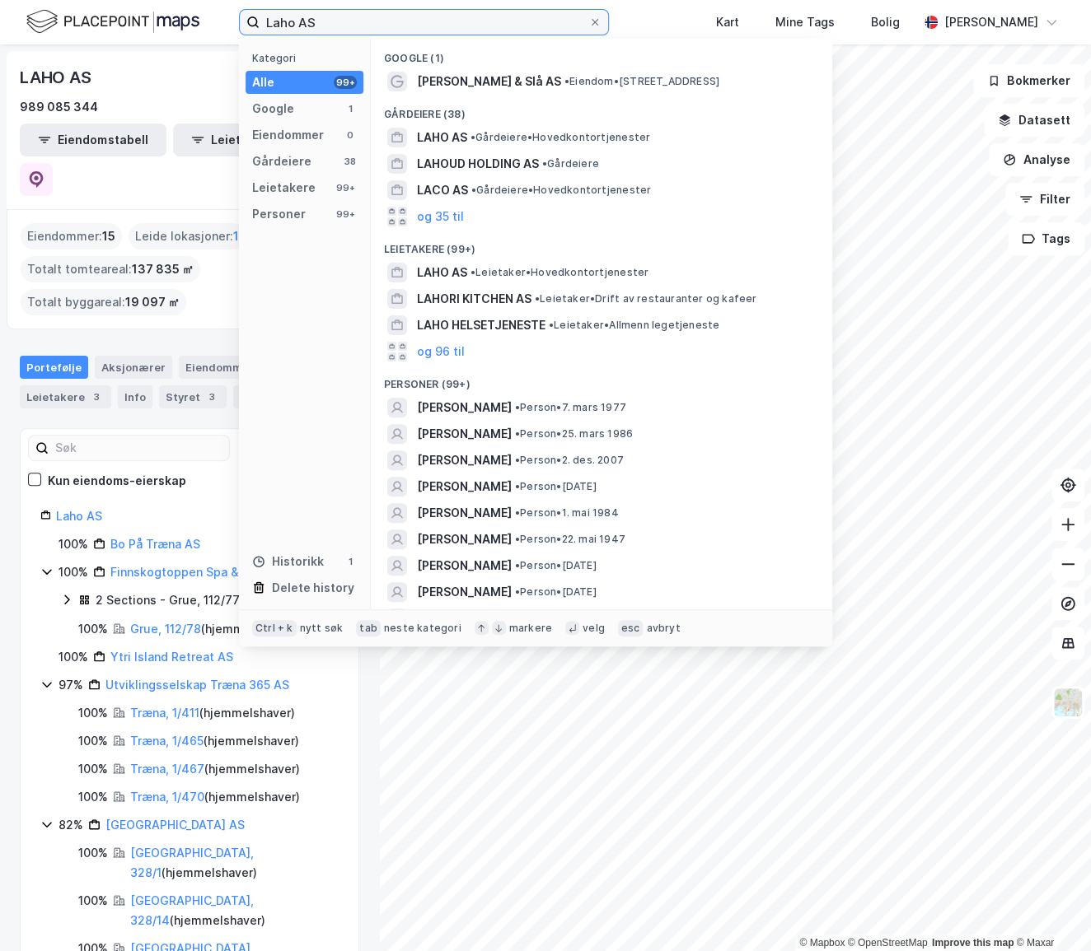
click at [537, 12] on input "Laho AS" at bounding box center [423, 22] width 329 height 25
click at [536, 12] on input "Laho AS" at bounding box center [423, 22] width 329 height 25
click at [531, 23] on input "Laho AS" at bounding box center [423, 22] width 329 height 25
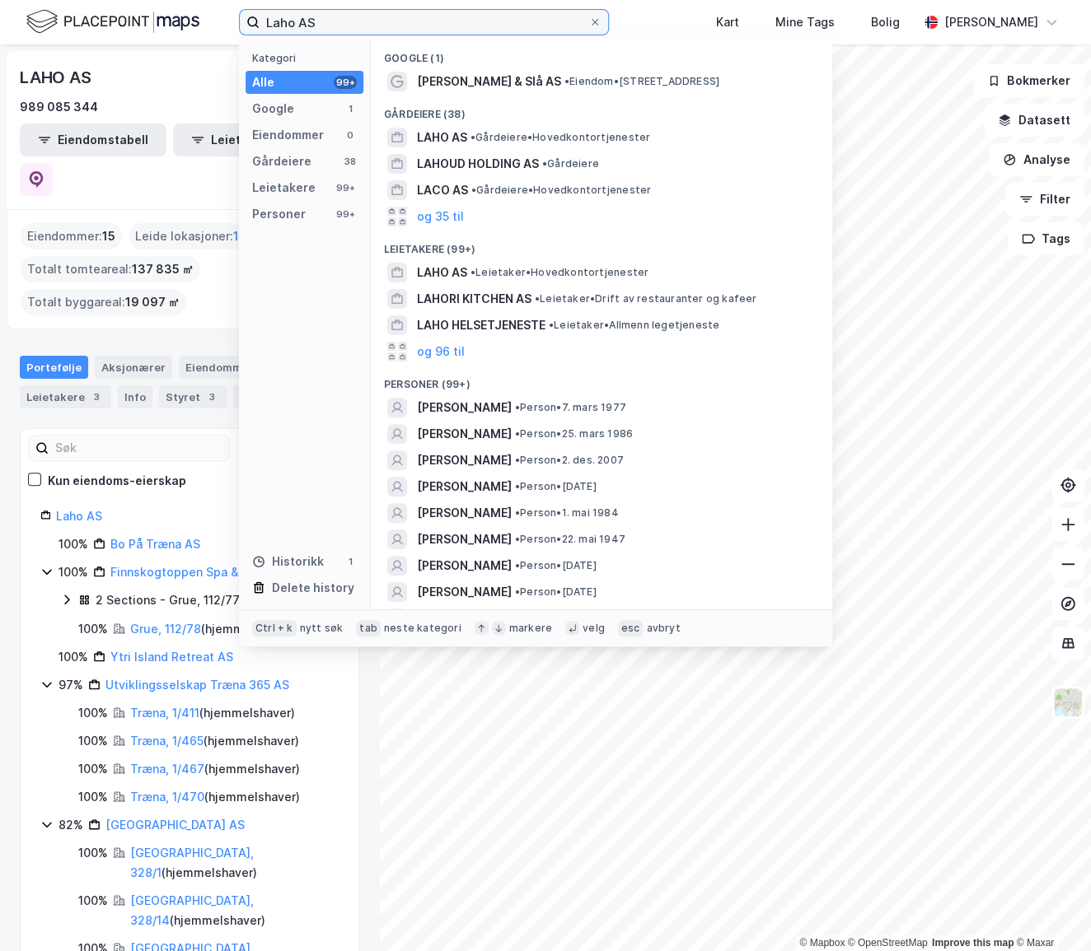
paste input "[PERSON_NAME] Agerup"
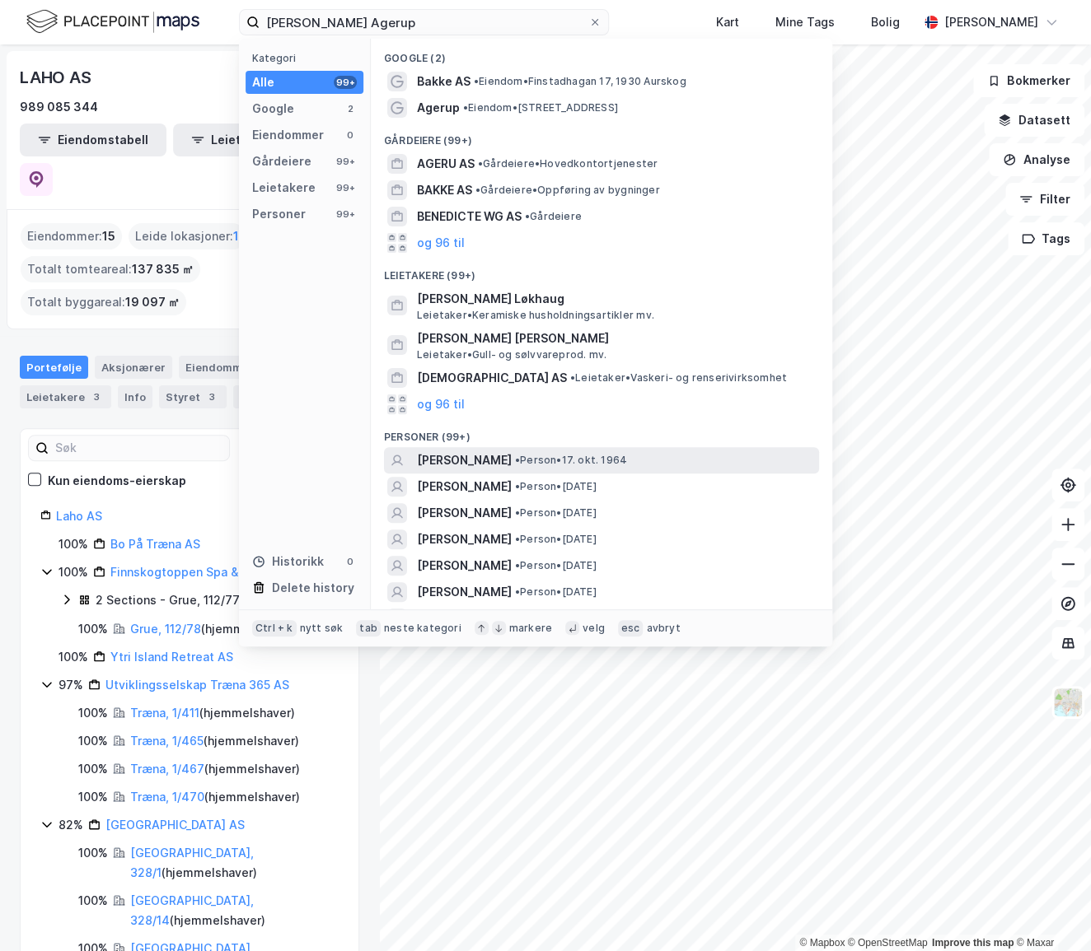
click at [512, 451] on span "[PERSON_NAME]" at bounding box center [464, 461] width 95 height 20
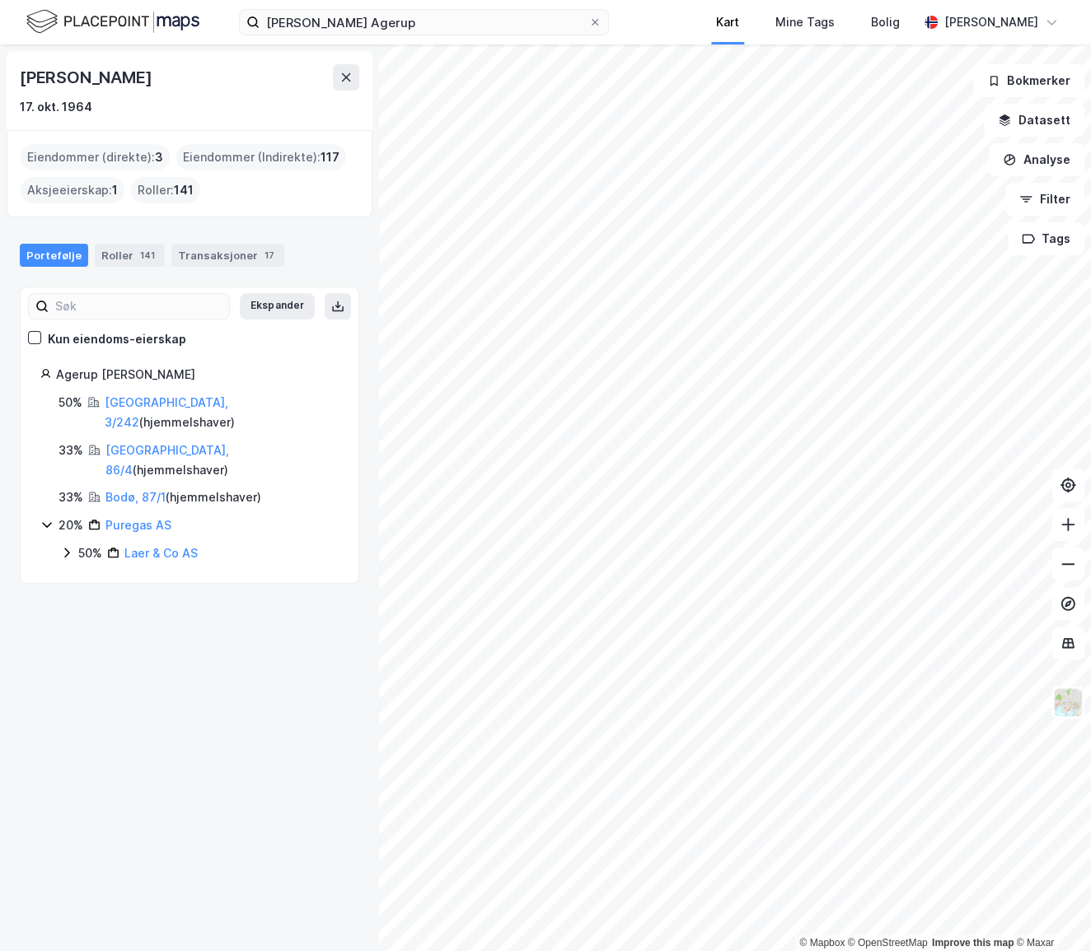
click at [735, 29] on div "[PERSON_NAME] Kart Mine Tags Bolig [PERSON_NAME] © Mapbox © OpenStreetMap Impro…" at bounding box center [545, 475] width 1091 height 951
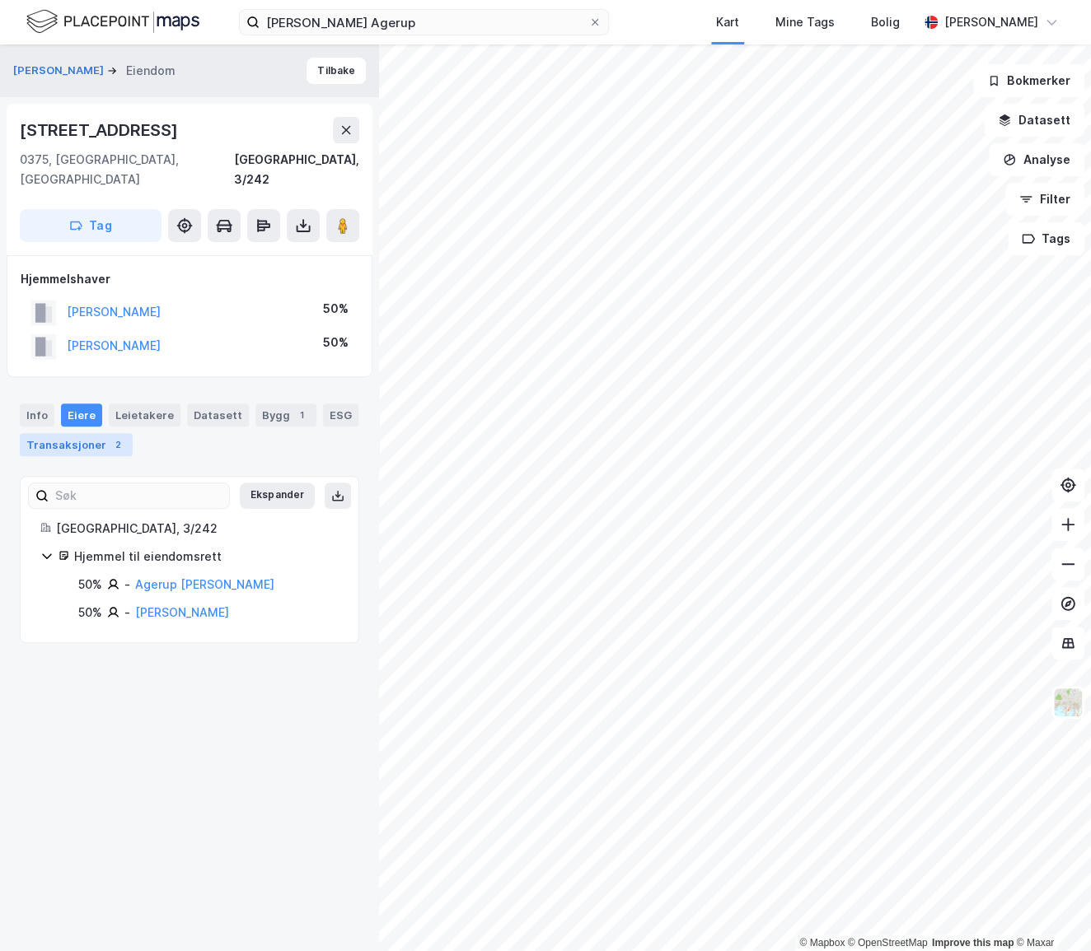
click at [60, 433] on div "Transaksjoner 2" at bounding box center [76, 444] width 113 height 23
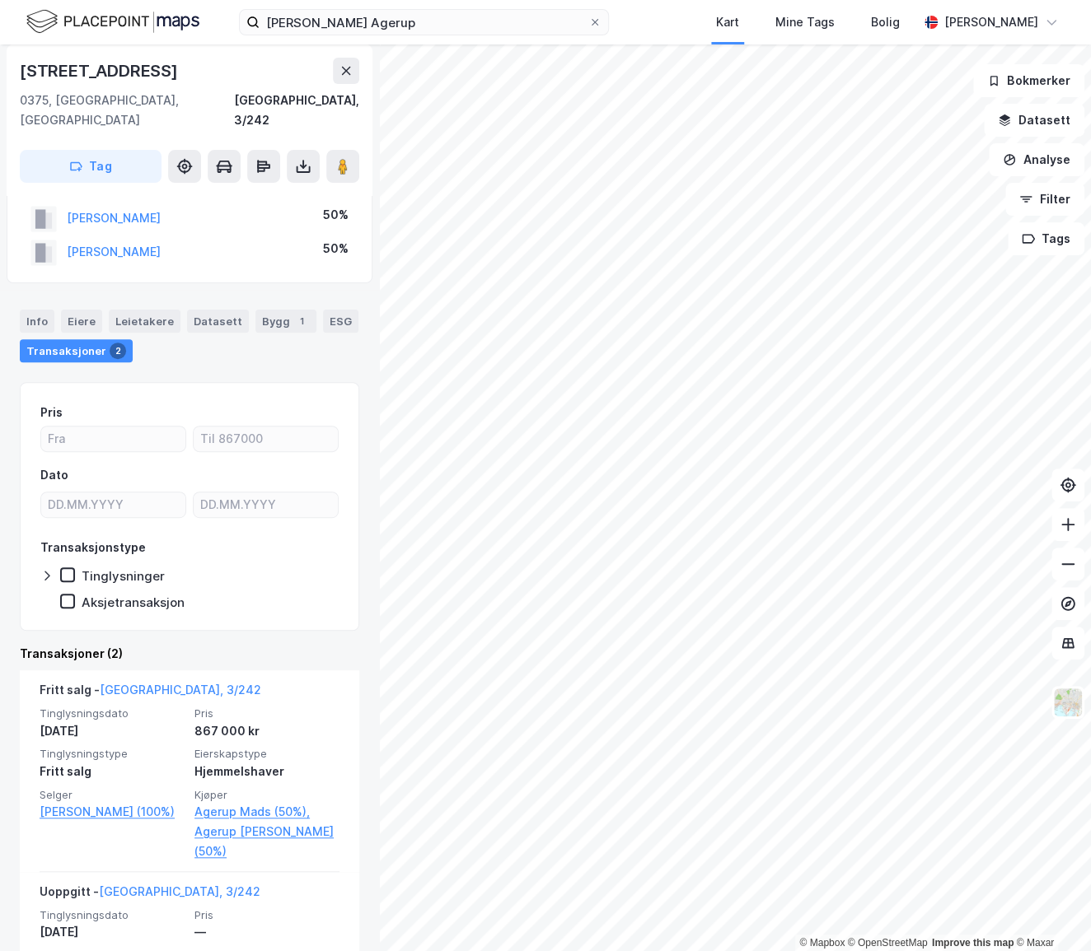
scroll to position [196, 0]
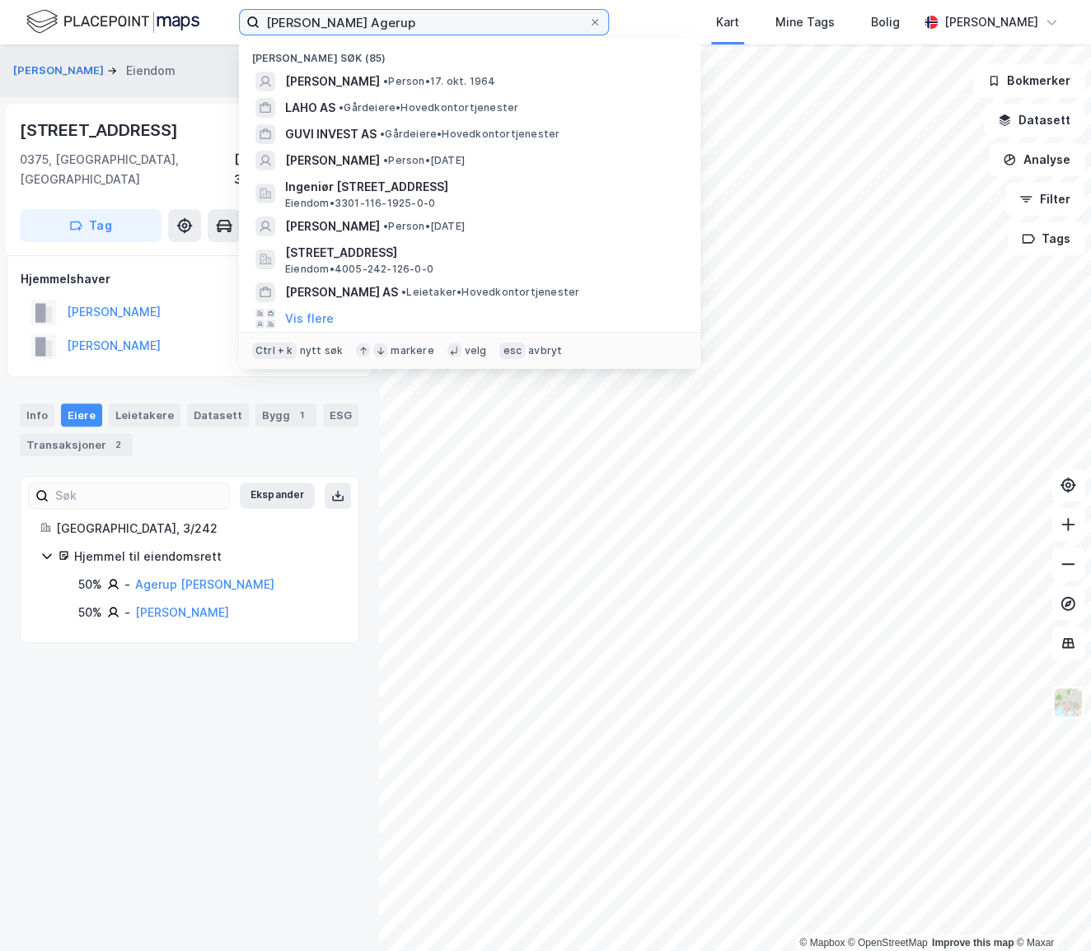
drag, startPoint x: 428, startPoint y: 14, endPoint x: 232, endPoint y: 4, distance: 196.3
click at [232, 4] on div "[PERSON_NAME] søk (85) [PERSON_NAME] • 17. okt. 1964 LAHO AS • Gårdeiere • Hove…" at bounding box center [545, 22] width 1091 height 44
drag, startPoint x: 417, startPoint y: 15, endPoint x: 231, endPoint y: 9, distance: 186.3
click at [231, 9] on div "[PERSON_NAME] søk (85) [PERSON_NAME] • 17. okt. 1964 LAHO AS • Gårdeiere • Hove…" at bounding box center [545, 22] width 1091 height 44
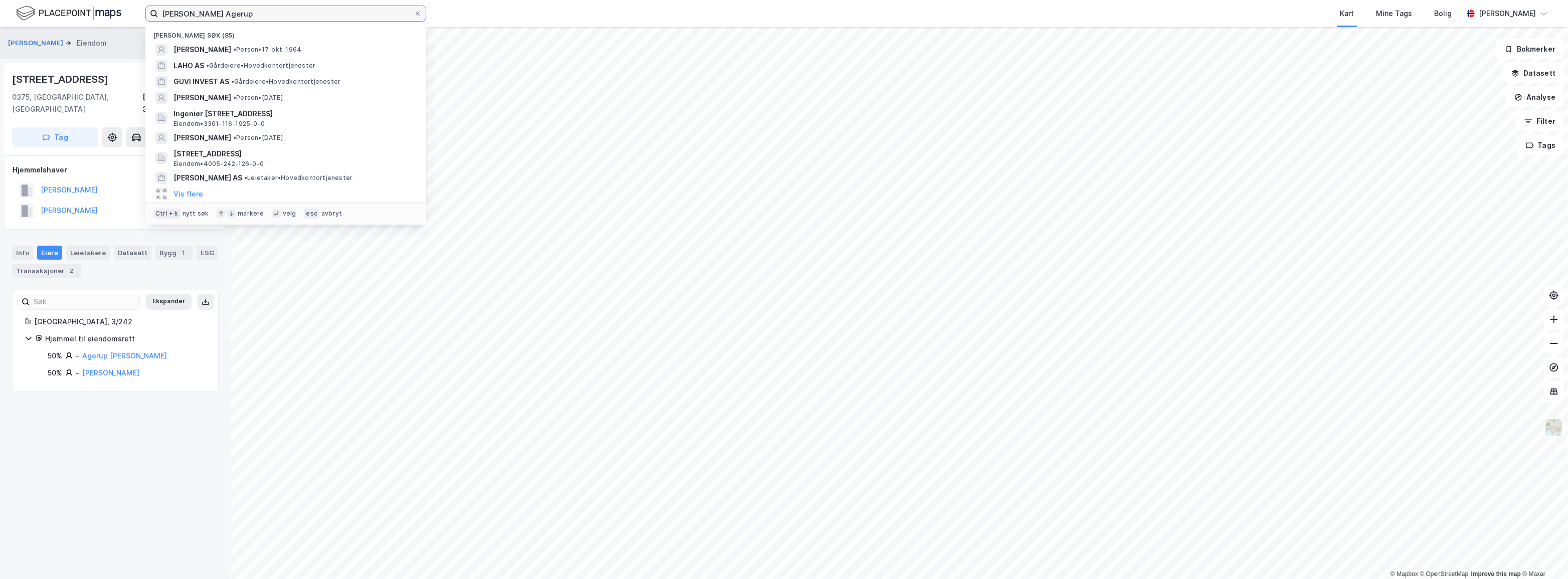
click at [309, 13] on input "[PERSON_NAME] Agerup" at bounding box center [285, 13] width 256 height 15
paste input "Rostein AS"
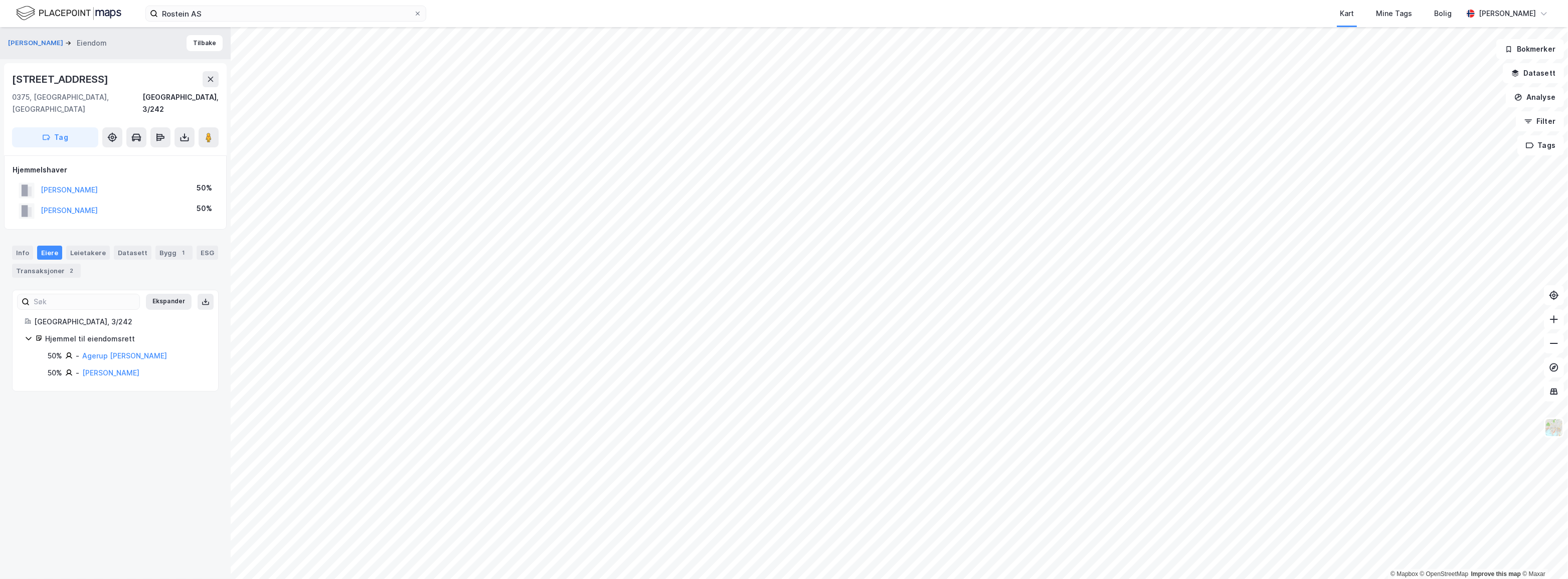
click at [299, 5] on div "Rostein AS Kart Mine Tags Bolig [PERSON_NAME]" at bounding box center [784, 13] width 1568 height 27
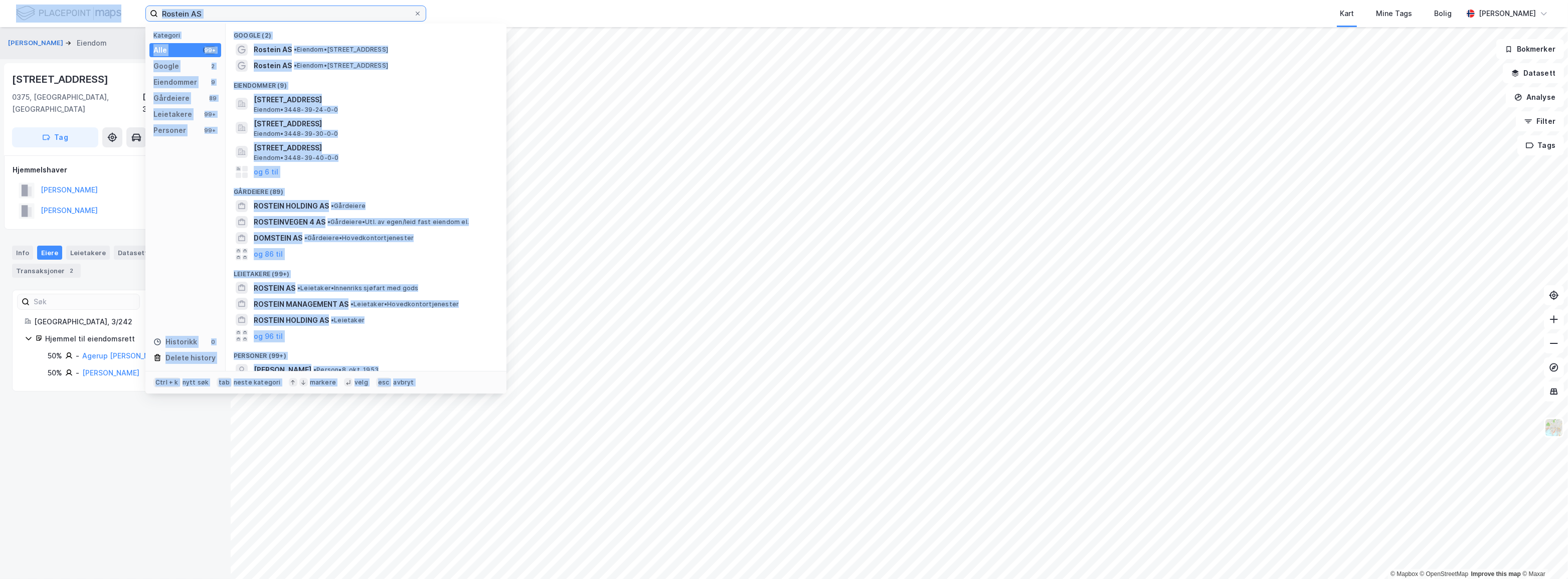
click at [291, 16] on input "Rostein AS" at bounding box center [285, 13] width 256 height 15
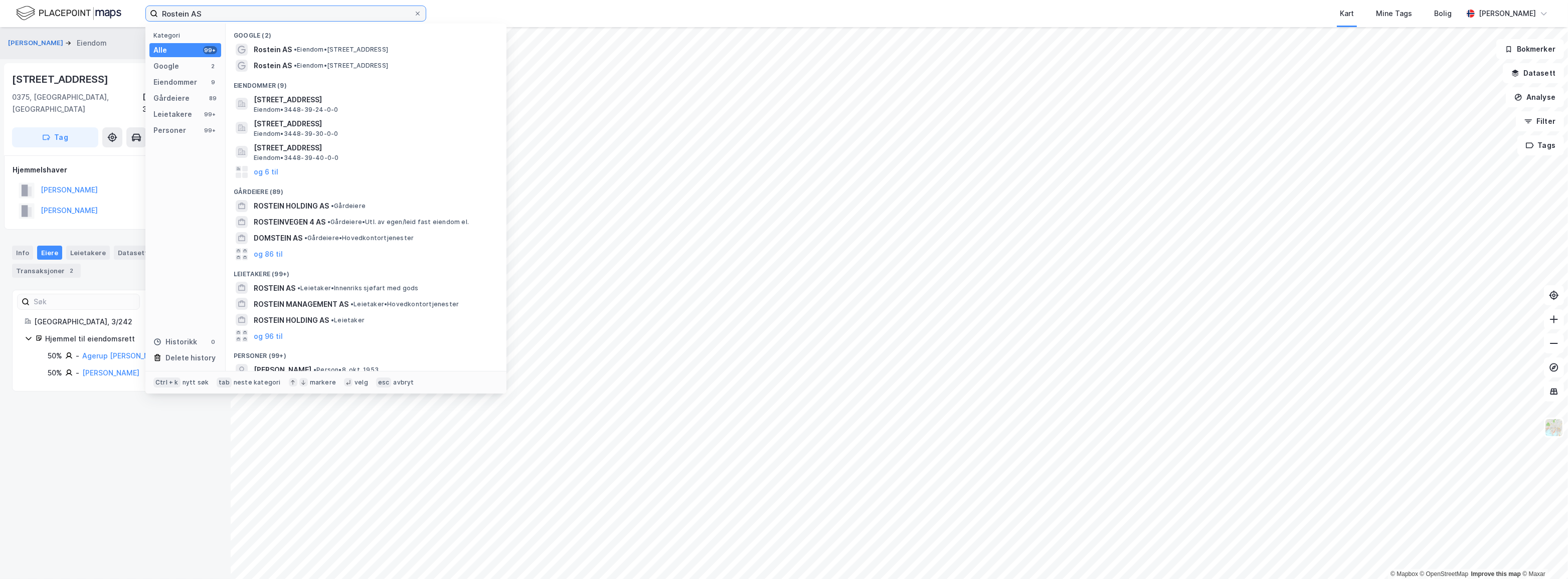
click at [291, 16] on input "Rostein AS" at bounding box center [285, 13] width 256 height 15
paste input "[PERSON_NAME]"
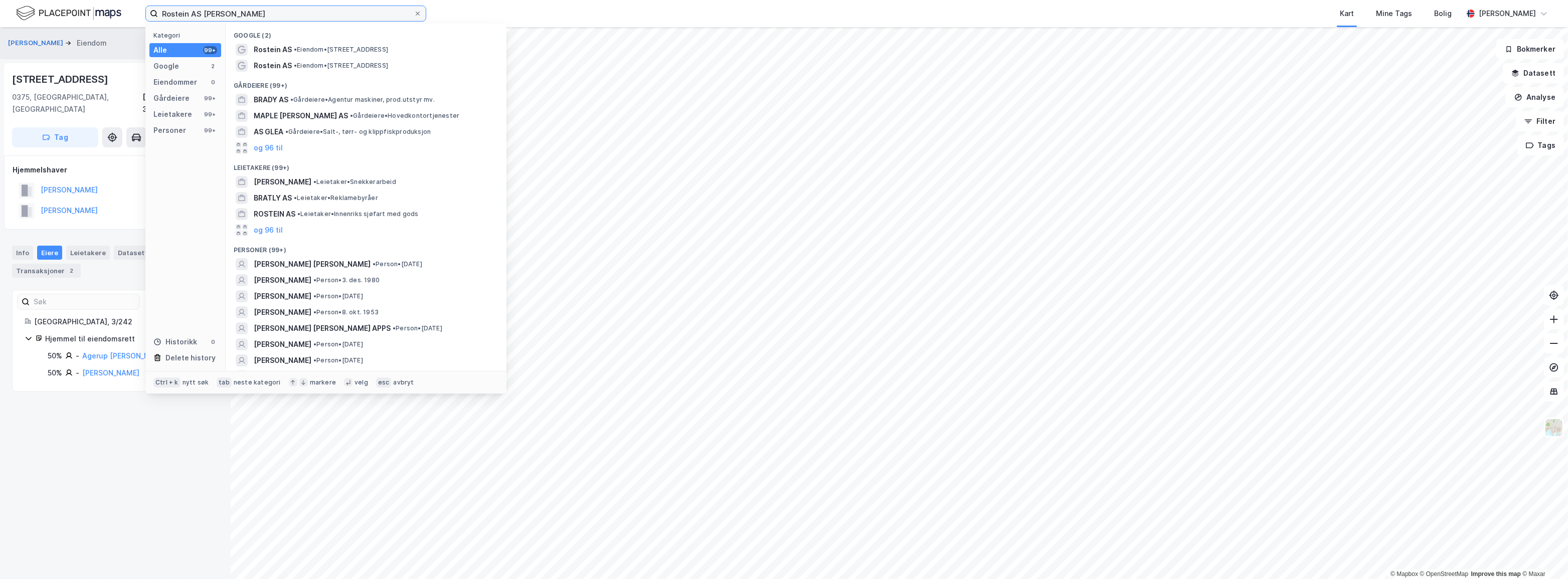
click at [287, 16] on input "Rostein AS [PERSON_NAME]" at bounding box center [285, 13] width 256 height 15
click at [287, 16] on input "Rostein AS [PERSON_NAME]" at bounding box center [285, 13] width 256 height 15
paste input
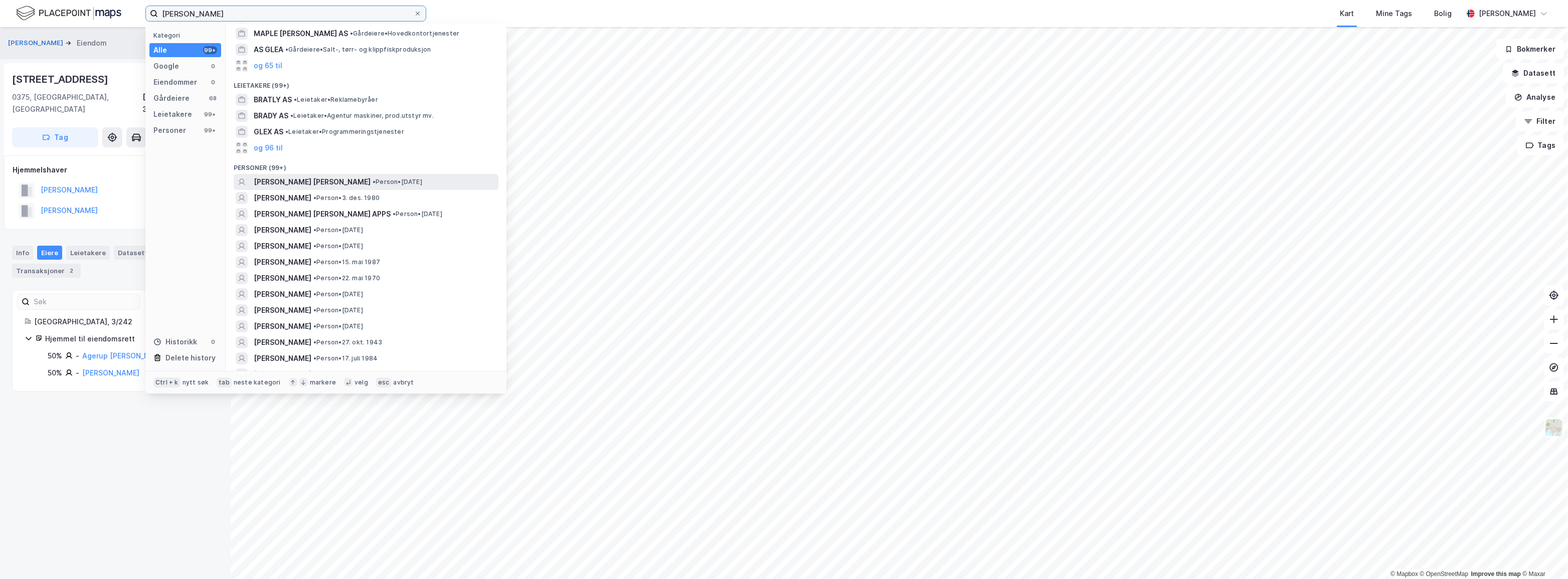
scroll to position [16, 0]
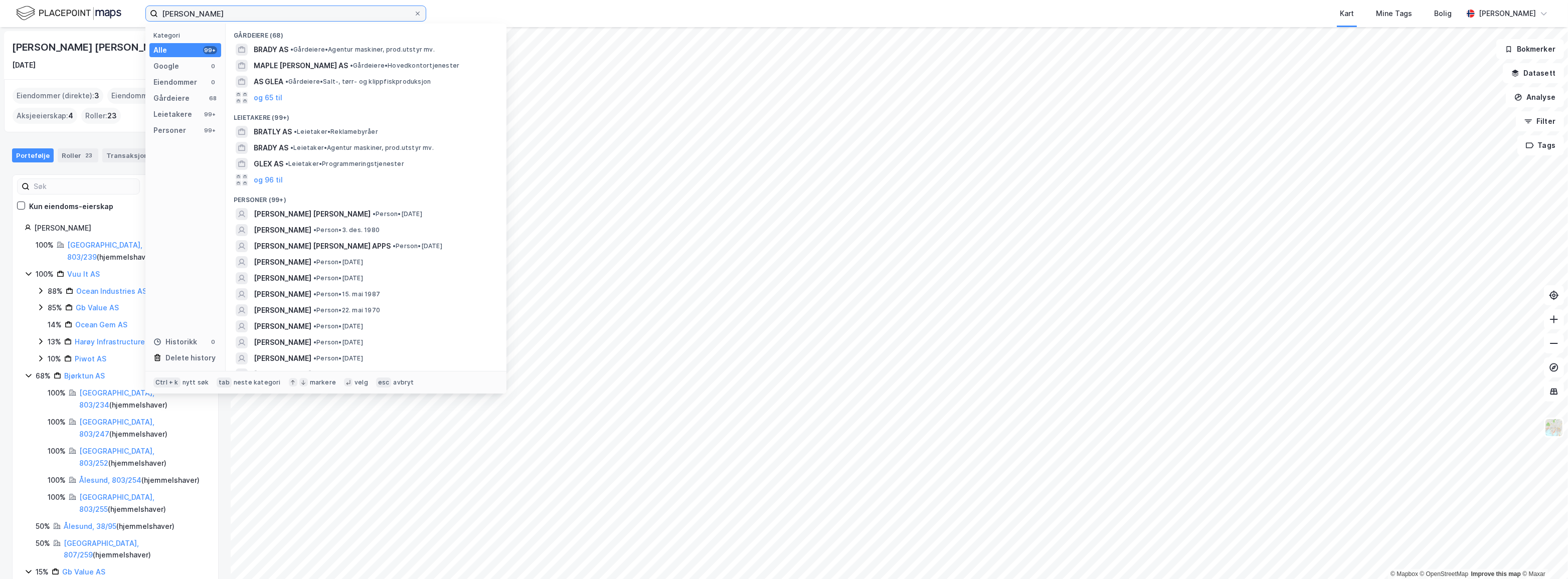
drag, startPoint x: 208, startPoint y: 17, endPoint x: 154, endPoint y: 16, distance: 54.0
click at [154, 16] on label "[PERSON_NAME]" at bounding box center [285, 13] width 281 height 16
paste input "[PERSON_NAME]"
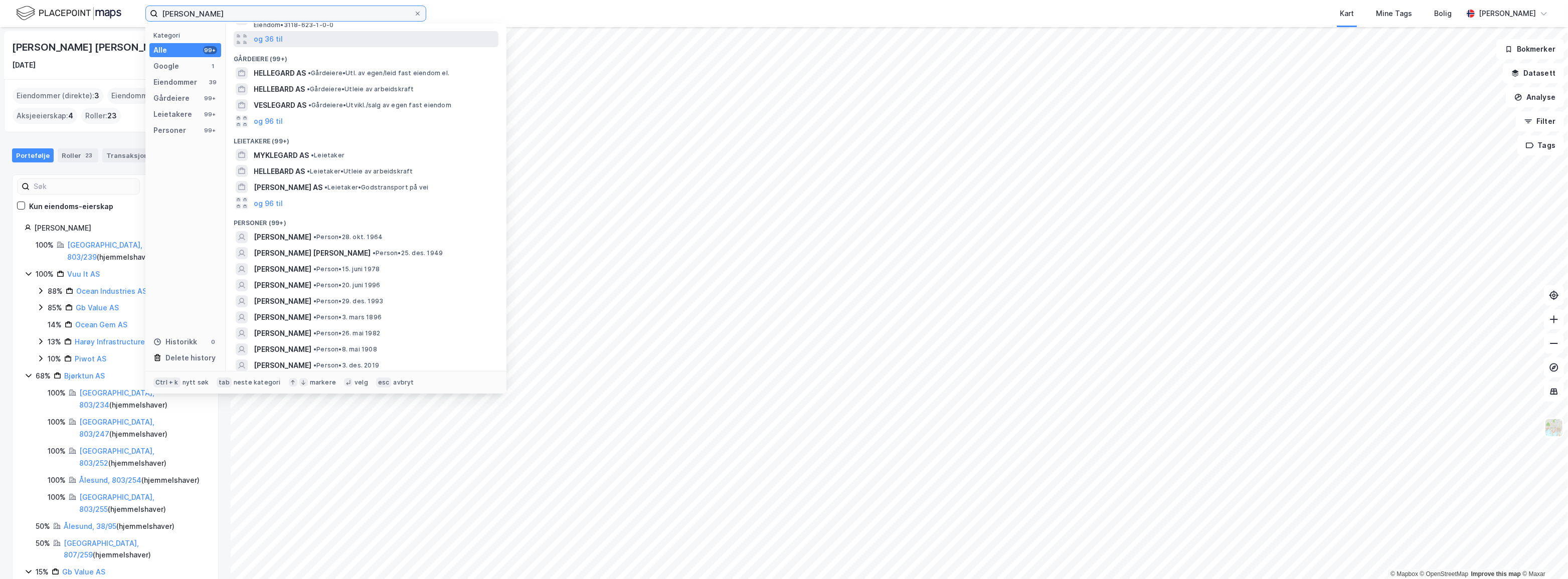
scroll to position [136, 0]
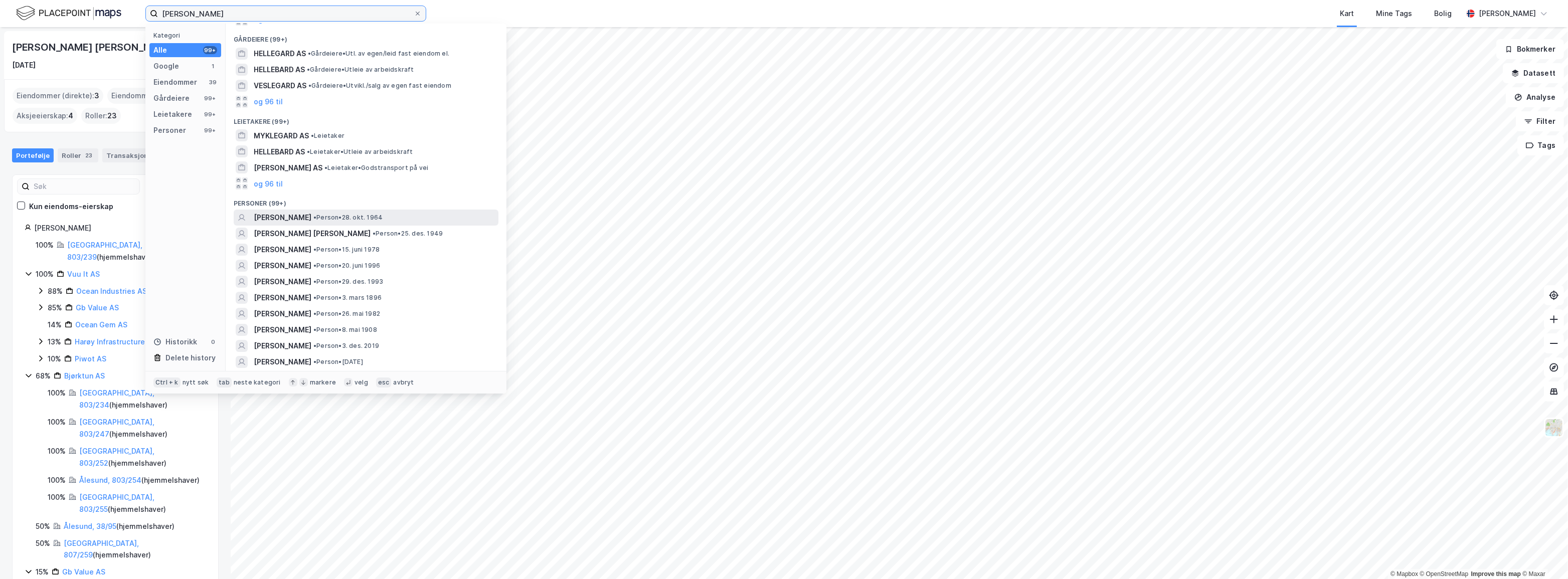
type input "[PERSON_NAME]"
click at [312, 218] on span "[PERSON_NAME]" at bounding box center [282, 218] width 58 height 12
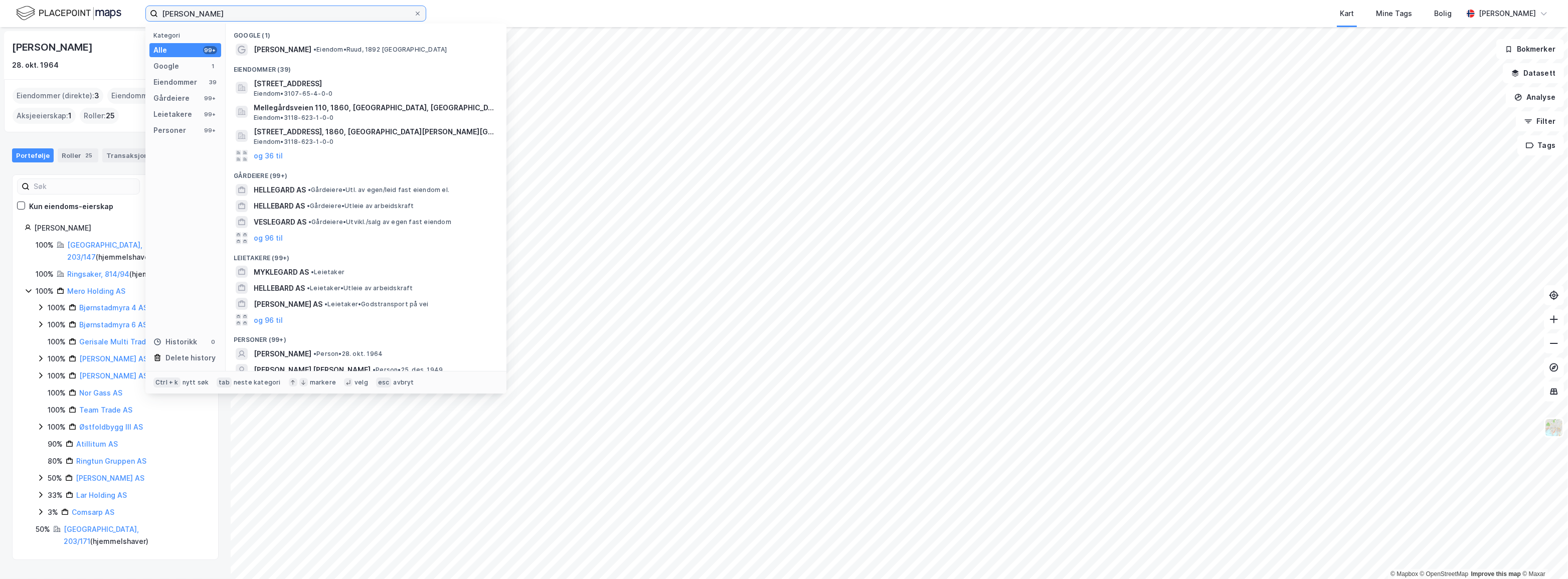
click at [326, 11] on input "[PERSON_NAME]" at bounding box center [285, 13] width 256 height 15
click at [326, 11] on input "[PERSON_NAME]" at bounding box center [285, 13] width 256 height 15
click at [322, 9] on input "[PERSON_NAME]" at bounding box center [285, 13] width 256 height 15
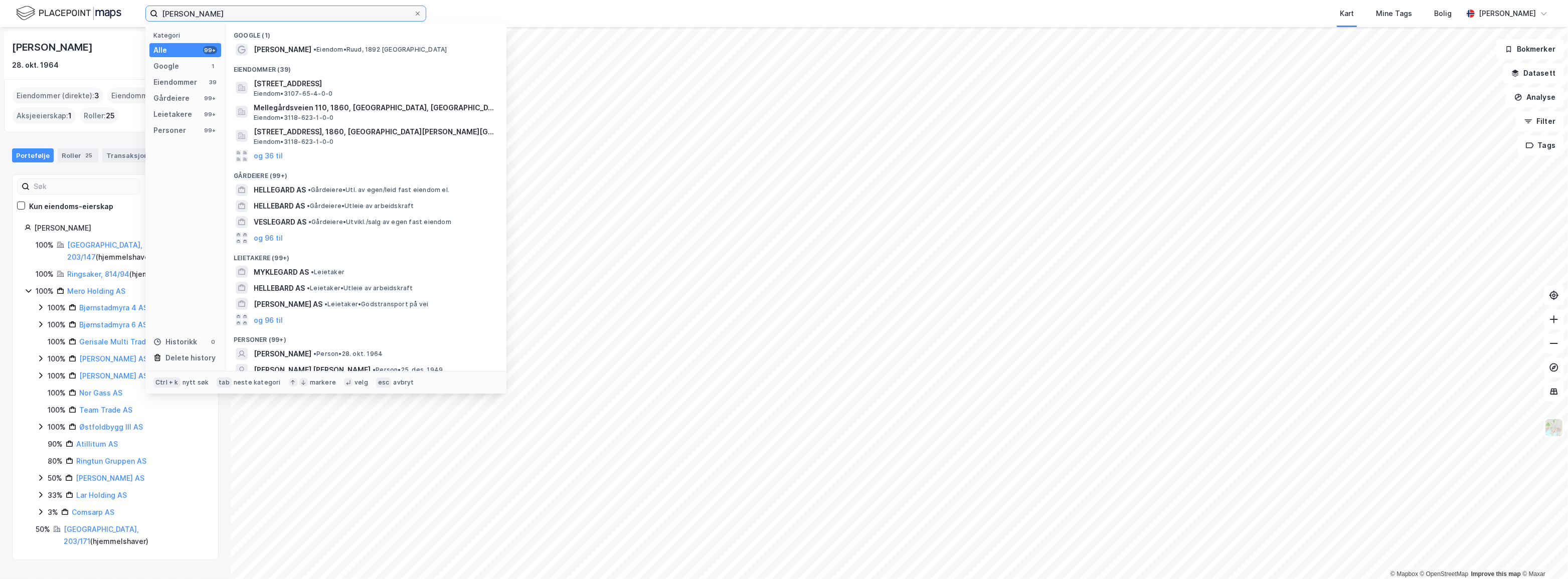
click at [318, 16] on input "[PERSON_NAME]" at bounding box center [285, 13] width 256 height 15
drag, startPoint x: 220, startPoint y: 15, endPoint x: 116, endPoint y: 20, distance: 104.1
click at [116, 20] on div "Roar [PERSON_NAME] Kategori Alle 99+ Google 1 Eiendommer 39 Gårdeiere 99+ Leiet…" at bounding box center [784, 13] width 1568 height 27
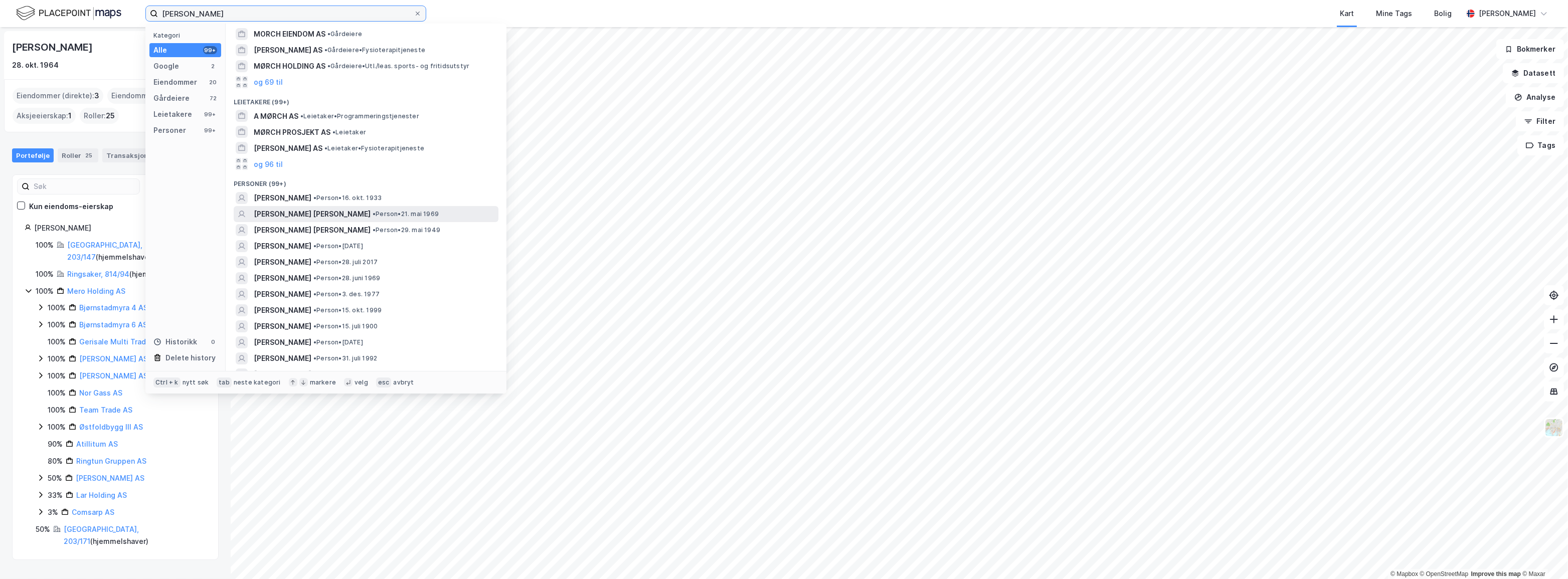
scroll to position [188, 0]
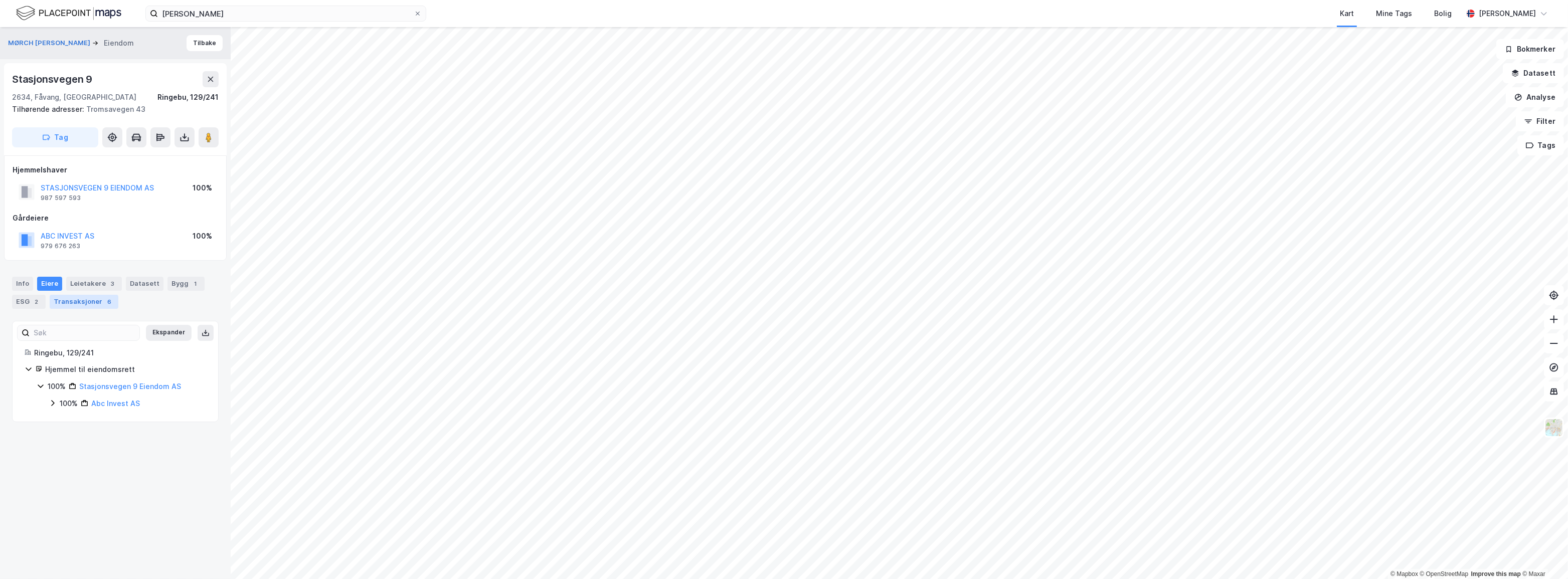
click at [88, 301] on div "Transaksjoner 6" at bounding box center [84, 301] width 69 height 14
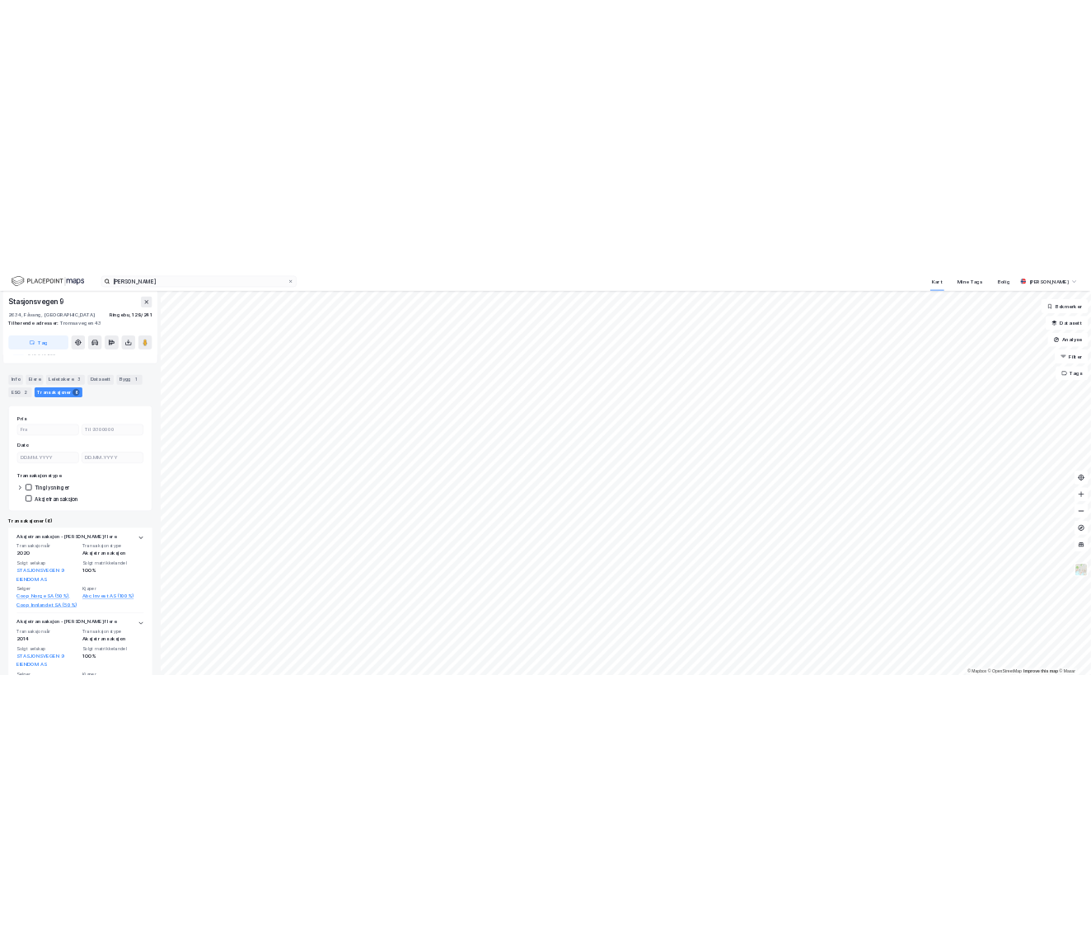
scroll to position [224, 0]
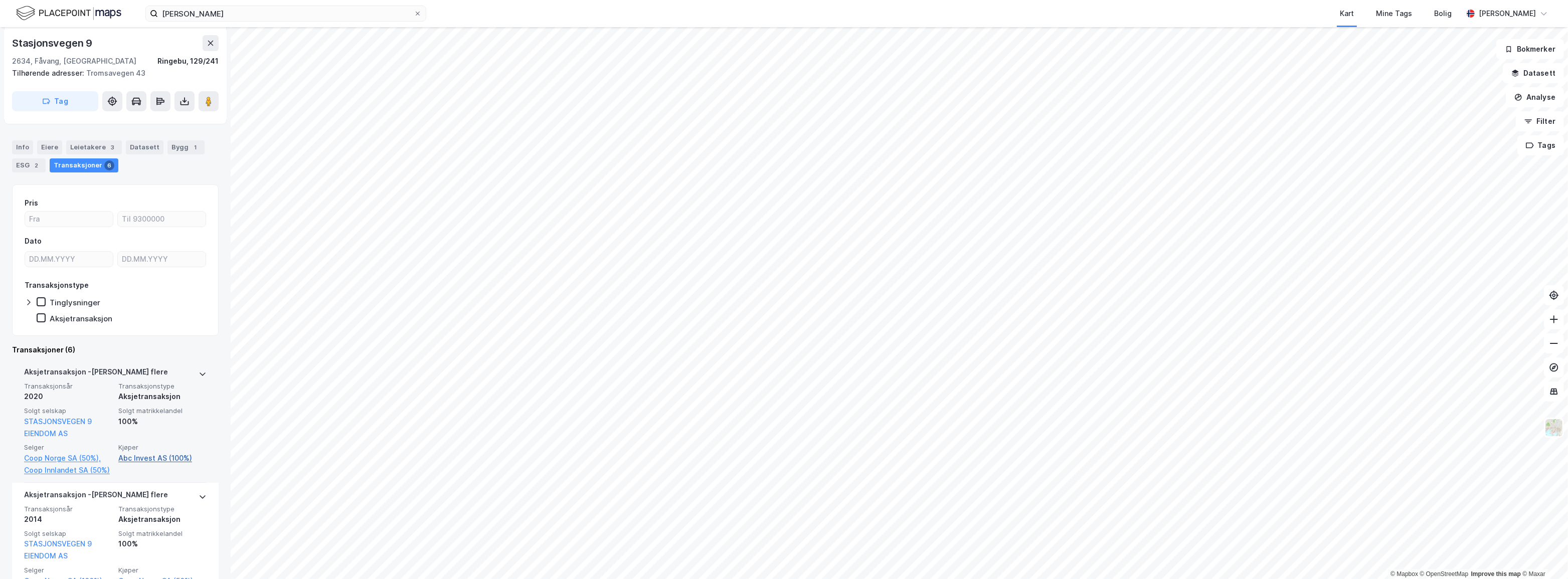
click at [135, 460] on link "Abc Invest AS (100%)" at bounding box center [162, 458] width 88 height 12
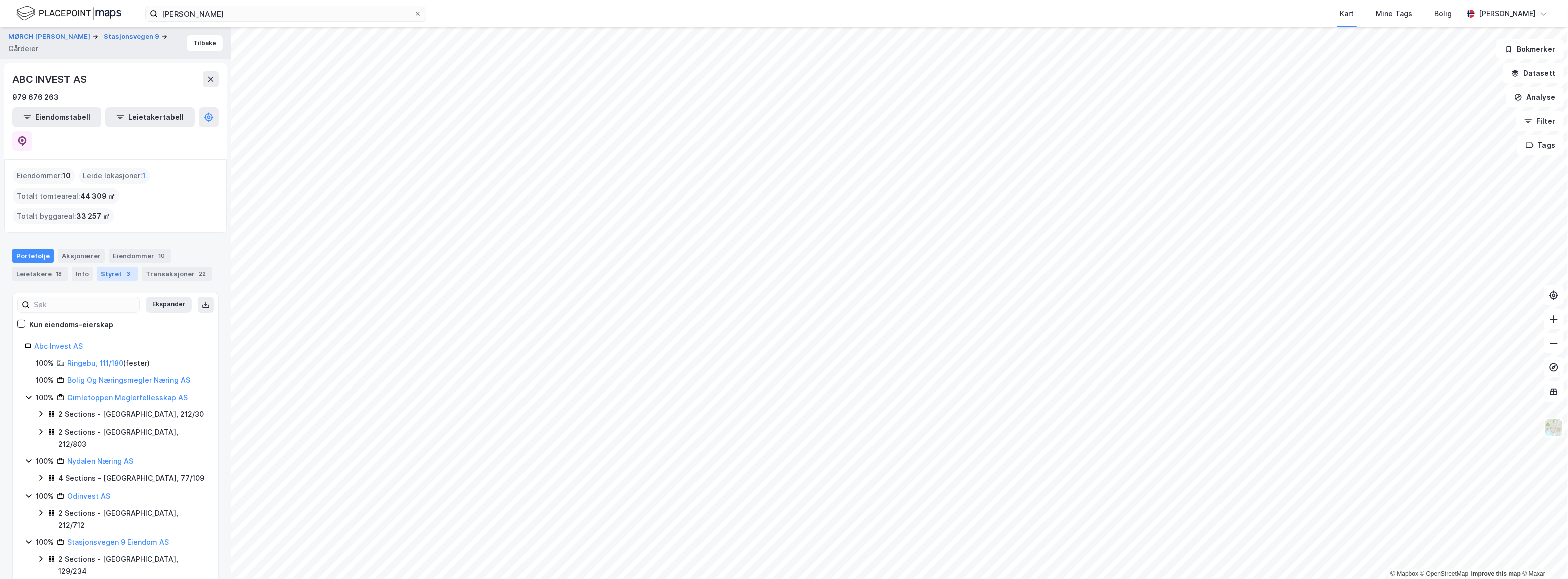
click at [112, 267] on div "Styret 3" at bounding box center [117, 273] width 41 height 14
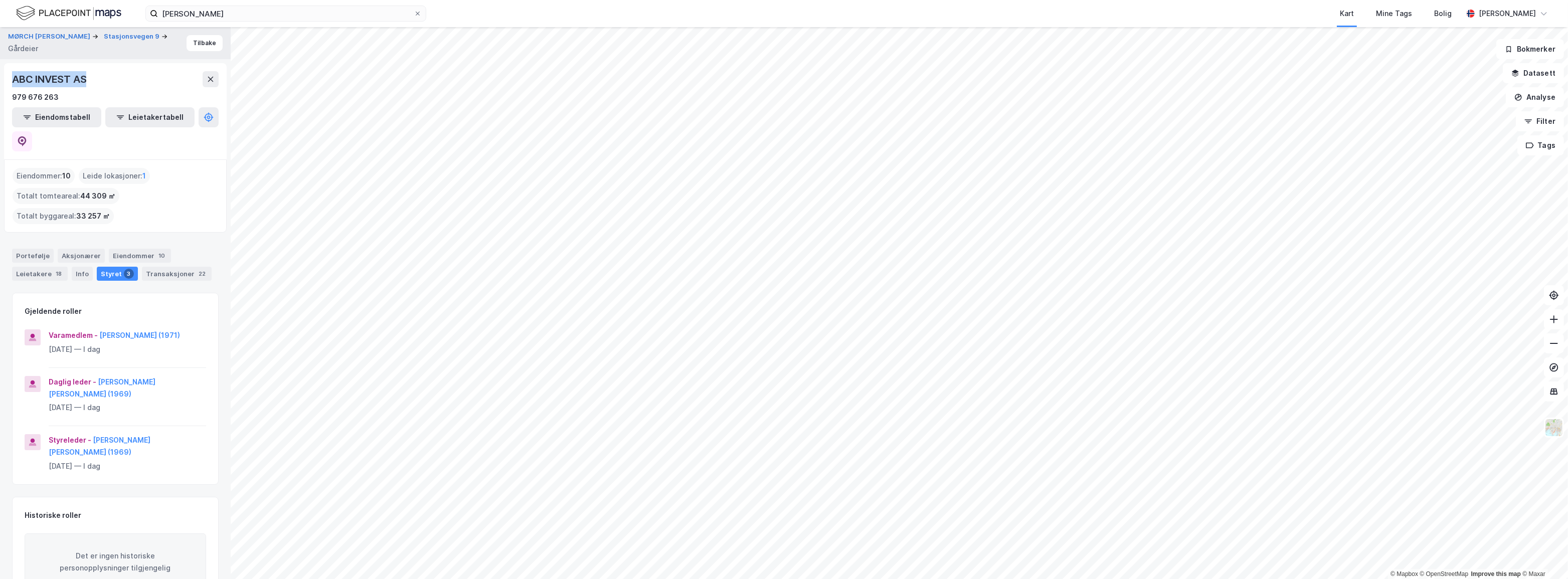
copy div "ABC INVEST AS"
drag, startPoint x: 85, startPoint y: 83, endPoint x: 1, endPoint y: 81, distance: 84.0
click at [0, 81] on div "[PERSON_NAME] 9 Gårdeier Tilbake ABC INVEST AS 979 676 263 Eiendomstabell Leiet…" at bounding box center [115, 303] width 231 height 552
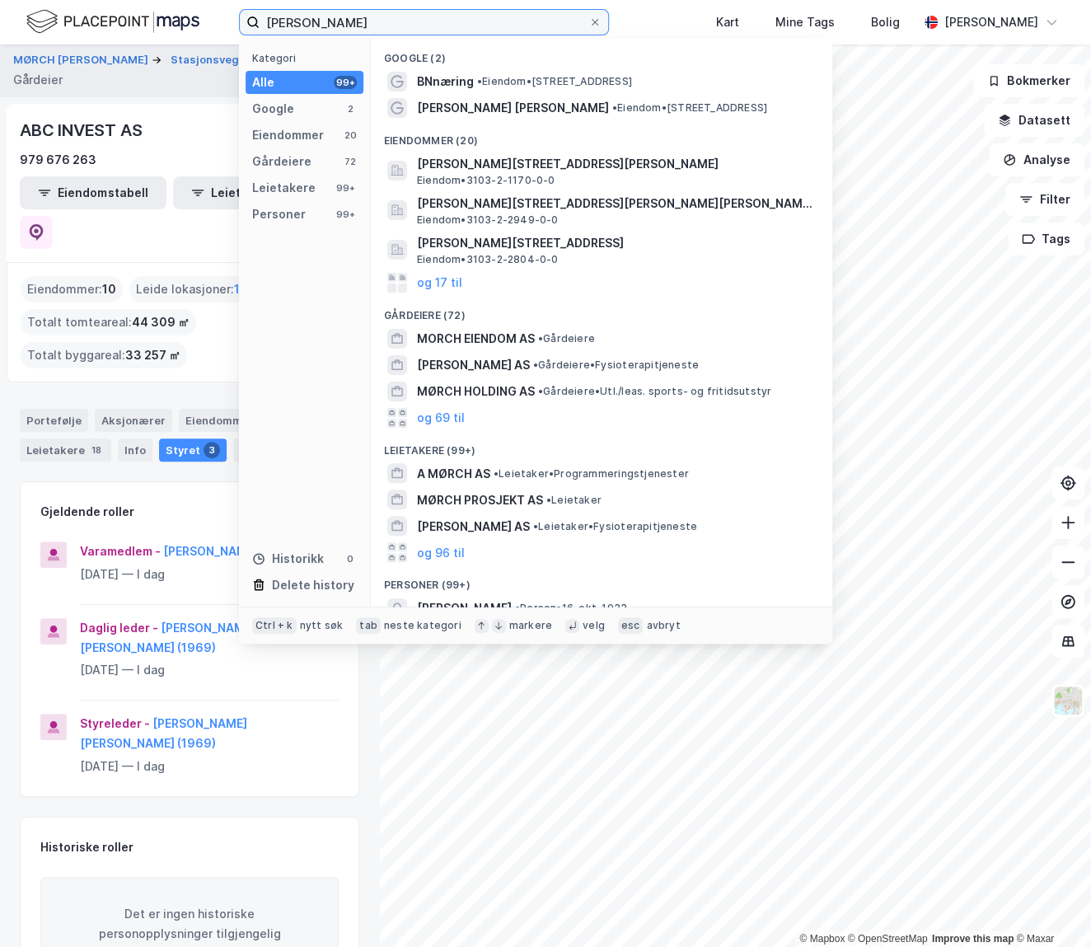
click at [411, 14] on input "[PERSON_NAME]" at bounding box center [423, 22] width 329 height 25
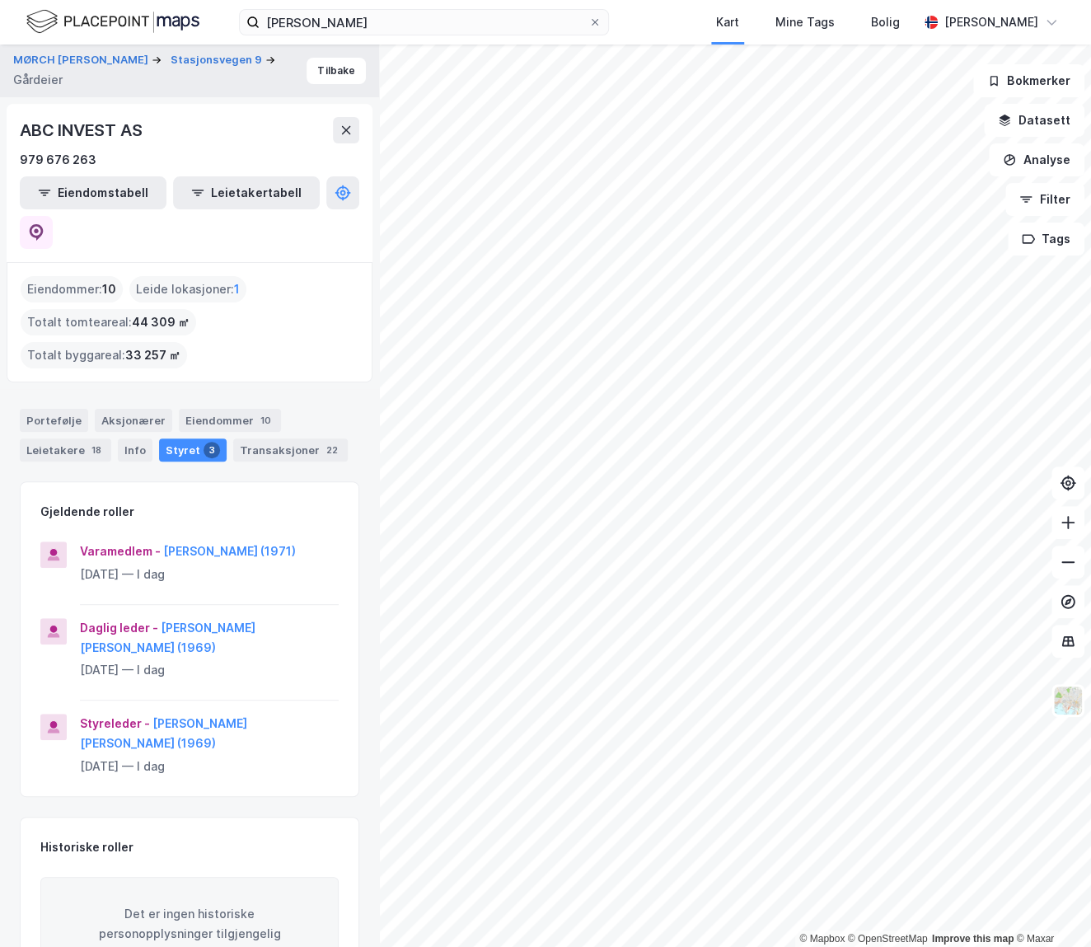
click at [362, 724] on div "[PERSON_NAME] 9 Gårdeier Tilbake ABC INVEST AS 979 676 263 Eiendomstabell Leiet…" at bounding box center [189, 495] width 379 height 902
click at [0, 0] on button "[PERSON_NAME] (1971)" at bounding box center [0, 0] width 0 height 0
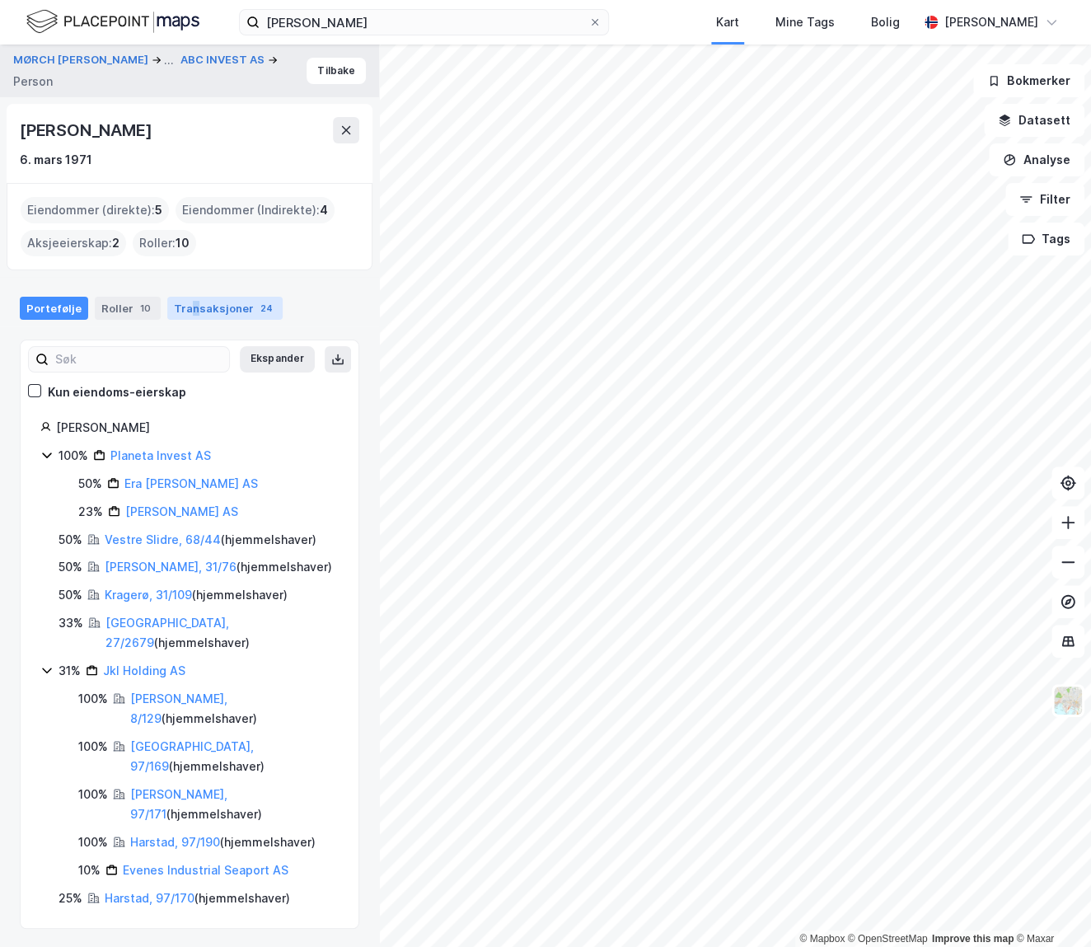
click at [186, 297] on div "Transaksjoner 24" at bounding box center [224, 308] width 115 height 23
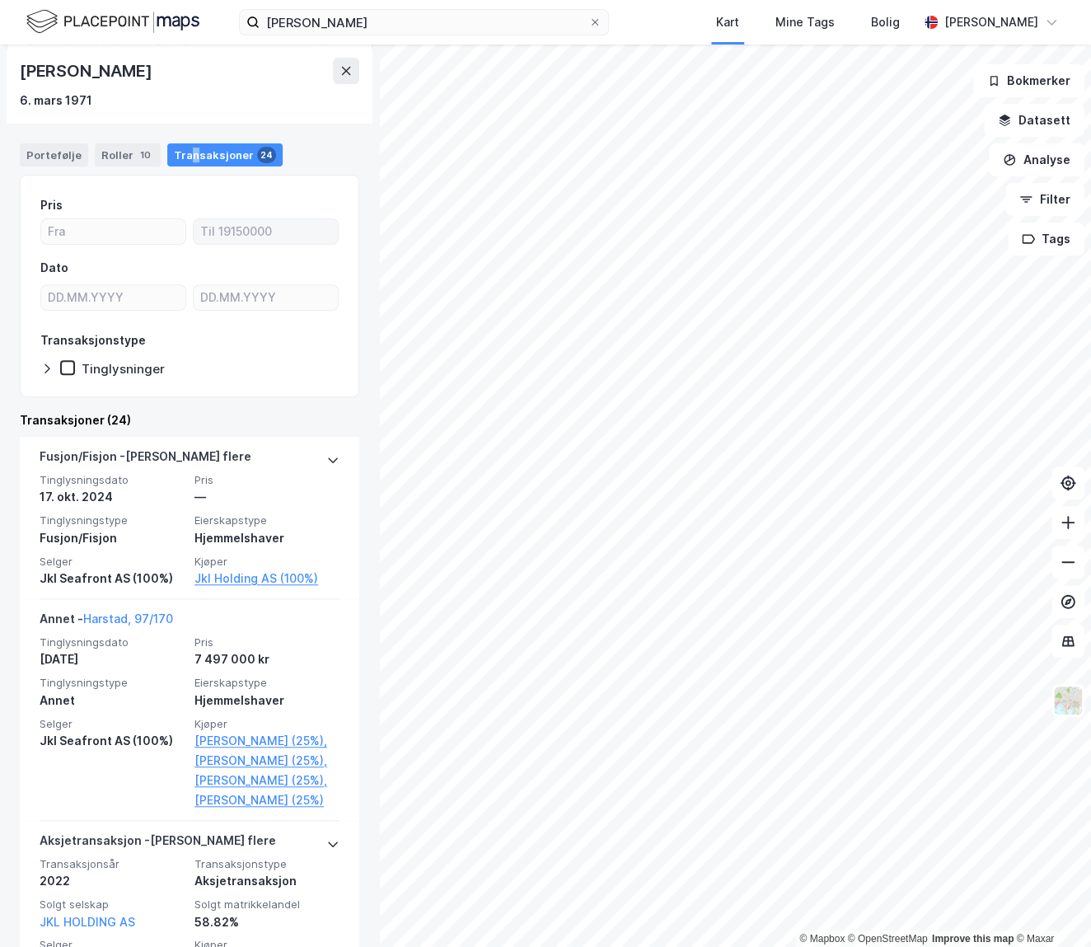
scroll to position [74, 0]
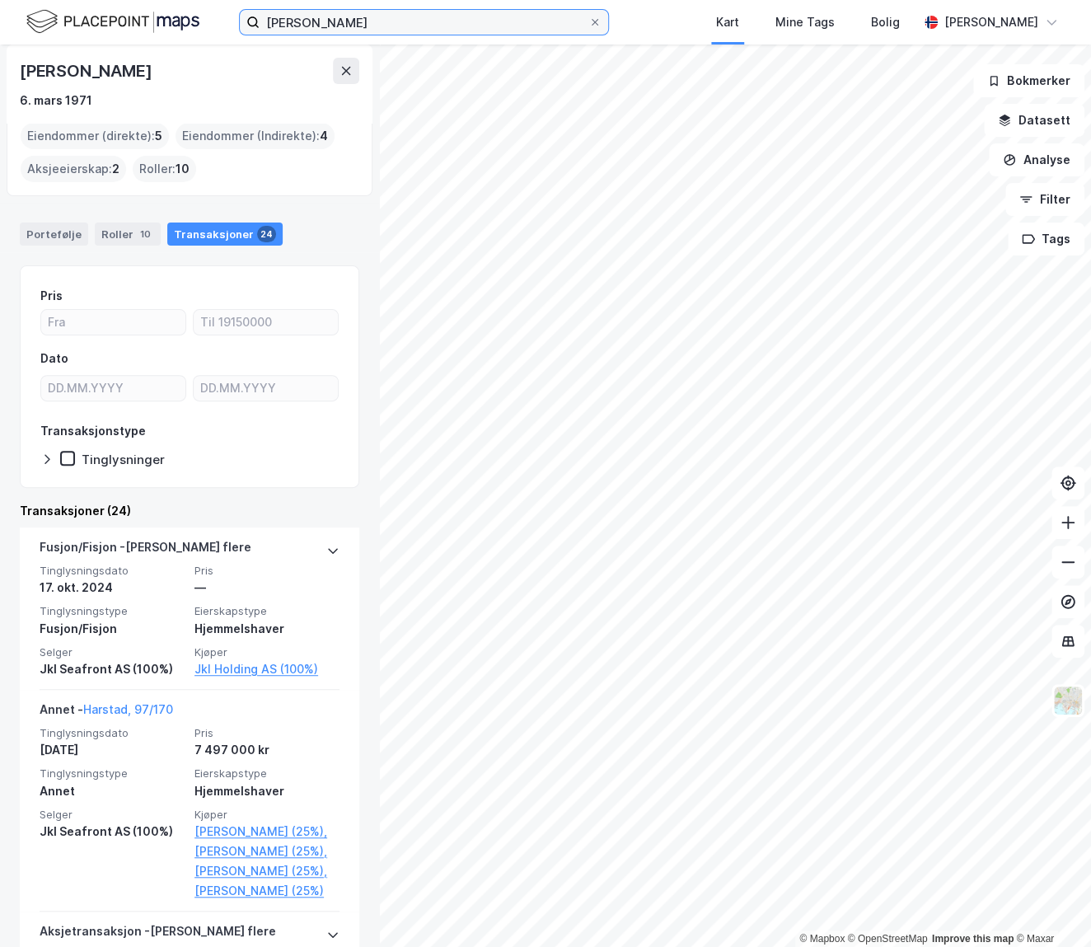
click at [409, 21] on input "[PERSON_NAME]" at bounding box center [423, 22] width 329 height 25
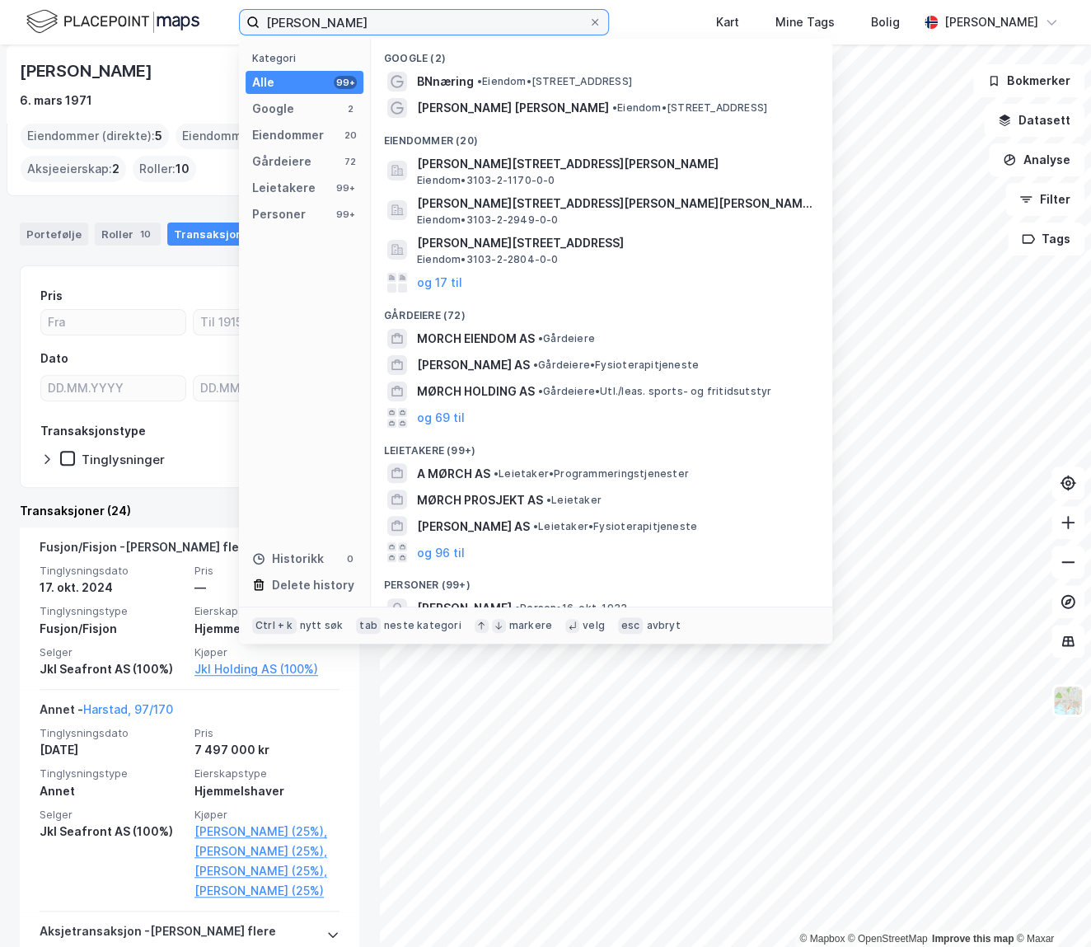
click at [409, 21] on input "[PERSON_NAME]" at bounding box center [423, 22] width 329 height 25
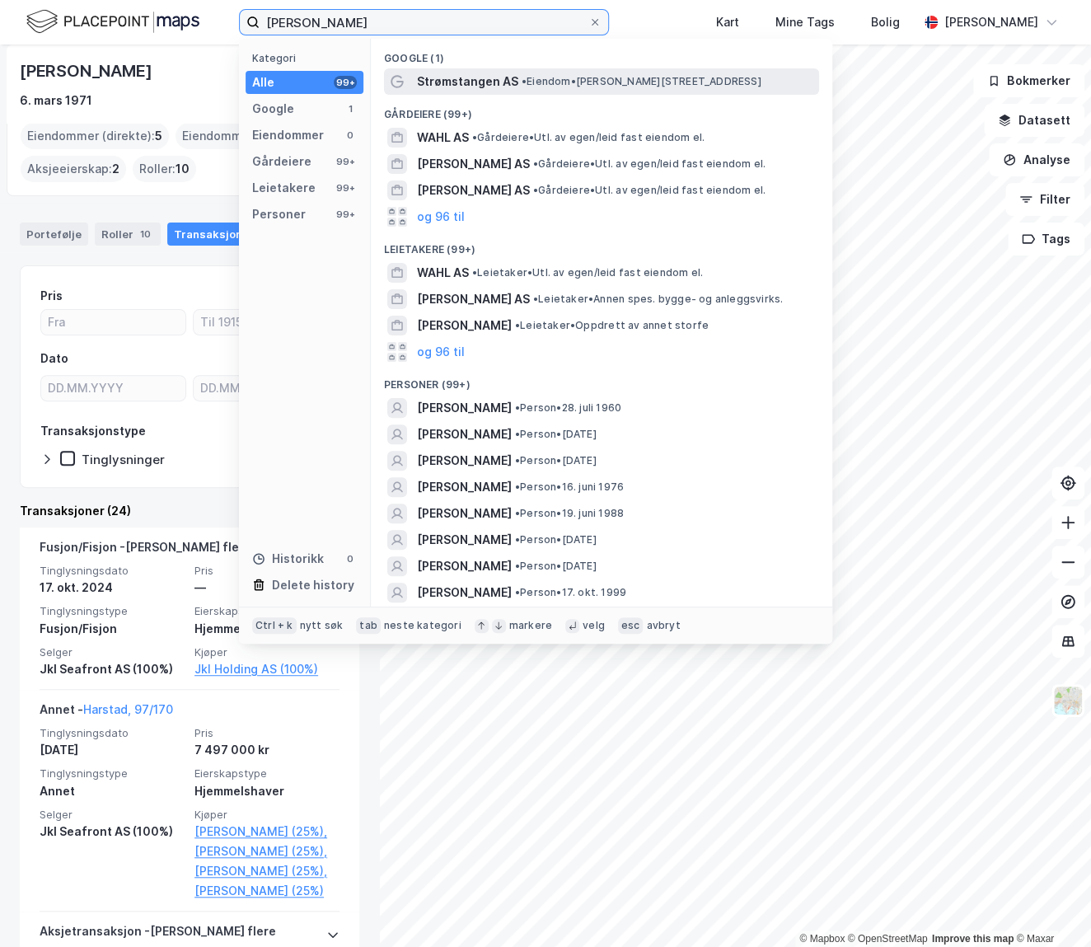
type input "[PERSON_NAME]"
click at [537, 84] on span "• Eiendom • [PERSON_NAME][STREET_ADDRESS]" at bounding box center [641, 81] width 240 height 13
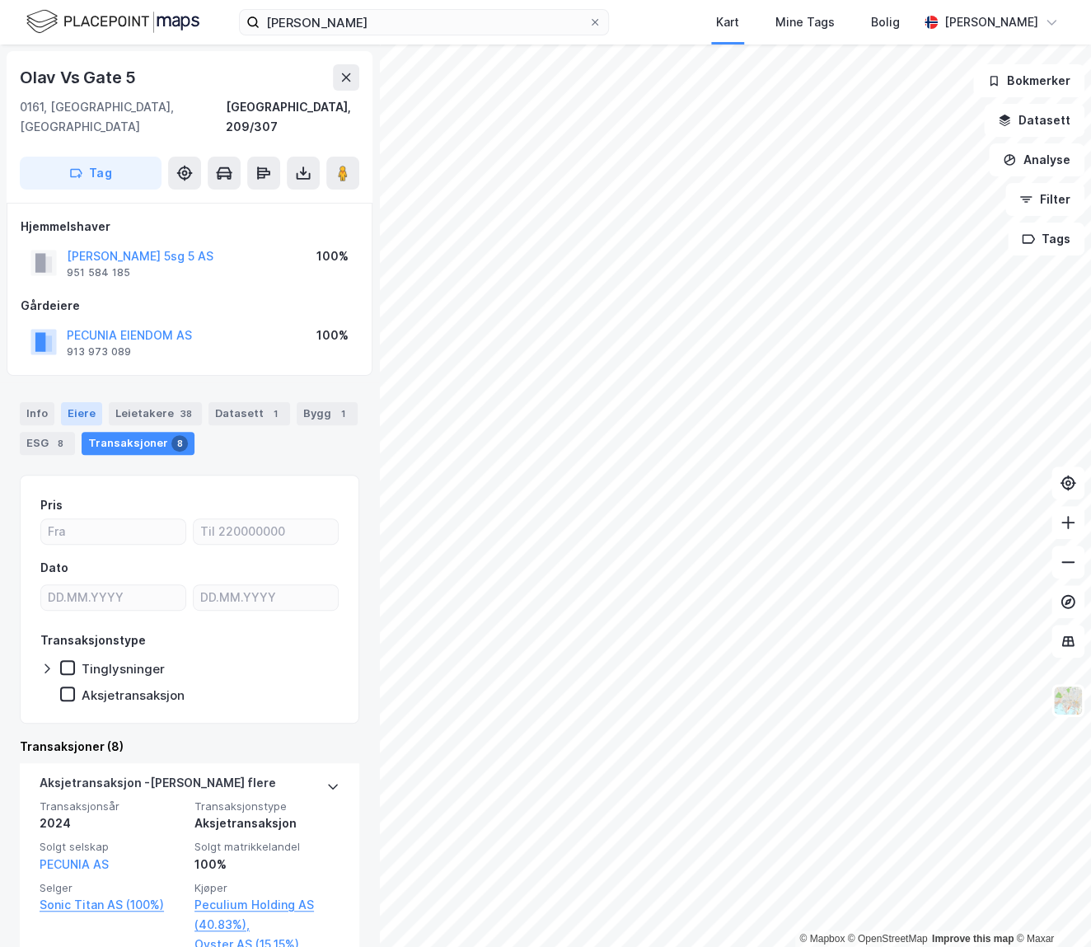
click at [82, 402] on div "Eiere" at bounding box center [81, 413] width 41 height 23
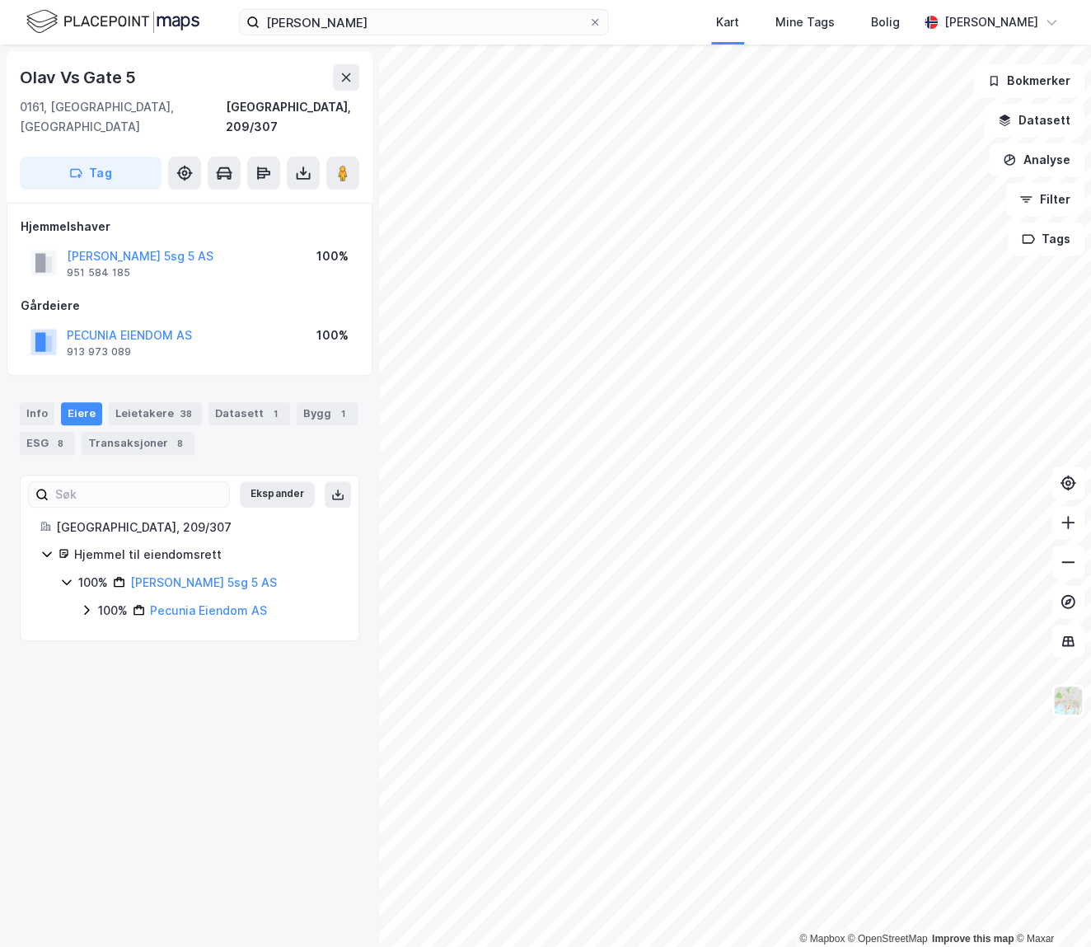
click at [205, 741] on div "[PERSON_NAME] Gate 5 [GEOGRAPHIC_DATA], 209/307 Tag Hjemmelshaver Olav 5sg 5 AS…" at bounding box center [189, 495] width 379 height 902
click at [0, 0] on button "PECUNIA EIENDOM AS" at bounding box center [0, 0] width 0 height 0
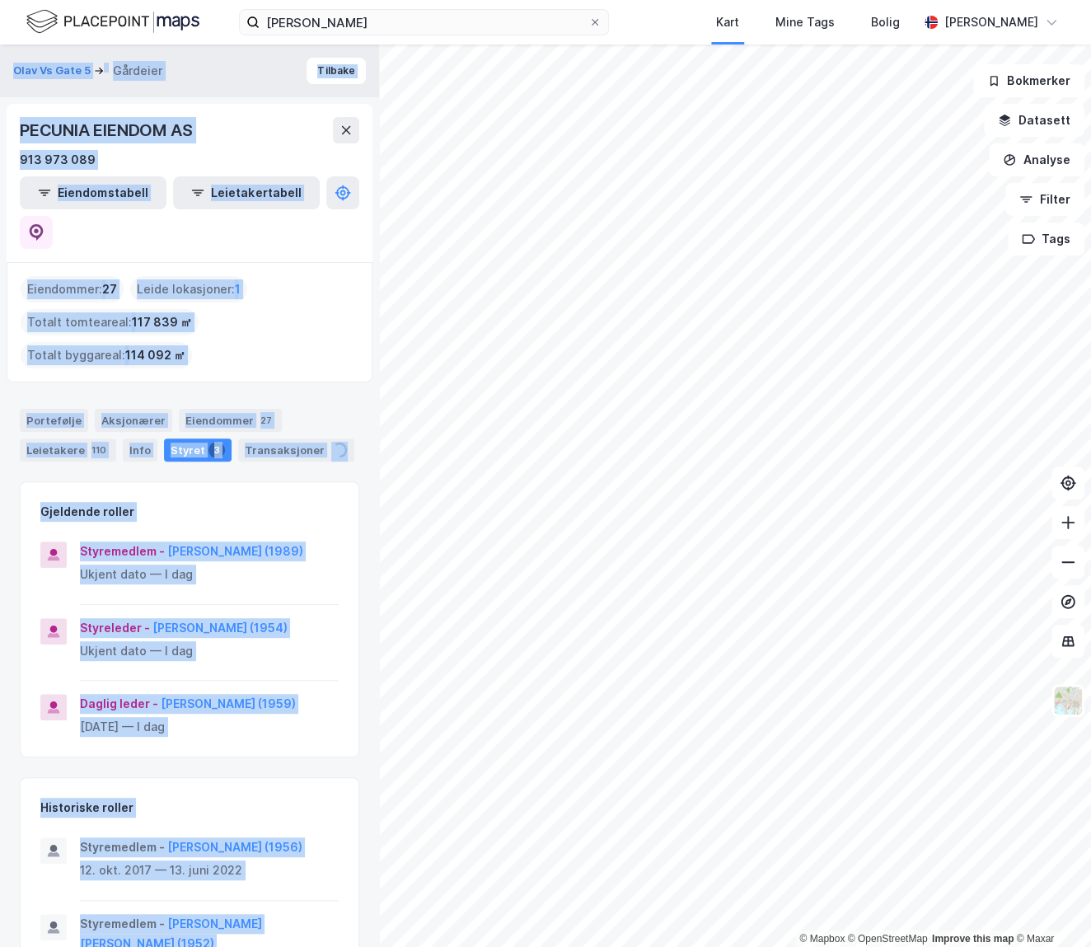
click at [344, 482] on div "Gjeldende roller" at bounding box center [190, 502] width 338 height 40
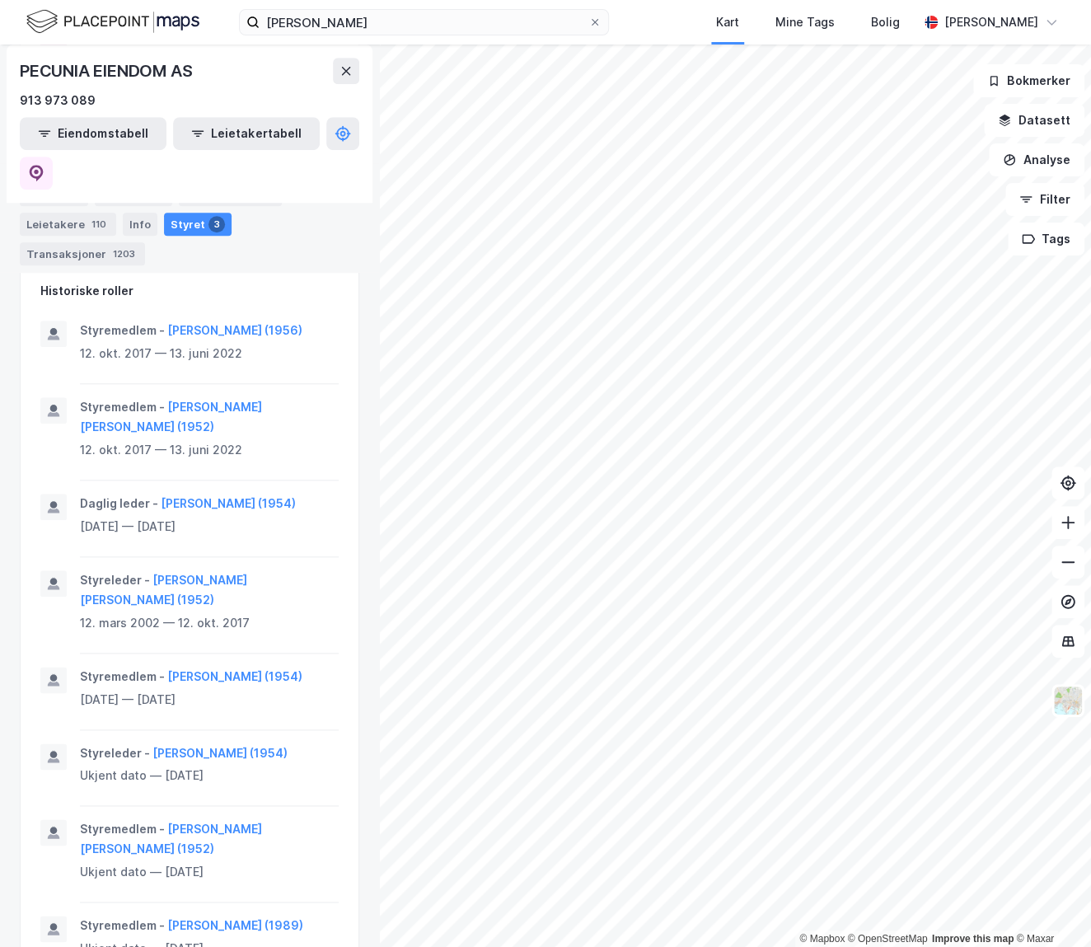
scroll to position [471, 0]
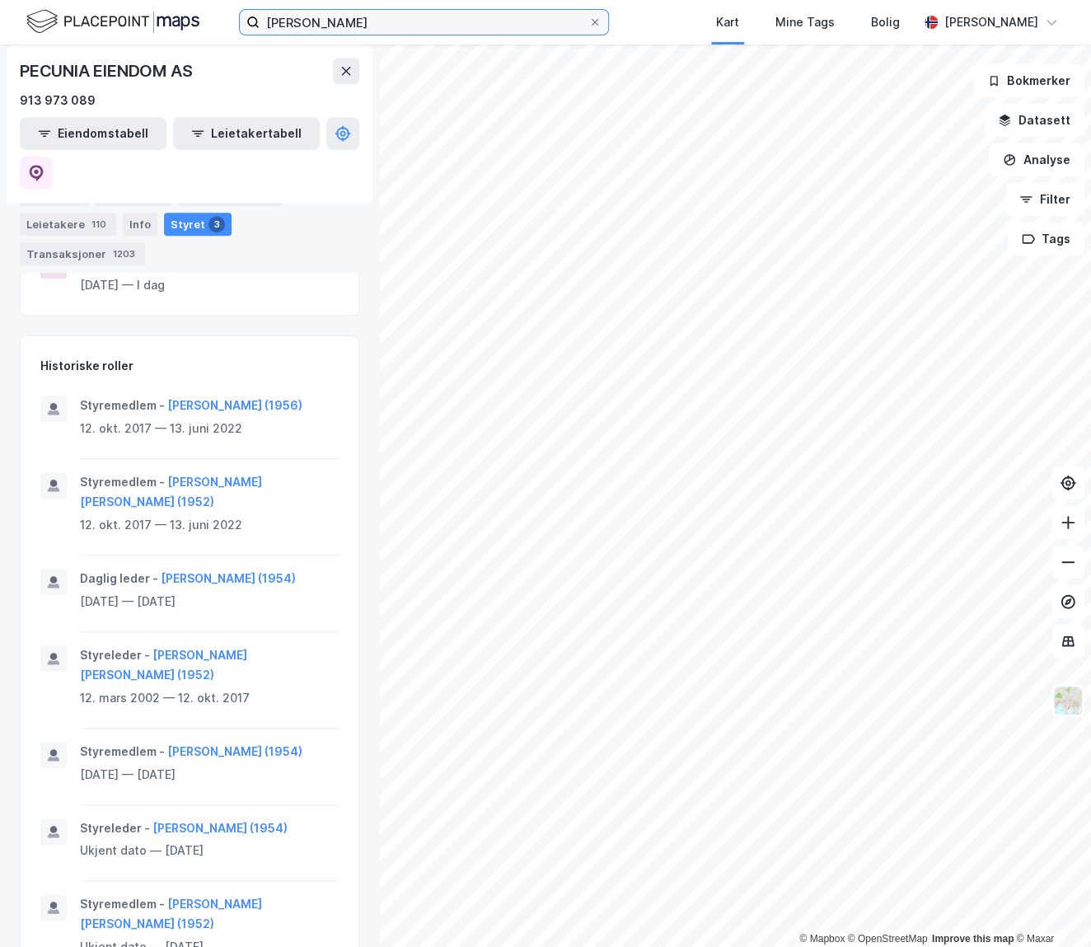
click at [329, 28] on input "[PERSON_NAME]" at bounding box center [423, 22] width 329 height 25
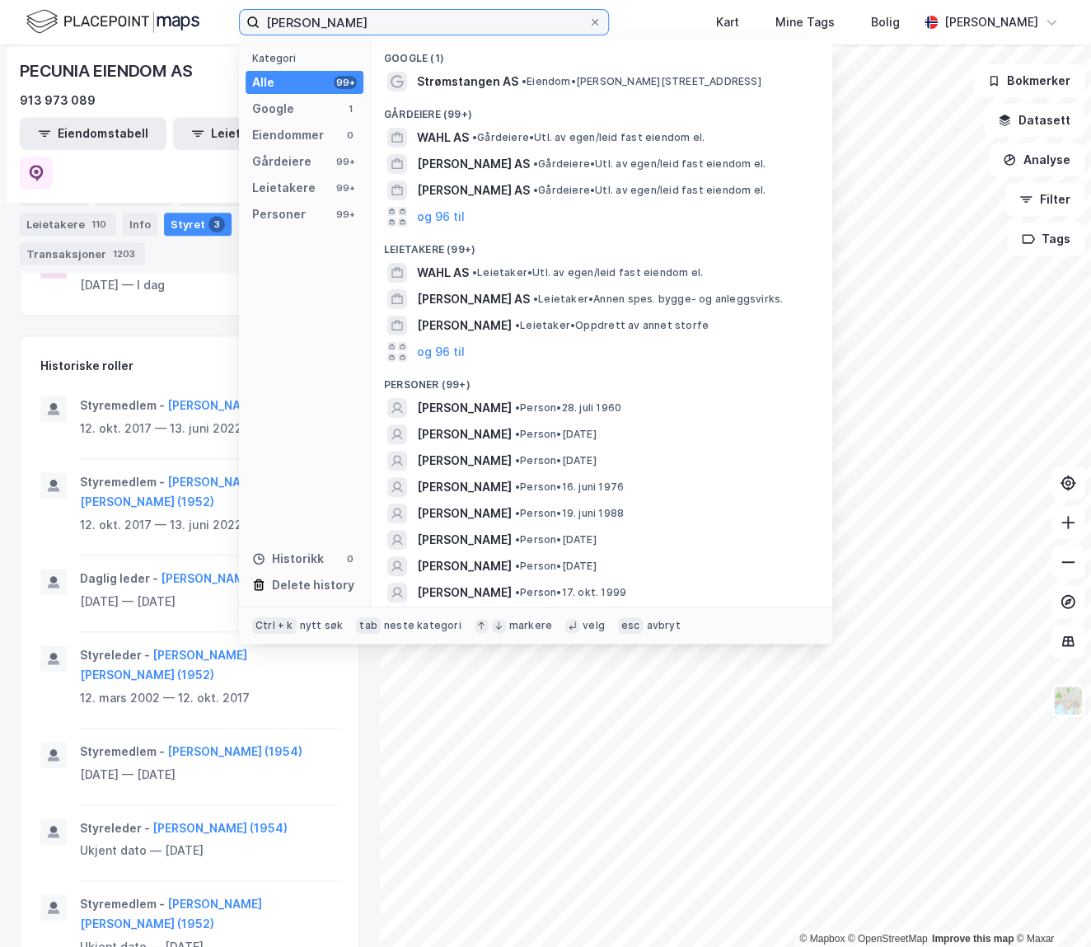
click at [328, 28] on input "[PERSON_NAME]" at bounding box center [423, 22] width 329 height 25
click at [330, 28] on input "[PERSON_NAME]" at bounding box center [423, 22] width 329 height 25
click at [339, 20] on input "[PERSON_NAME]" at bounding box center [423, 22] width 329 height 25
click at [344, 15] on input "[PERSON_NAME]" at bounding box center [423, 22] width 329 height 25
drag, startPoint x: 332, startPoint y: 25, endPoint x: 243, endPoint y: 26, distance: 89.0
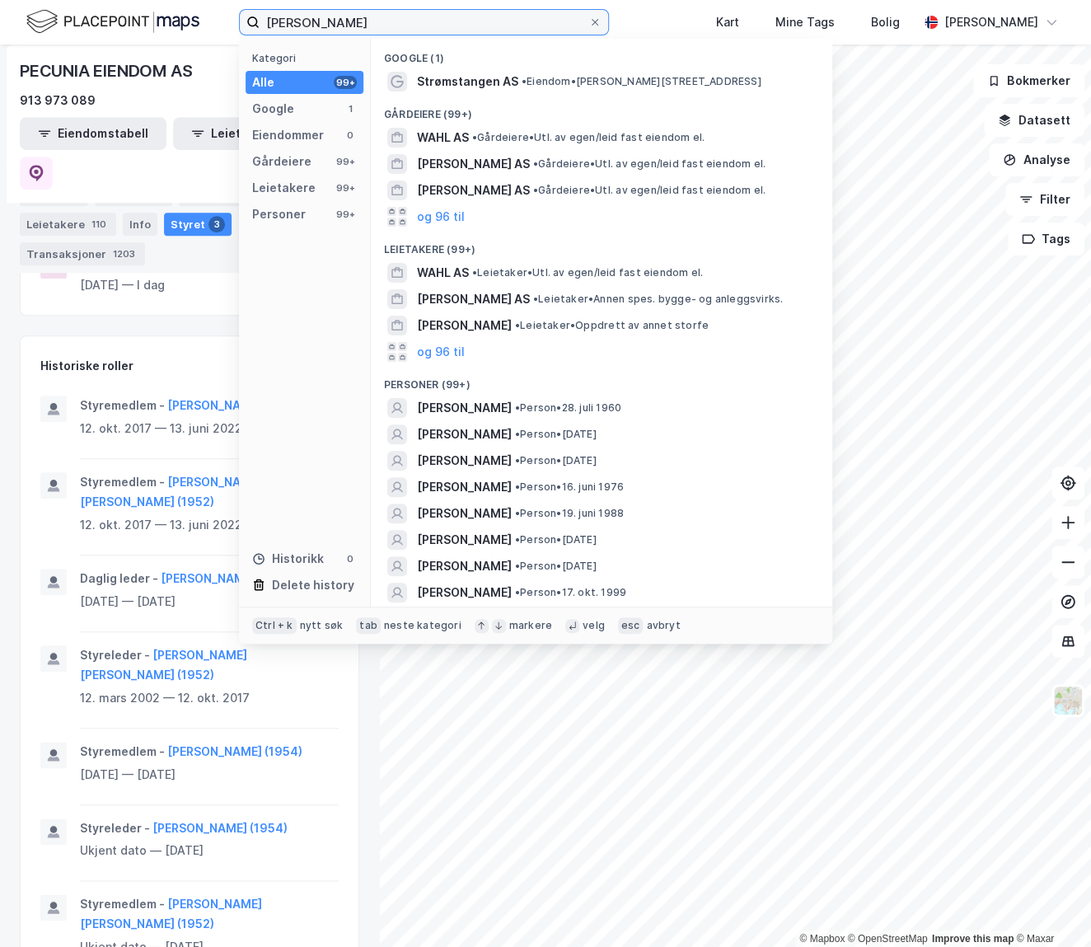
click at [243, 26] on label "[PERSON_NAME]" at bounding box center [424, 22] width 370 height 26
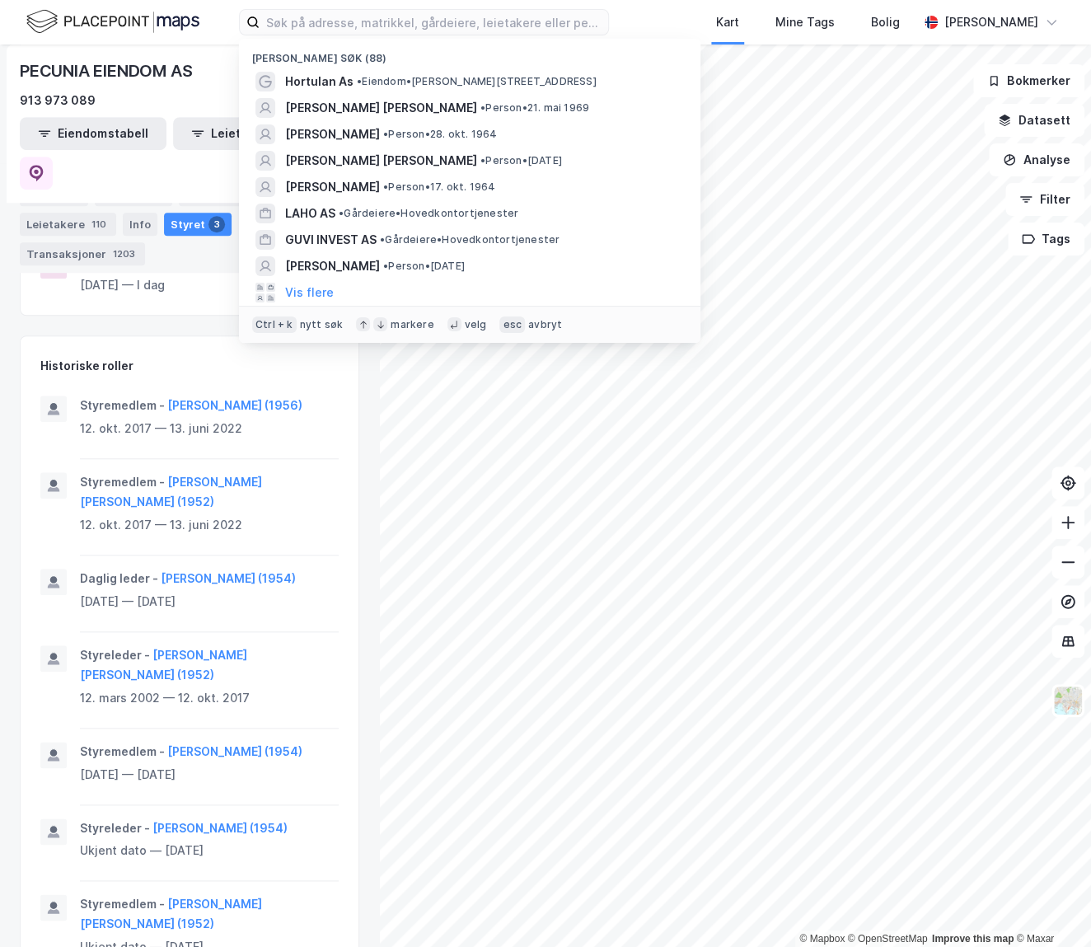
click at [664, 23] on div "Nylige søk (88) Hortulan As • Eiendom • [STREET_ADDRESS] [PERSON_NAME] [PERSON_…" at bounding box center [545, 22] width 1091 height 44
click at [493, 16] on input at bounding box center [433, 22] width 348 height 25
click at [380, 264] on span "[PERSON_NAME]" at bounding box center [332, 266] width 95 height 20
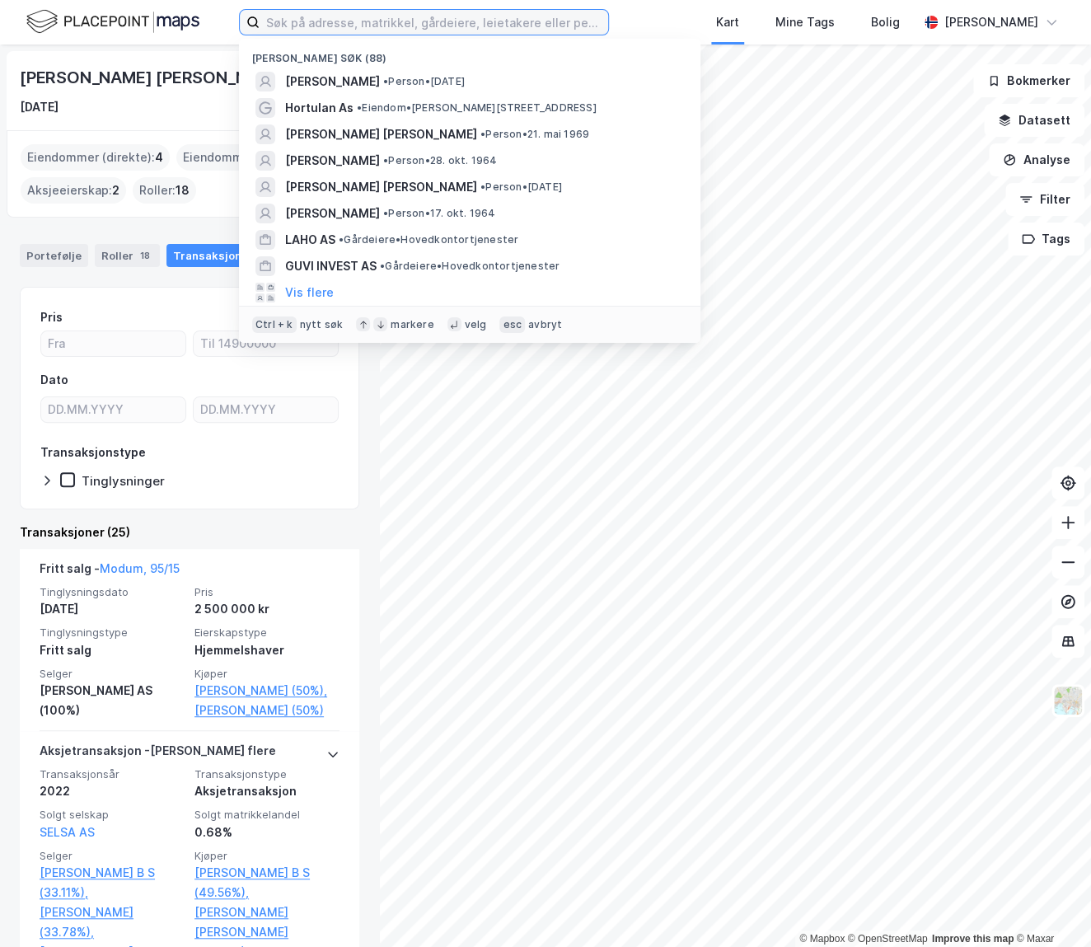
click at [352, 25] on input at bounding box center [433, 22] width 348 height 25
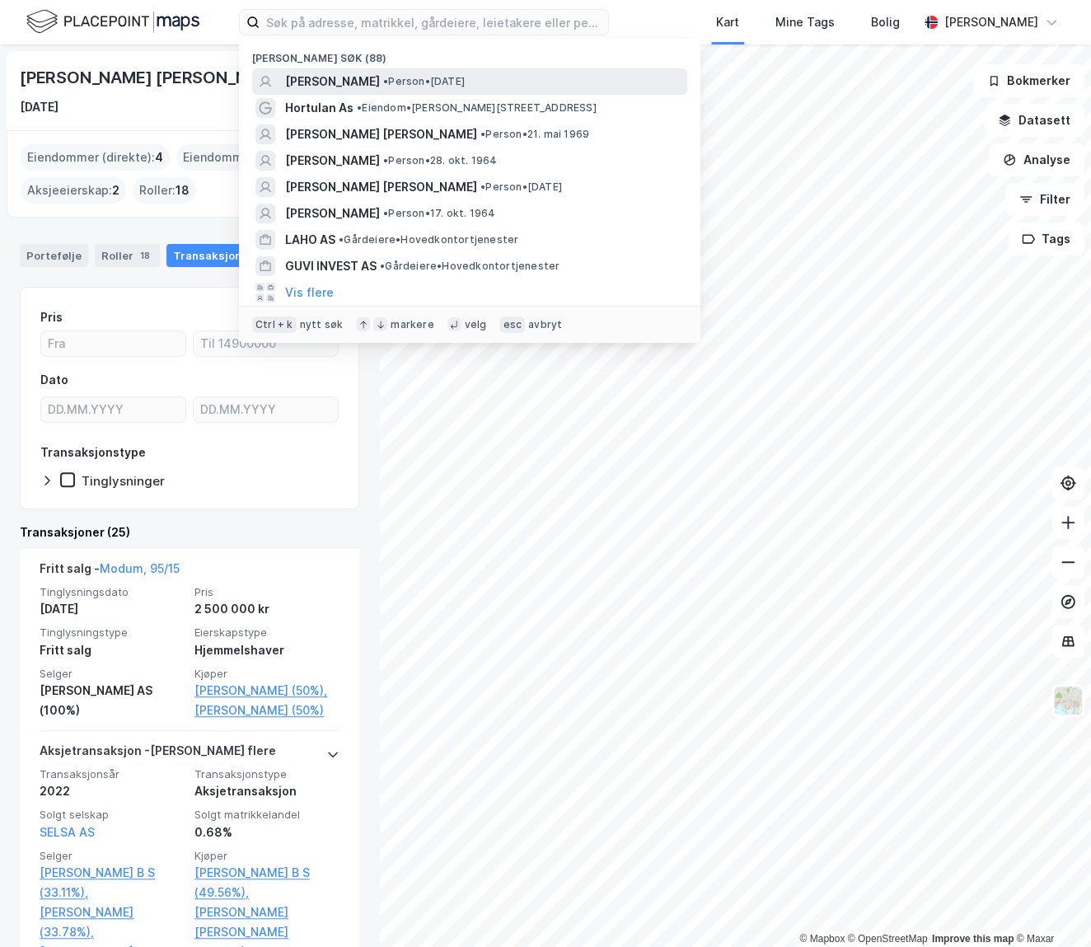
click at [380, 72] on span "[PERSON_NAME]" at bounding box center [332, 82] width 95 height 20
